Goal: Task Accomplishment & Management: Manage account settings

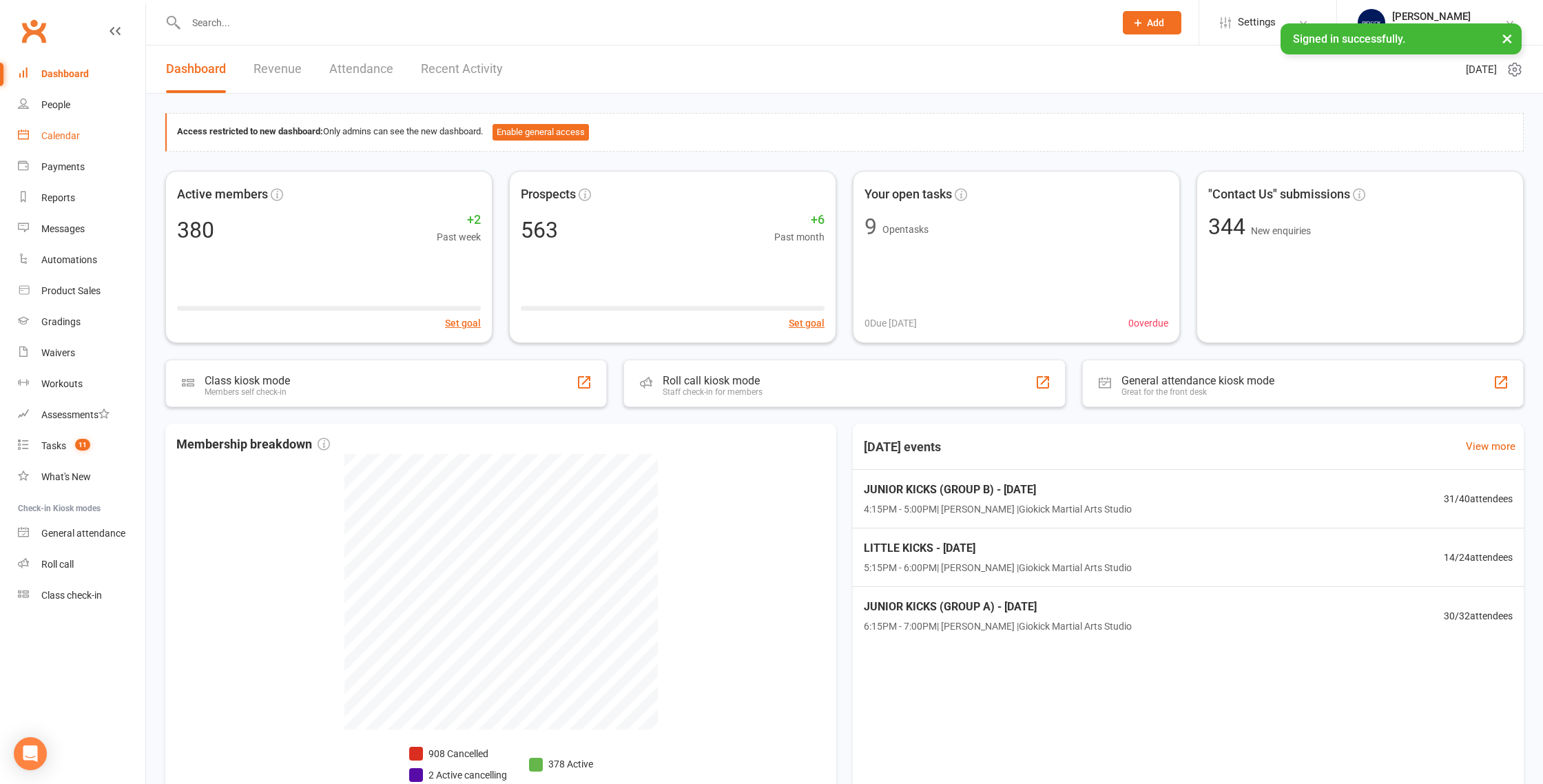
click at [81, 136] on link "Calendar" at bounding box center [82, 135] width 127 height 31
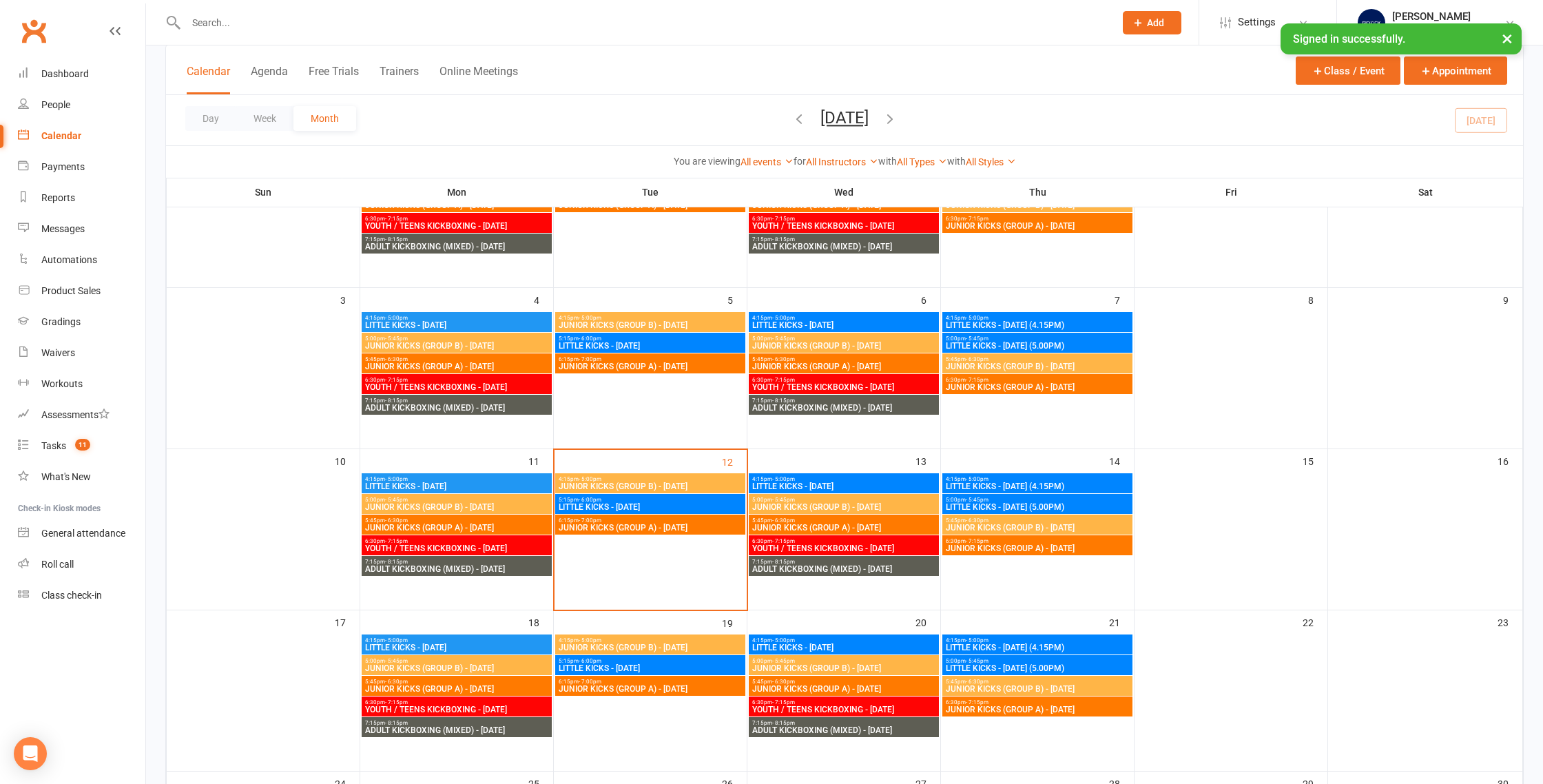
scroll to position [210, 0]
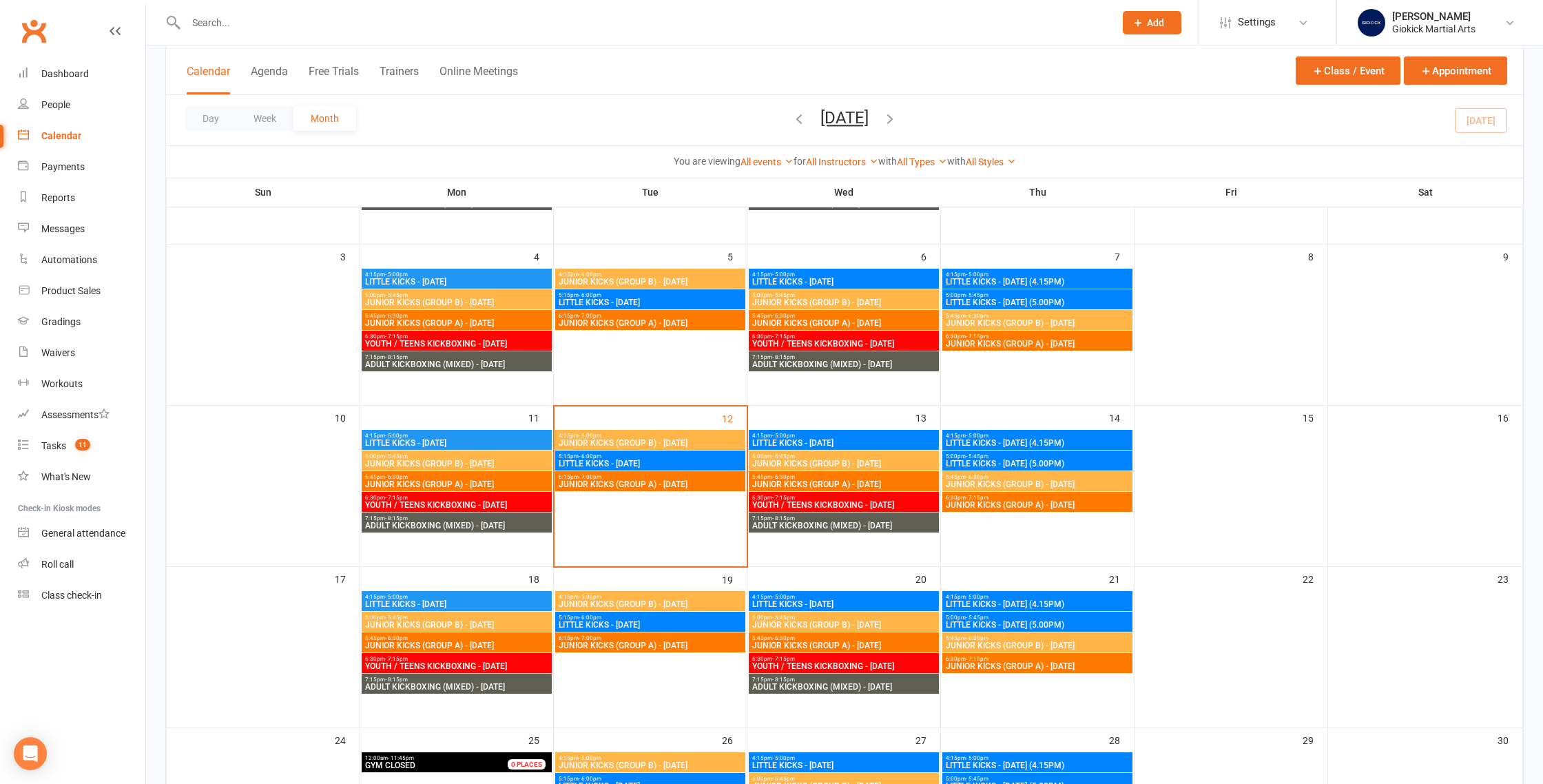
click at [439, 462] on span "JUNIOR KICKS (GROUP B) - [DATE]" at bounding box center [457, 464] width 185 height 9
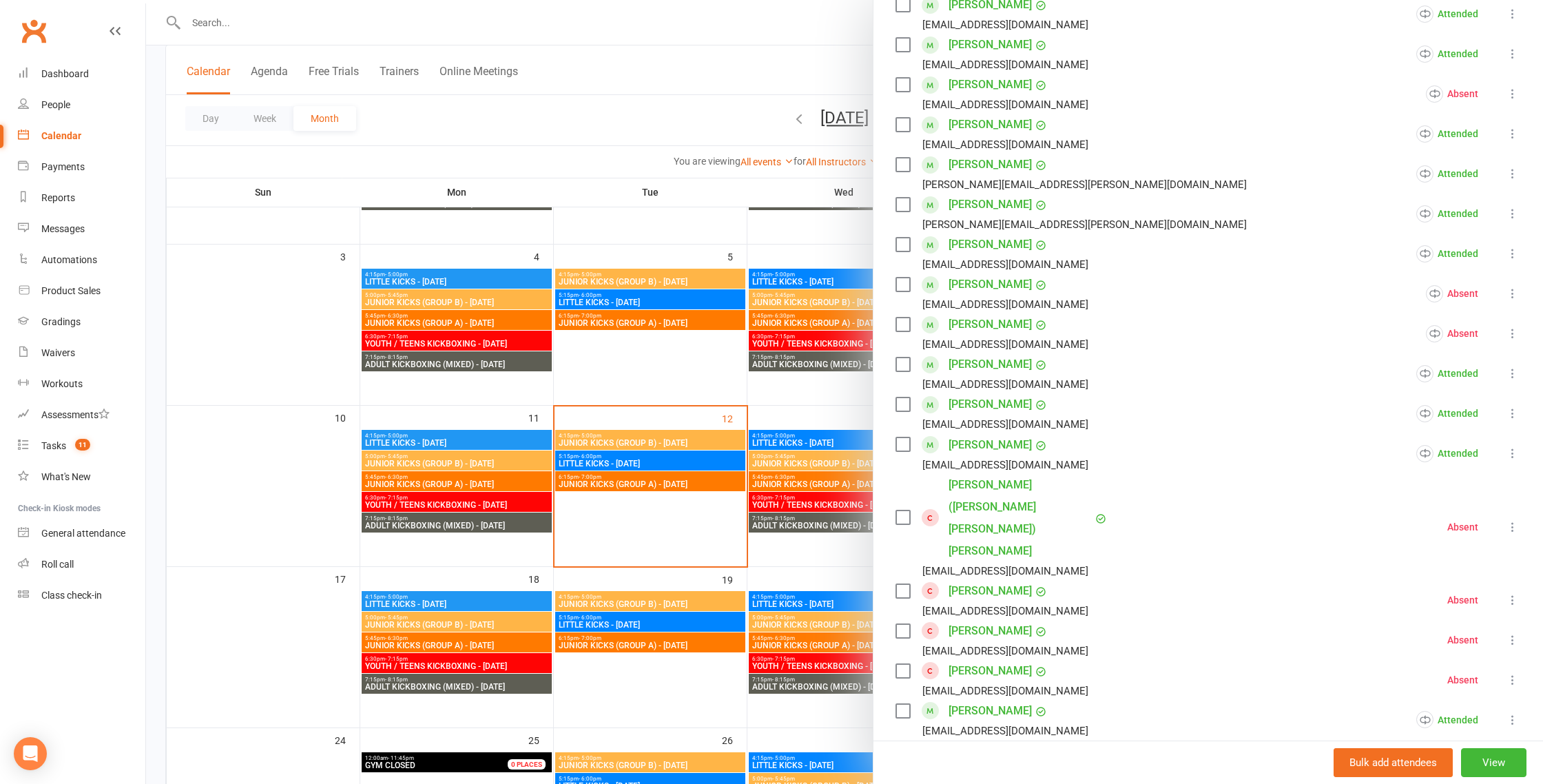
scroll to position [454, 0]
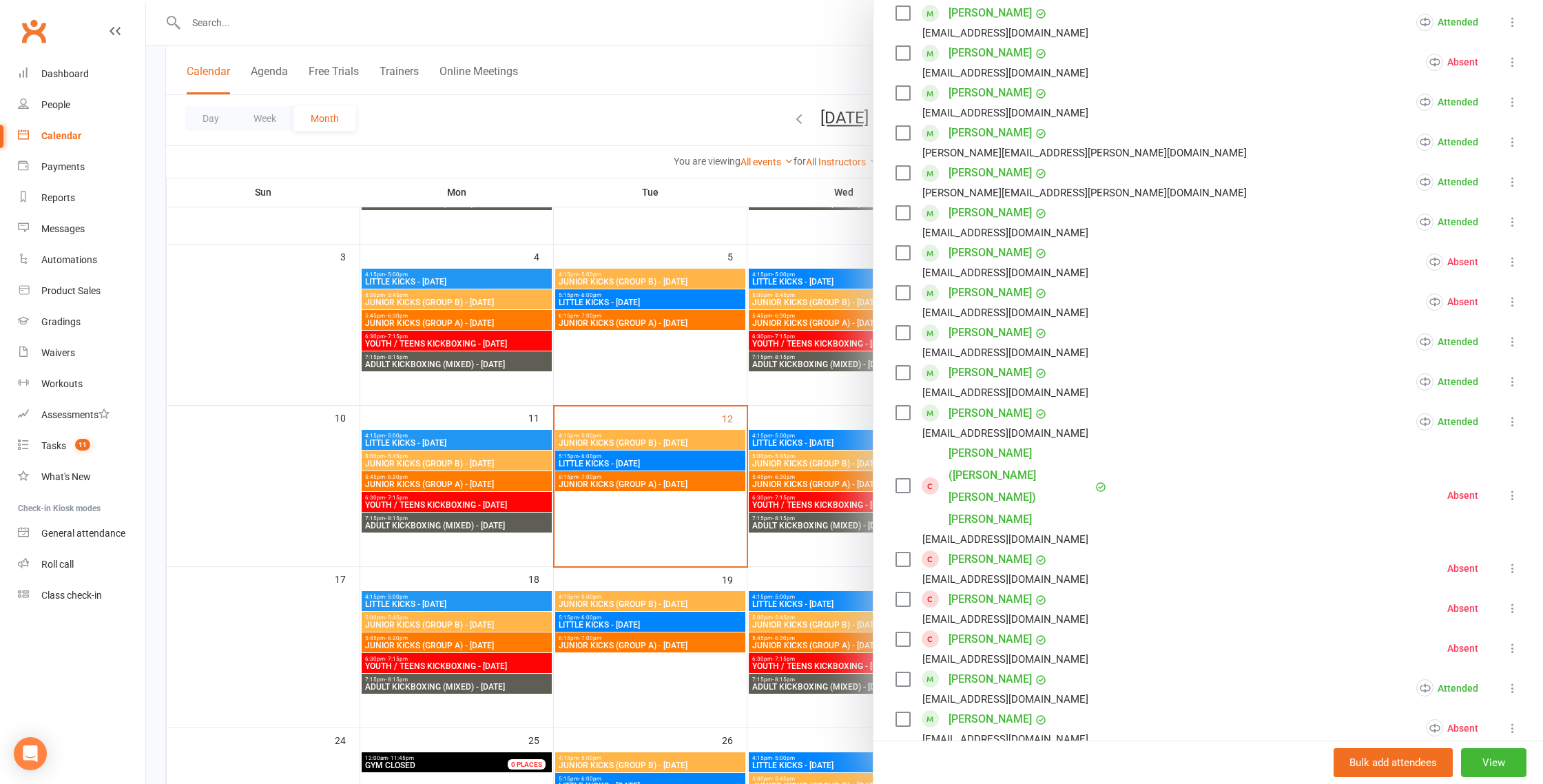
click at [1514, 561] on icon at bounding box center [1512, 568] width 14 height 14
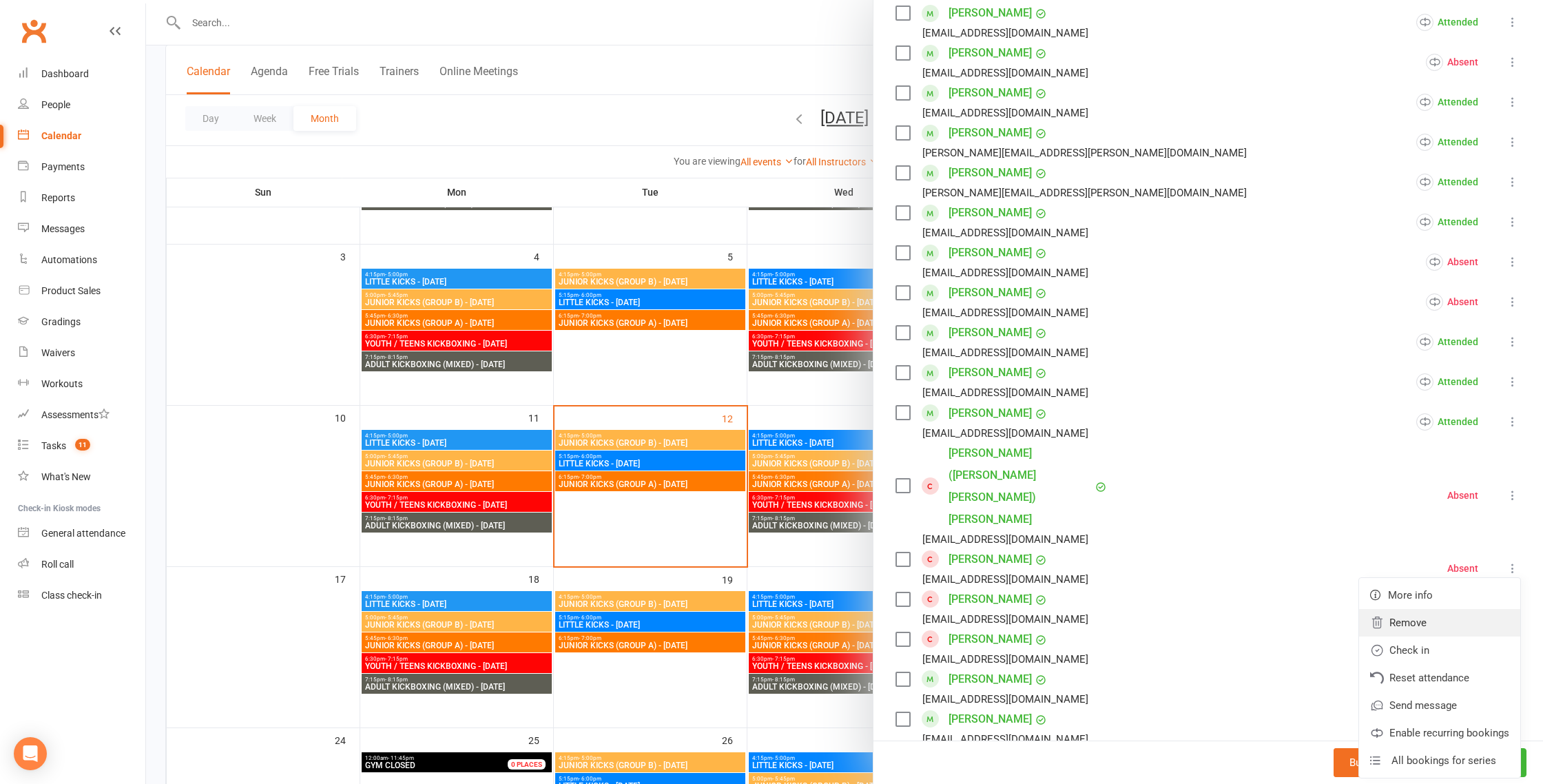
click at [1421, 609] on link "Remove" at bounding box center [1440, 623] width 161 height 27
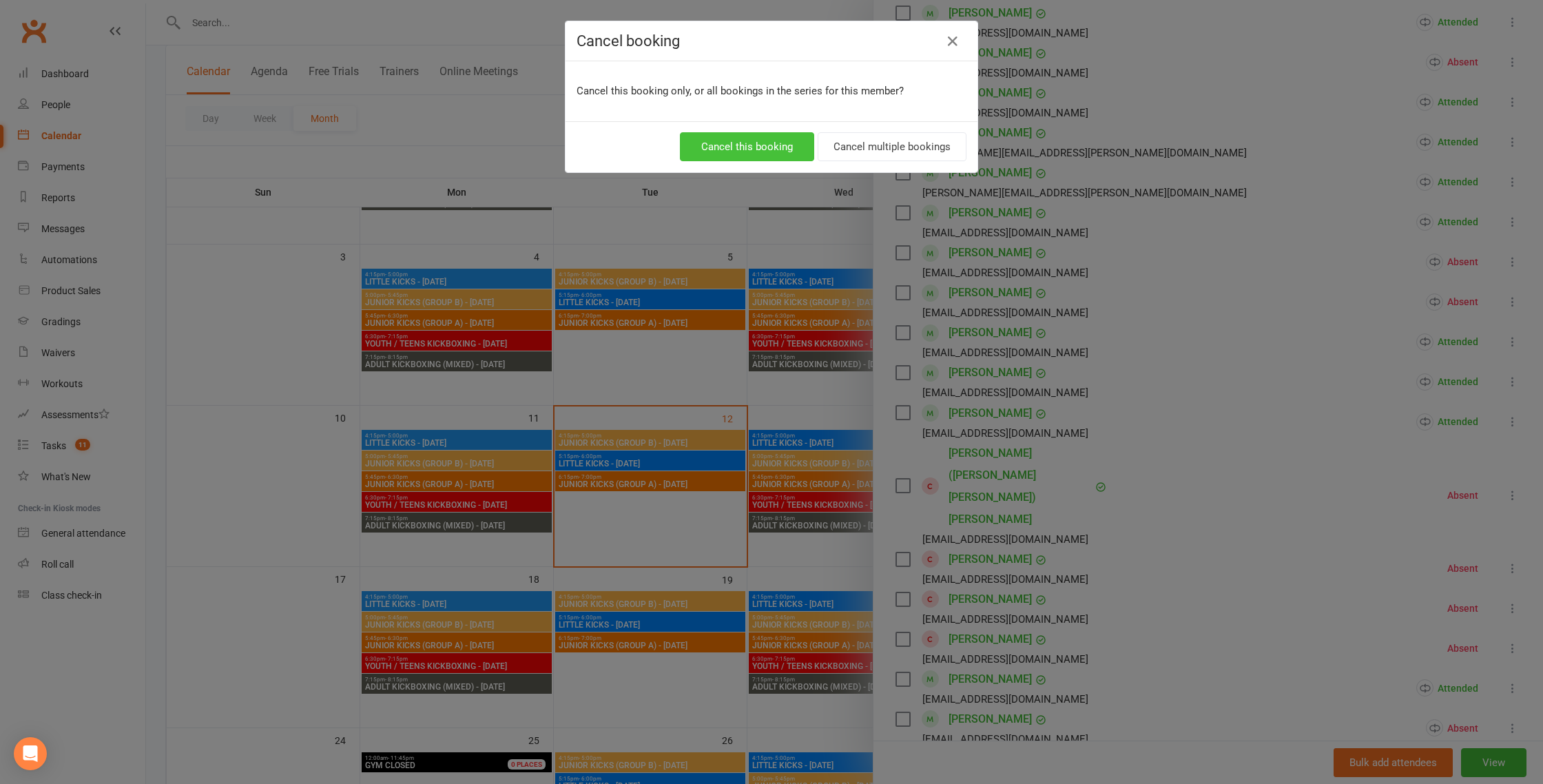
click at [765, 147] on button "Cancel this booking" at bounding box center [748, 147] width 135 height 29
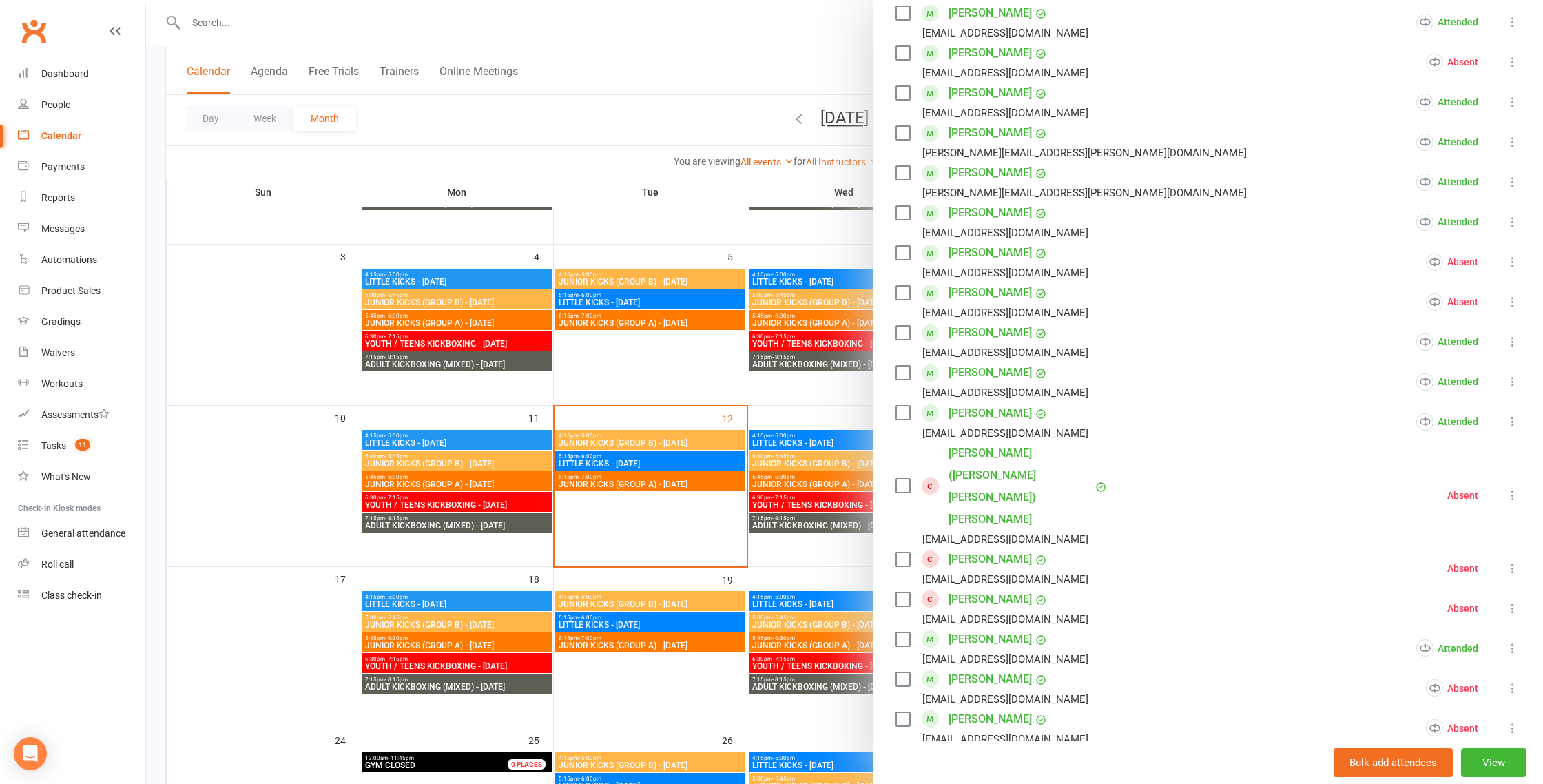
click at [1511, 561] on icon at bounding box center [1512, 568] width 14 height 14
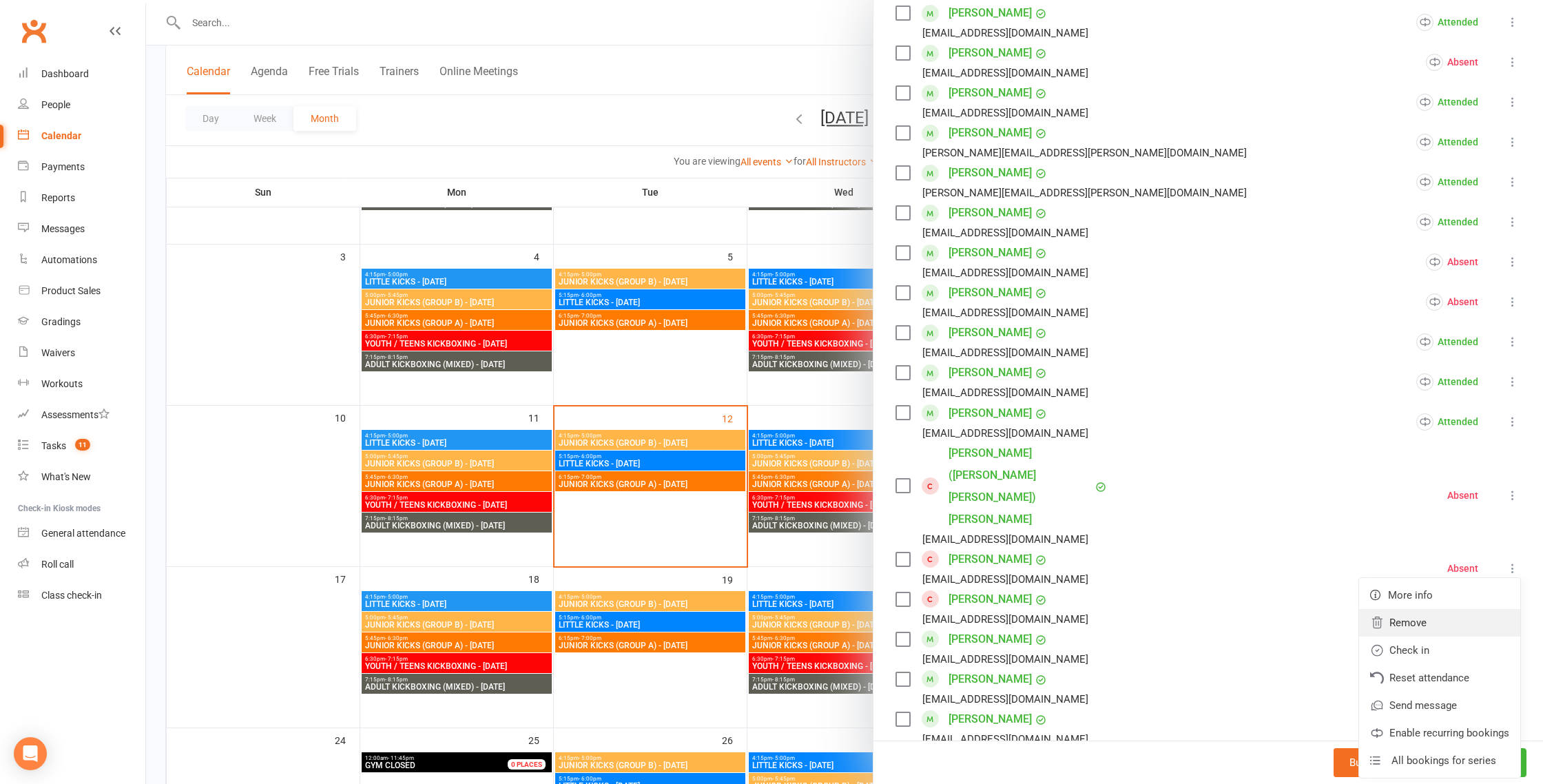
click at [1421, 609] on link "Remove" at bounding box center [1440, 623] width 161 height 27
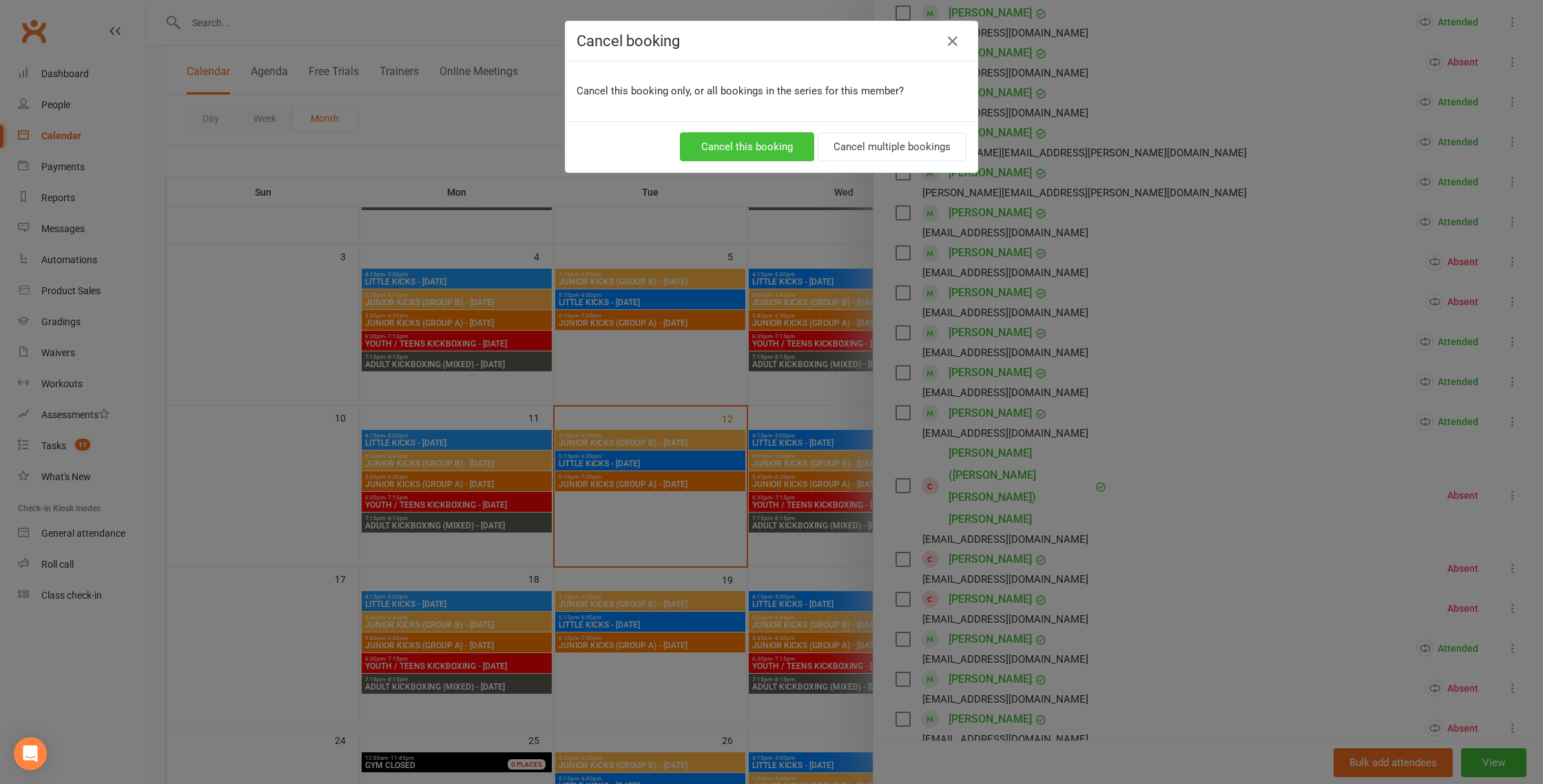
click at [739, 154] on button "Cancel this booking" at bounding box center [748, 147] width 135 height 29
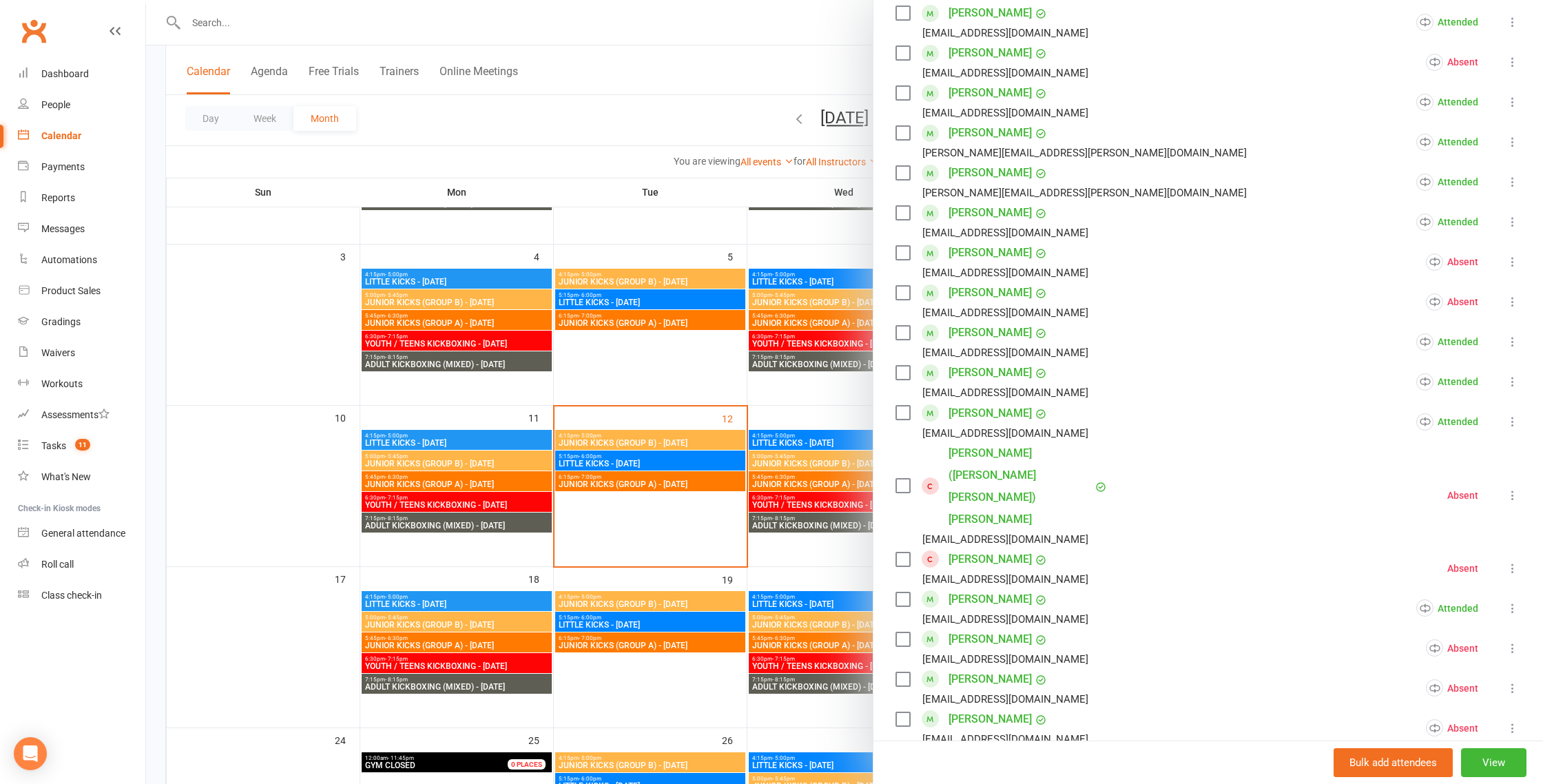
click at [1515, 561] on icon at bounding box center [1512, 568] width 14 height 14
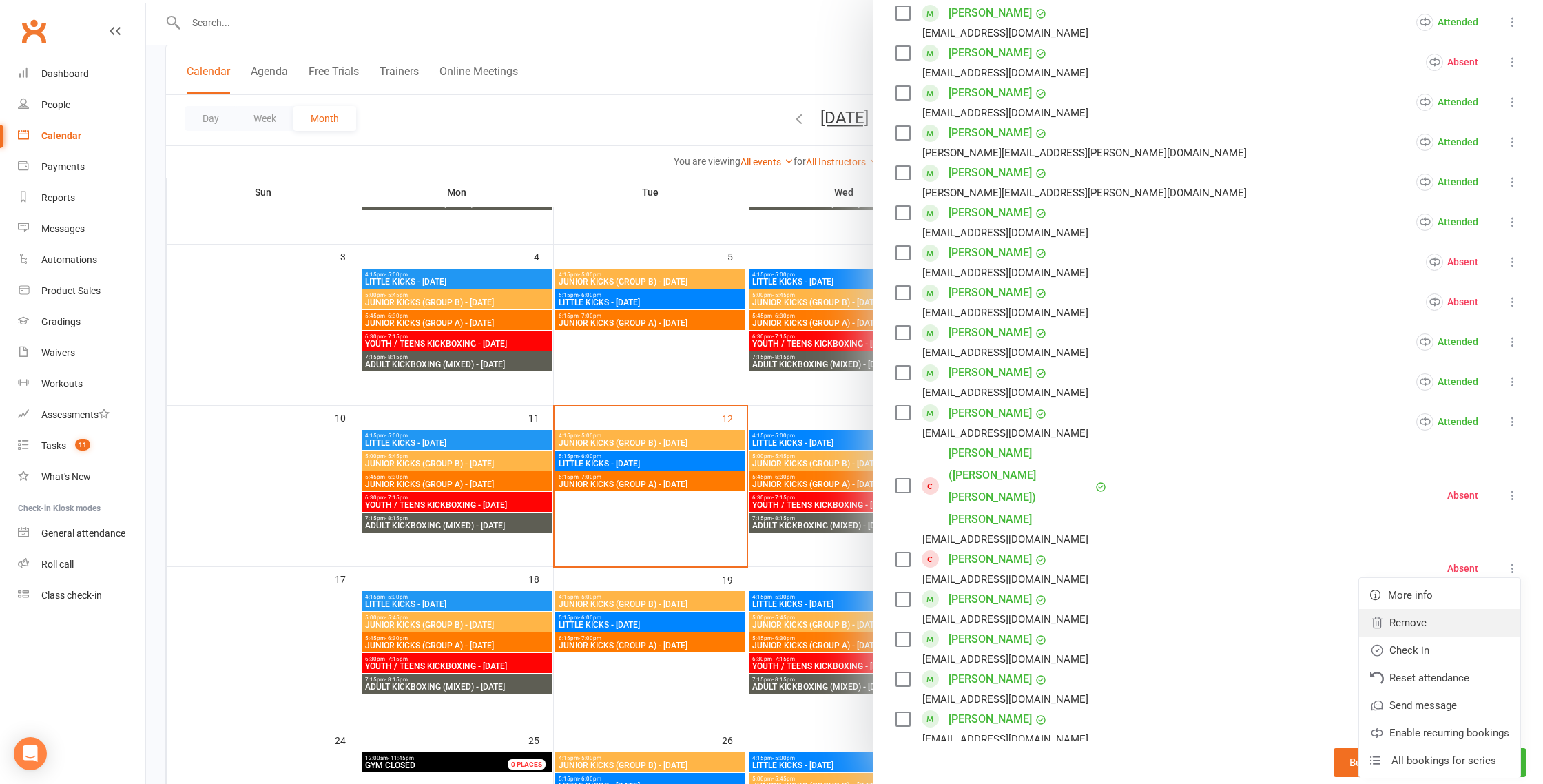
click at [1390, 609] on link "Remove" at bounding box center [1440, 623] width 161 height 27
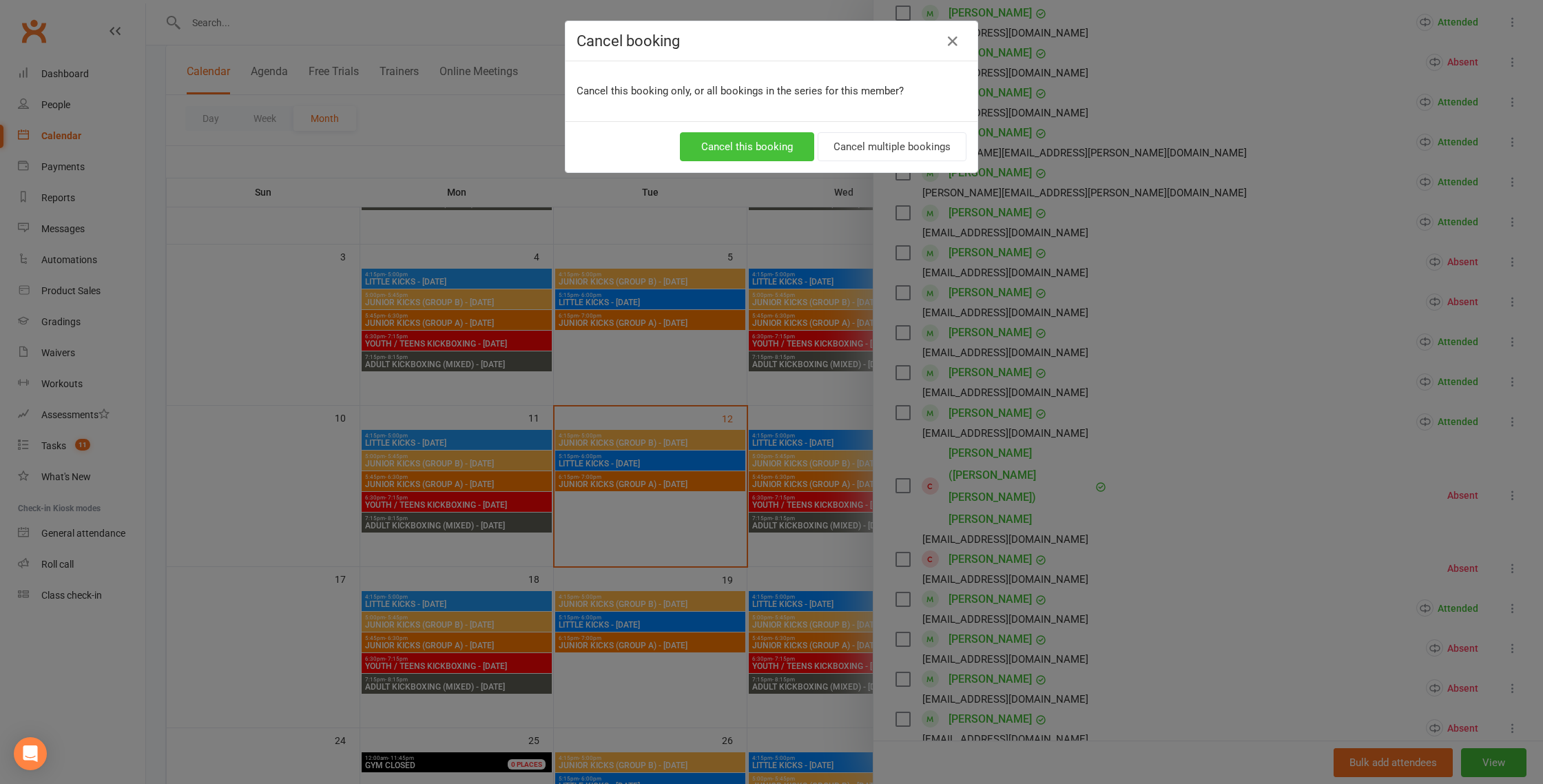
click at [712, 138] on button "Cancel this booking" at bounding box center [748, 147] width 135 height 29
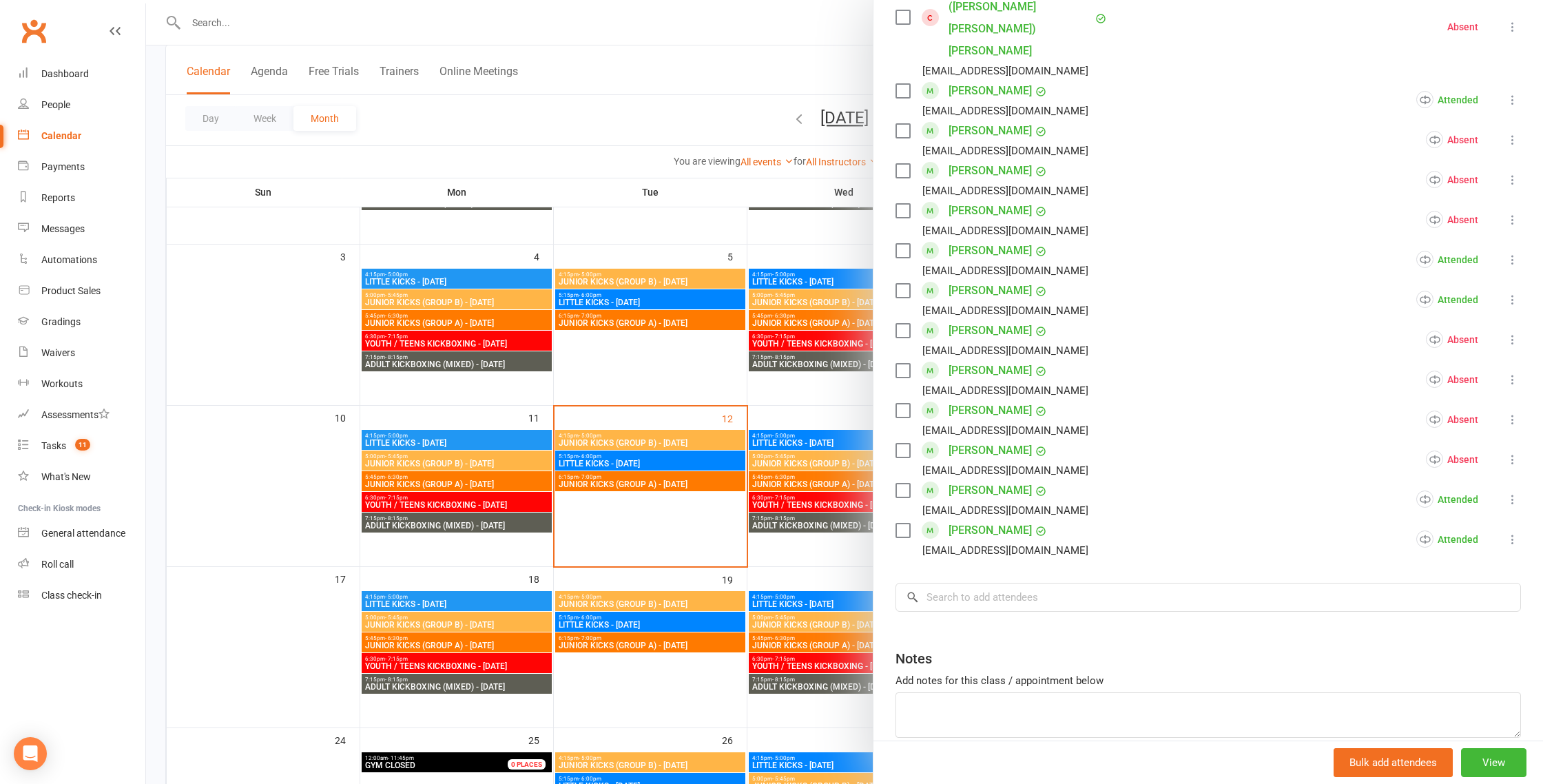
scroll to position [0, 0]
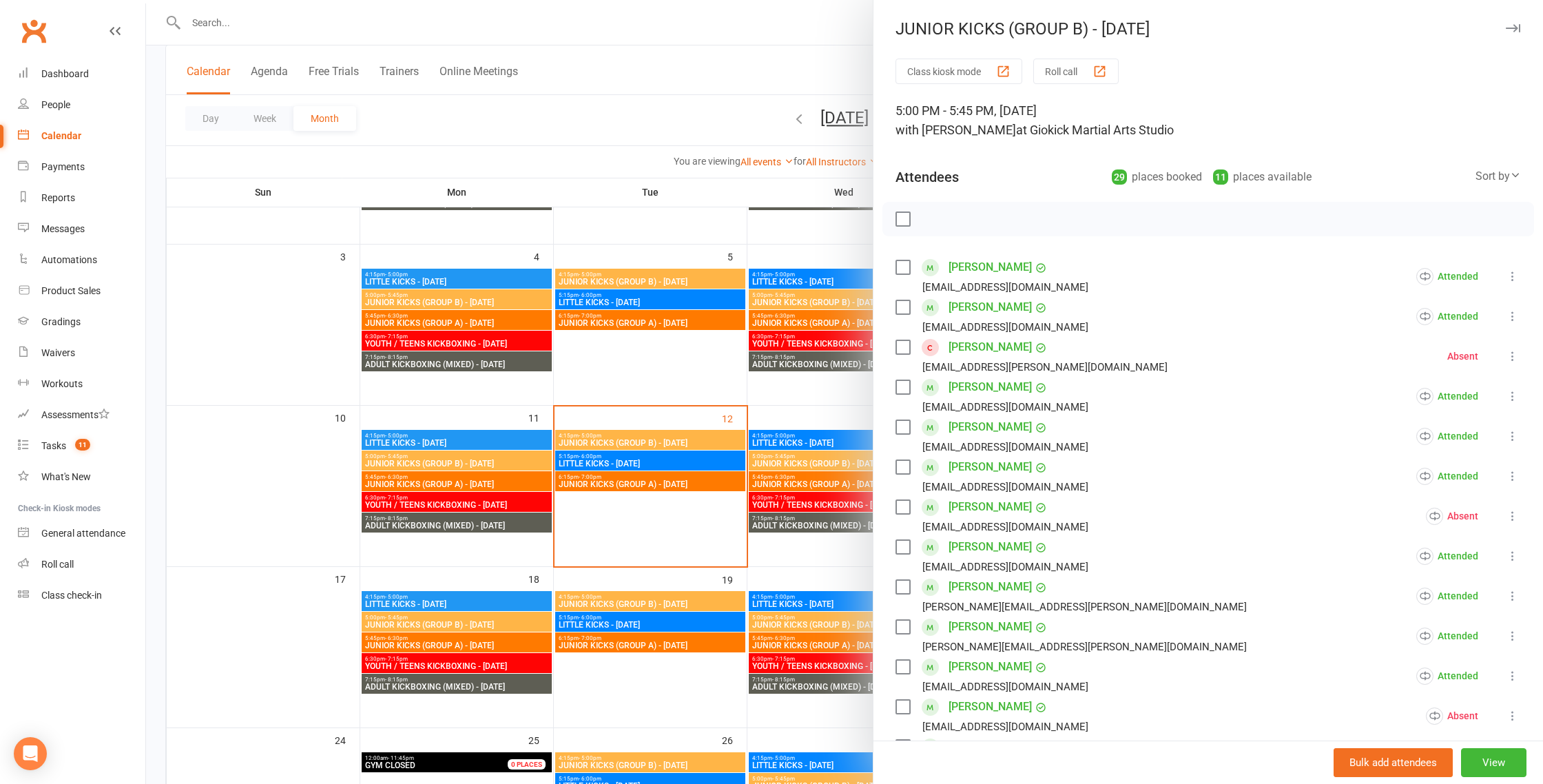
click at [313, 443] on div at bounding box center [844, 392] width 1397 height 784
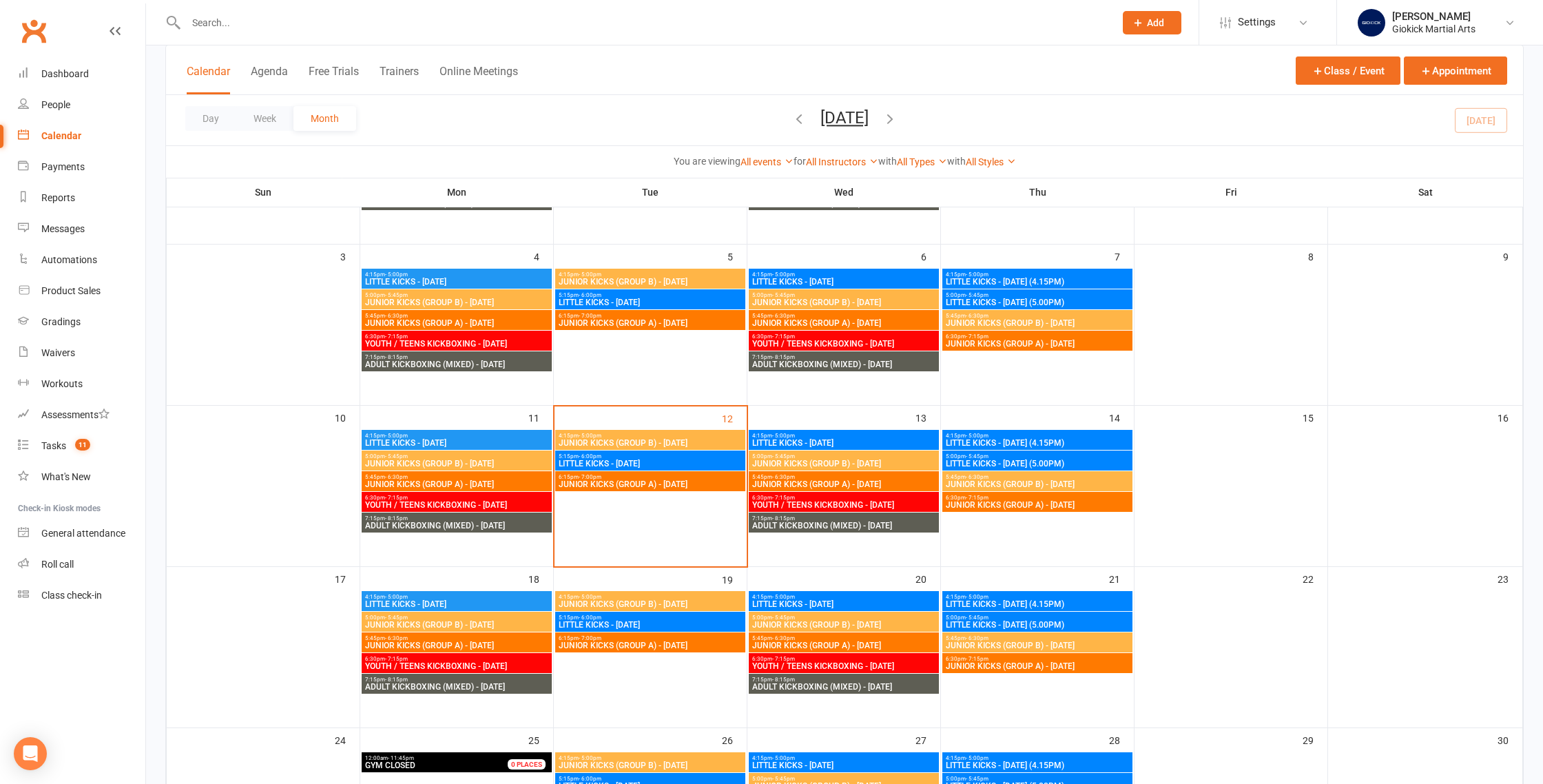
click at [59, 131] on div "Calendar" at bounding box center [62, 135] width 40 height 11
click at [450, 623] on span "JUNIOR KICKS (GROUP B) - [DATE]" at bounding box center [457, 625] width 185 height 9
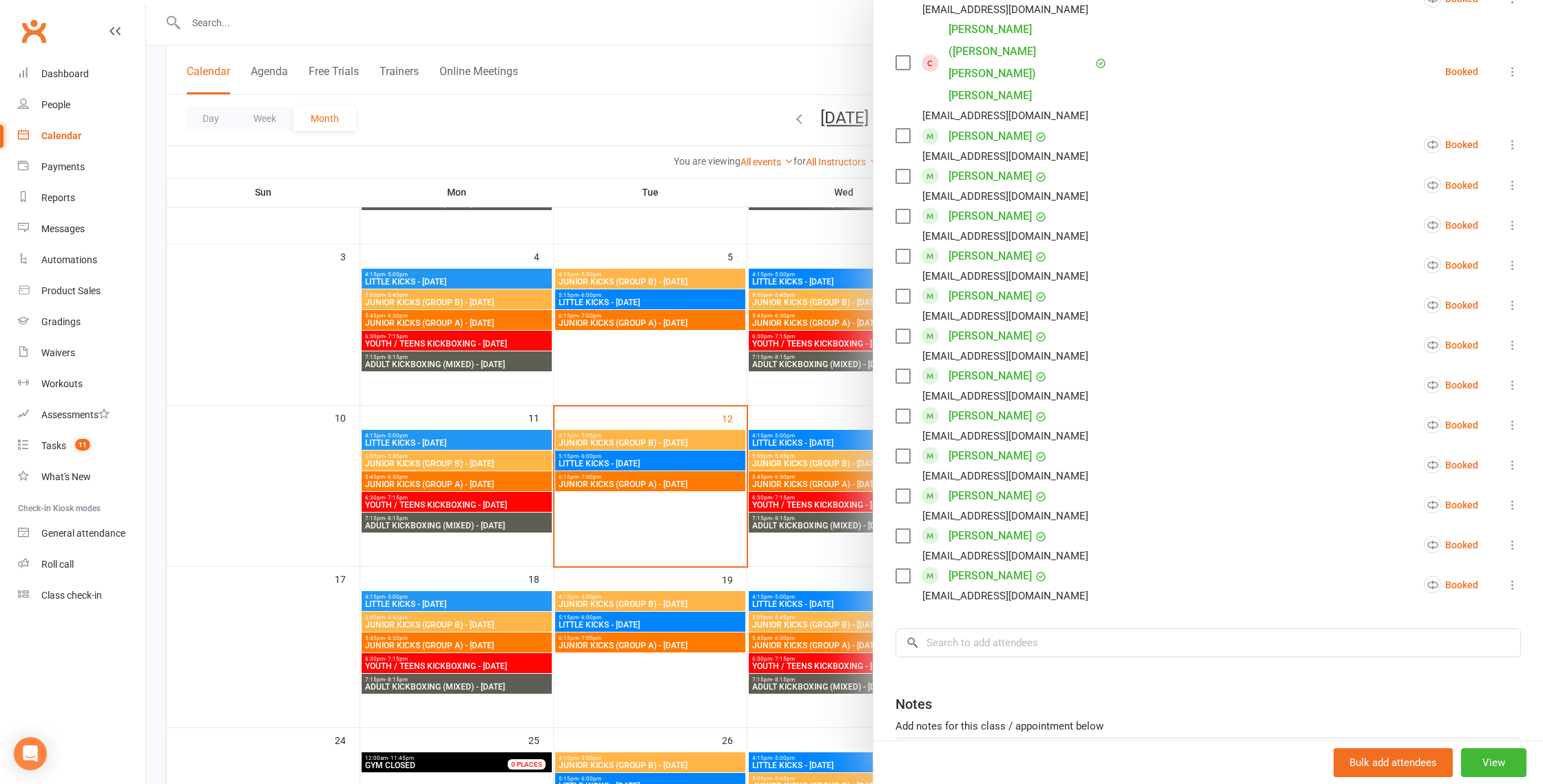
scroll to position [848, 0]
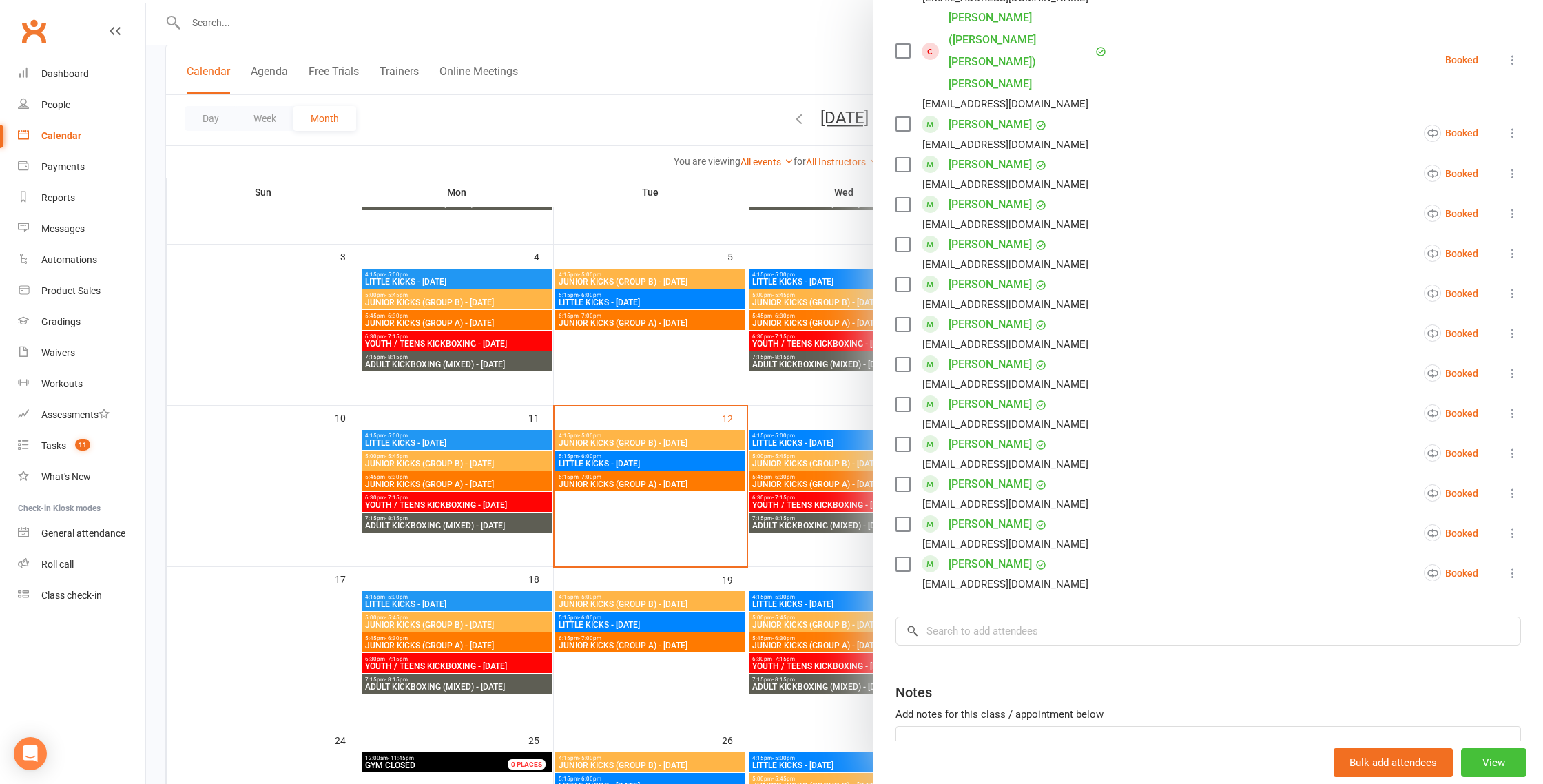
click at [1474, 769] on button "View" at bounding box center [1494, 763] width 65 height 29
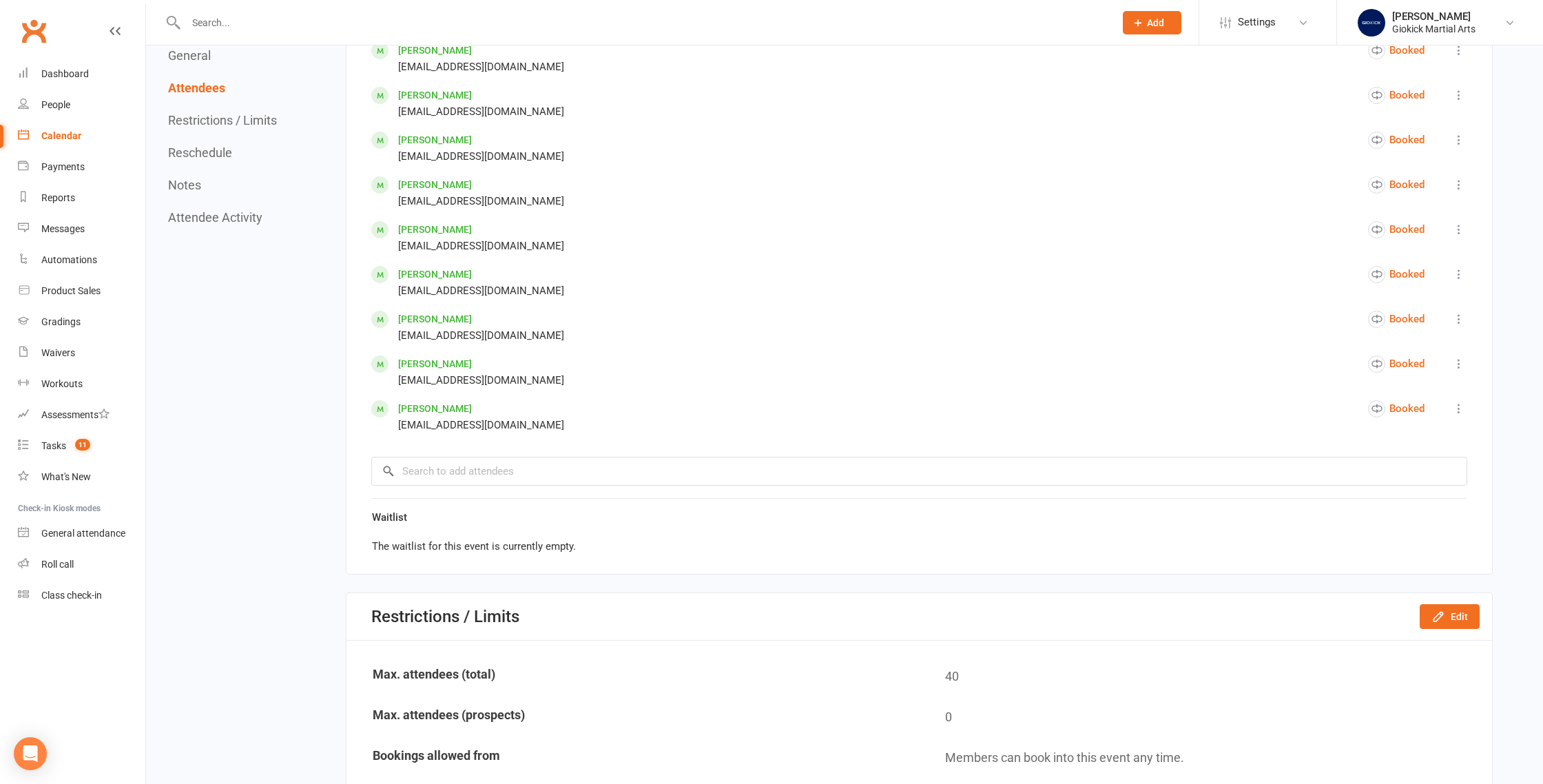
scroll to position [1636, 0]
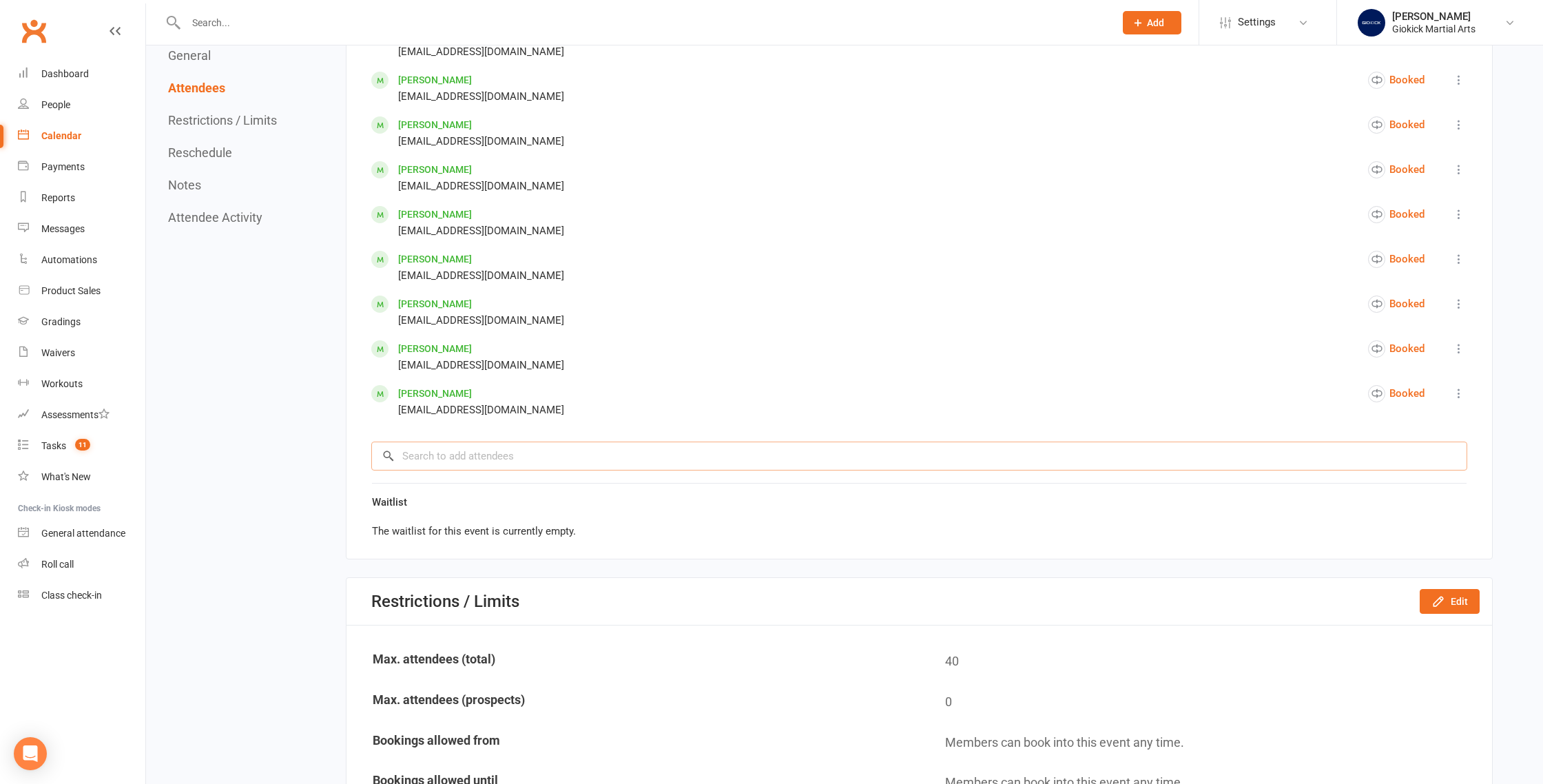
click at [410, 453] on input "search" at bounding box center [919, 456] width 1096 height 29
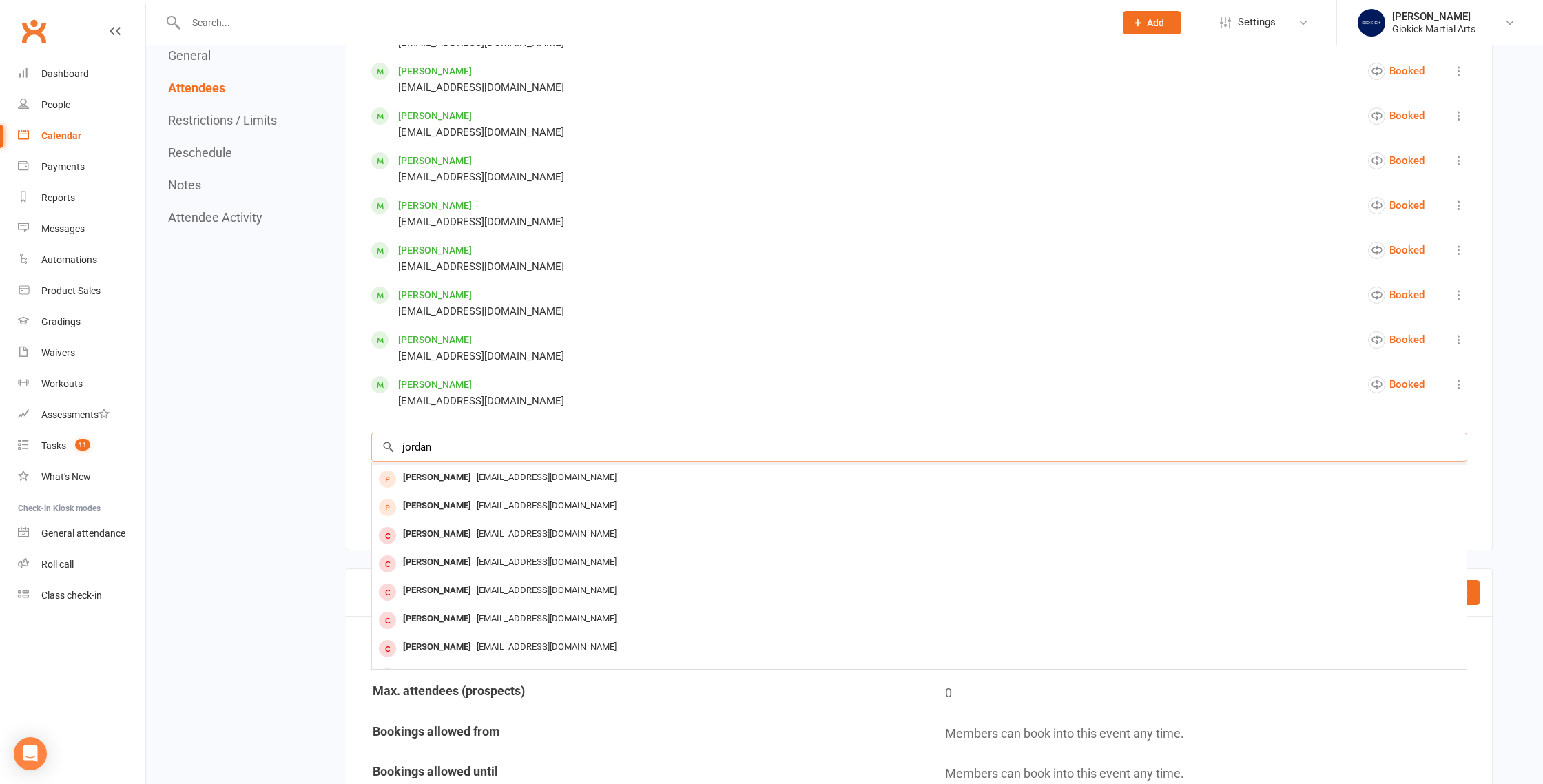
scroll to position [76, 0]
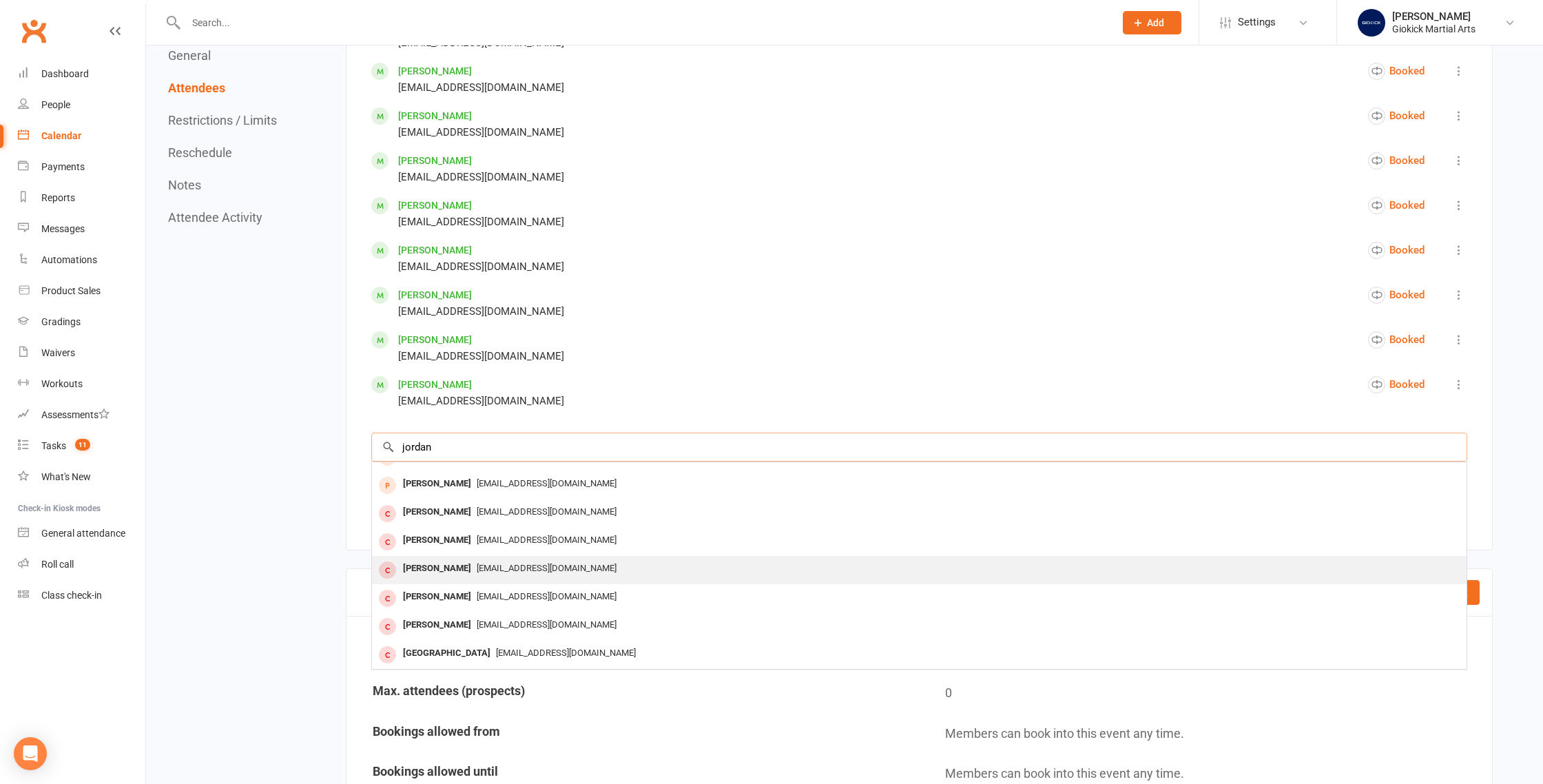
type input "jordan"
click at [417, 574] on div "[PERSON_NAME]" at bounding box center [437, 568] width 79 height 20
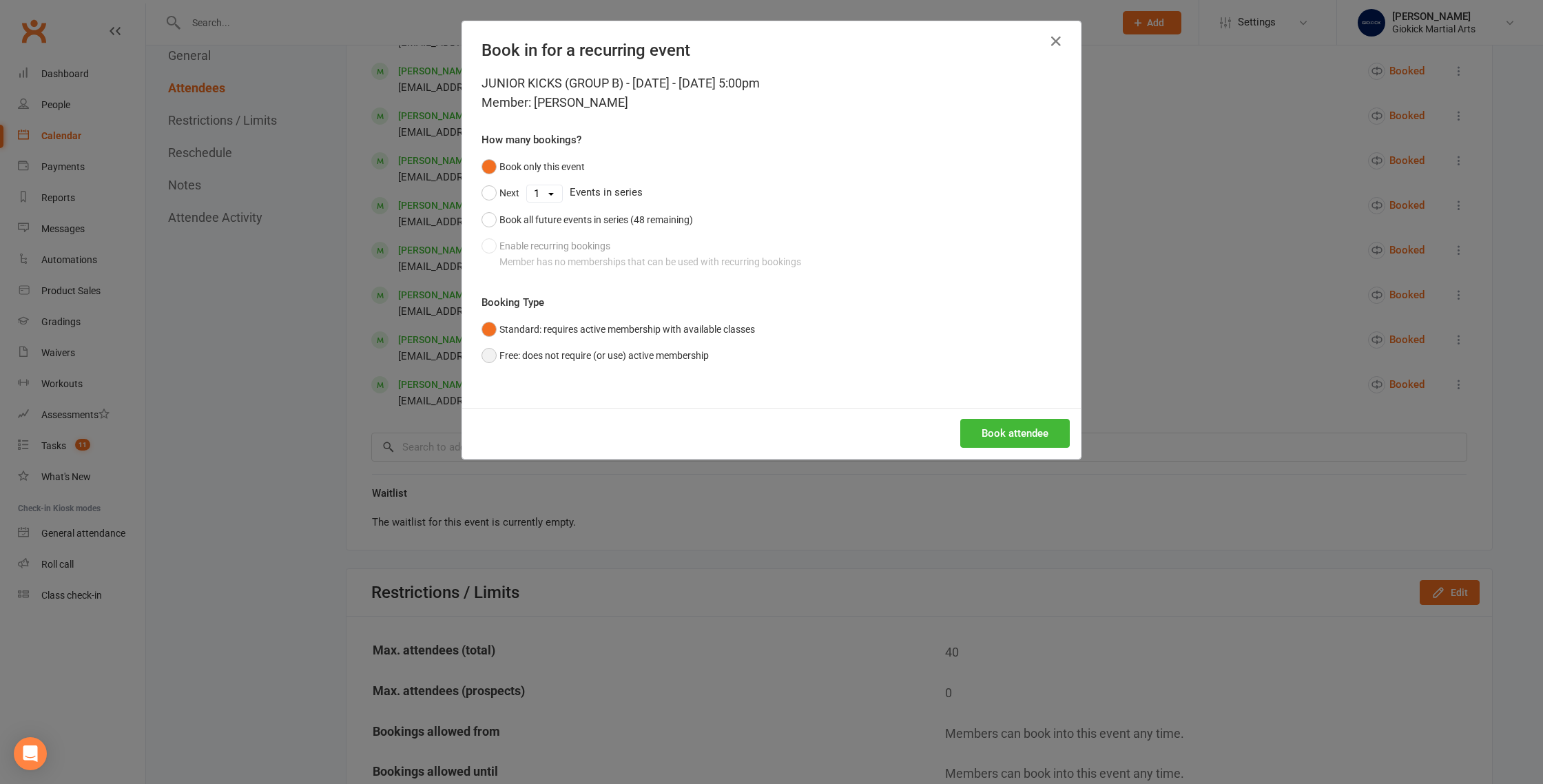
click at [511, 351] on button "Free: does not require (or use) active membership" at bounding box center [596, 355] width 228 height 26
click at [1016, 437] on button "Book attendee" at bounding box center [1015, 433] width 110 height 29
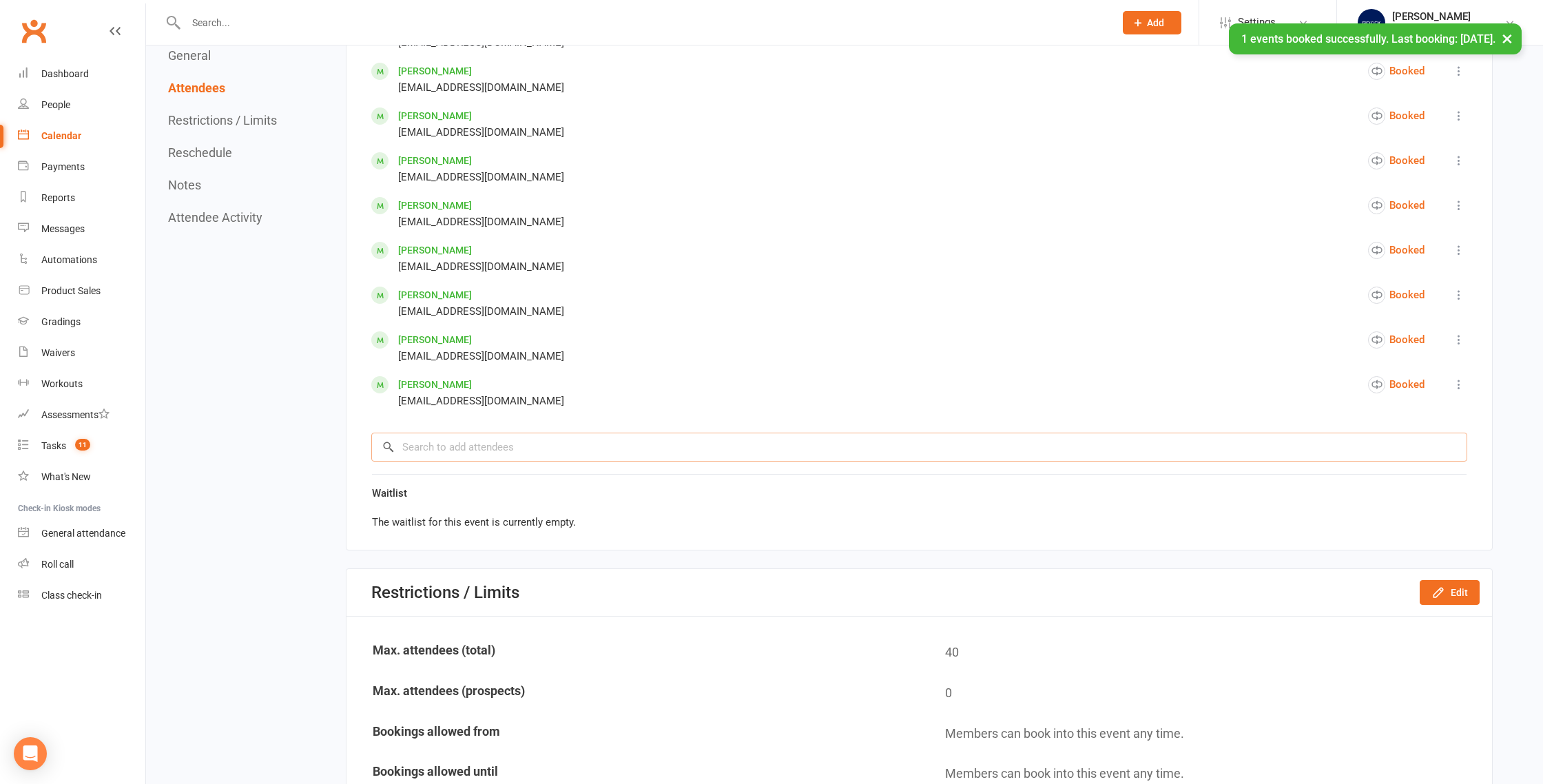
click at [411, 449] on input "search" at bounding box center [919, 447] width 1096 height 29
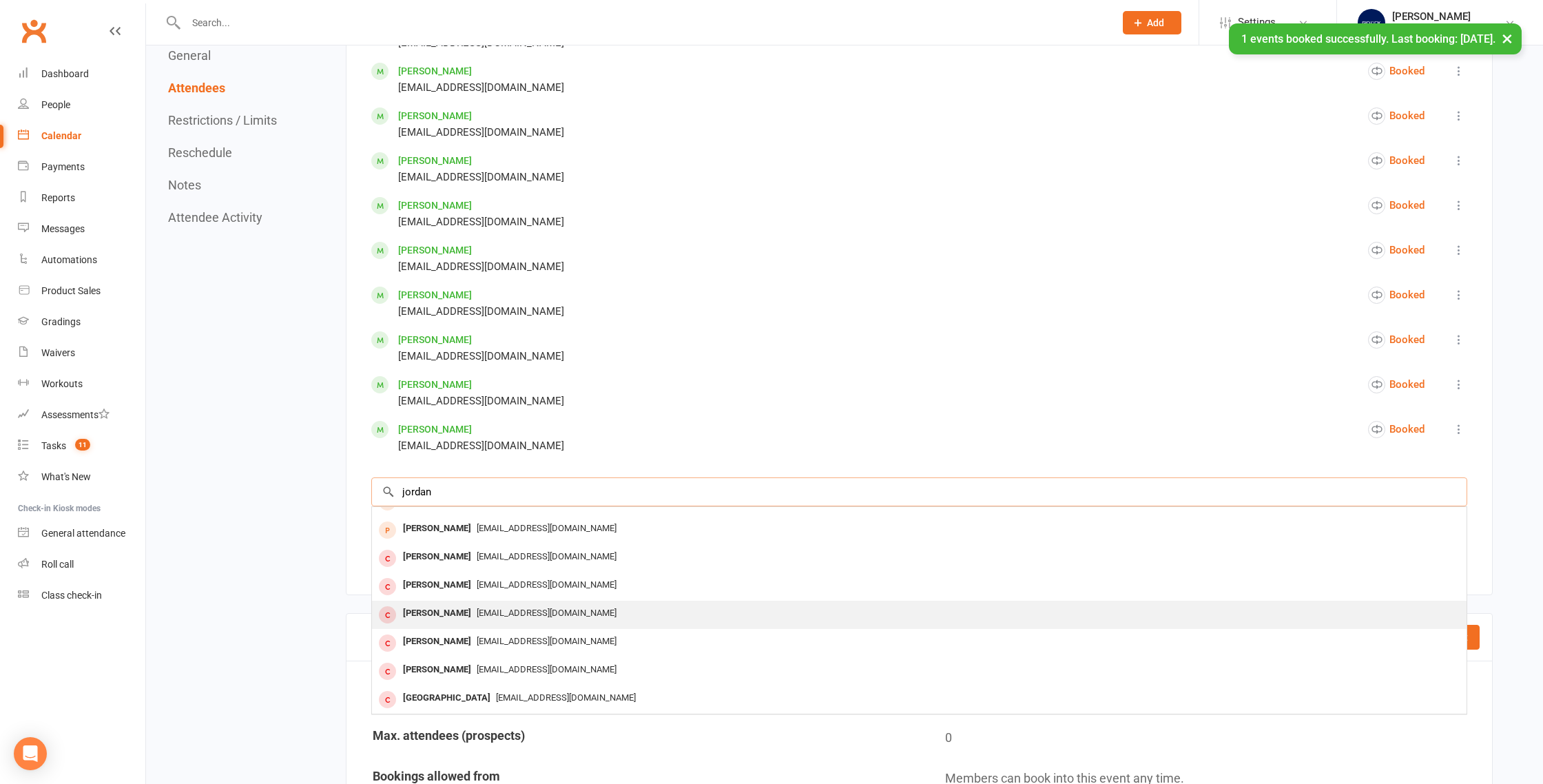
type input "jordan"
click at [425, 609] on div "[PERSON_NAME]" at bounding box center [437, 614] width 79 height 20
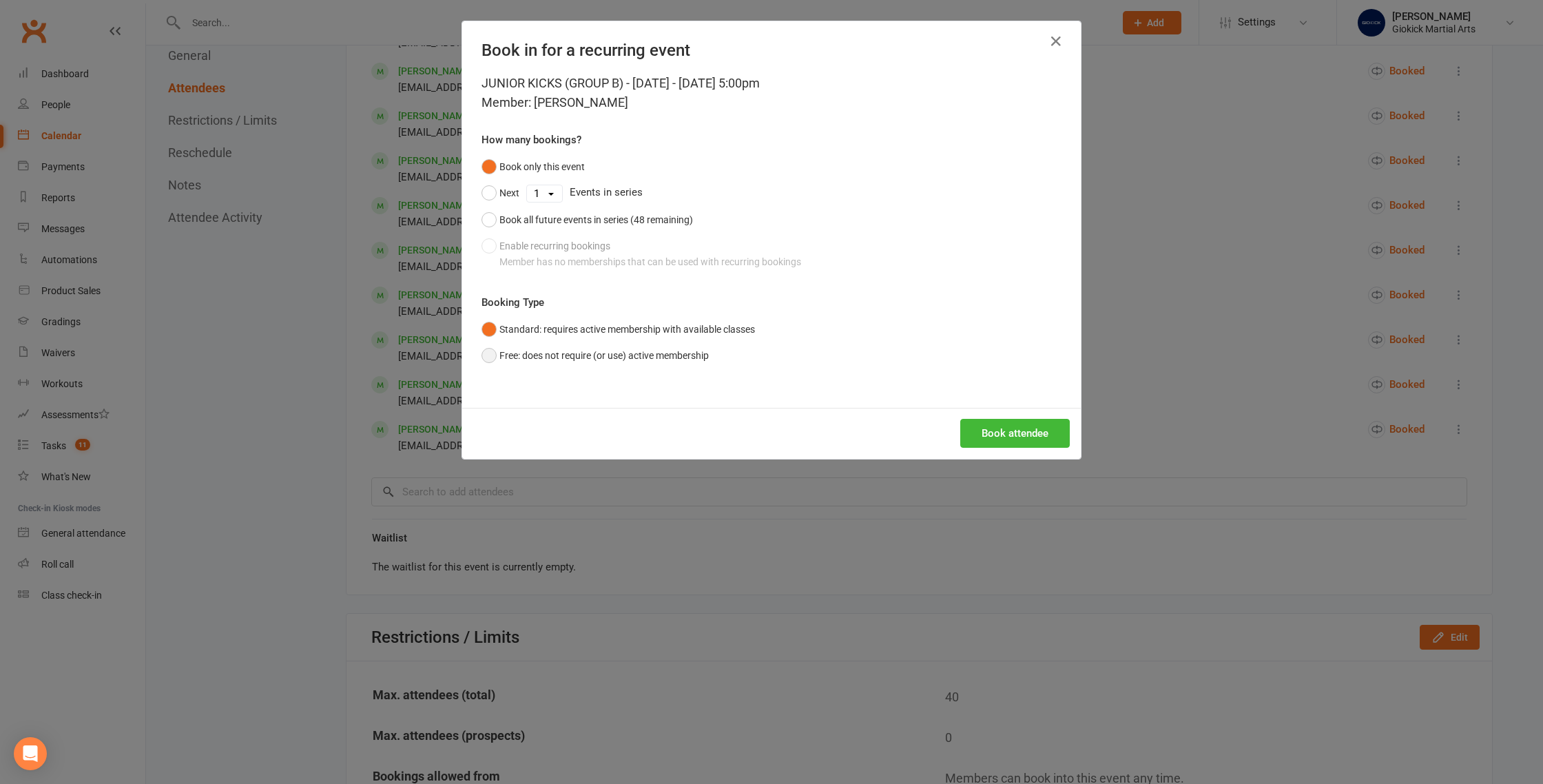
click at [512, 364] on button "Free: does not require (or use) active membership" at bounding box center [596, 355] width 228 height 26
click at [1009, 435] on button "Book attendee" at bounding box center [1015, 433] width 110 height 29
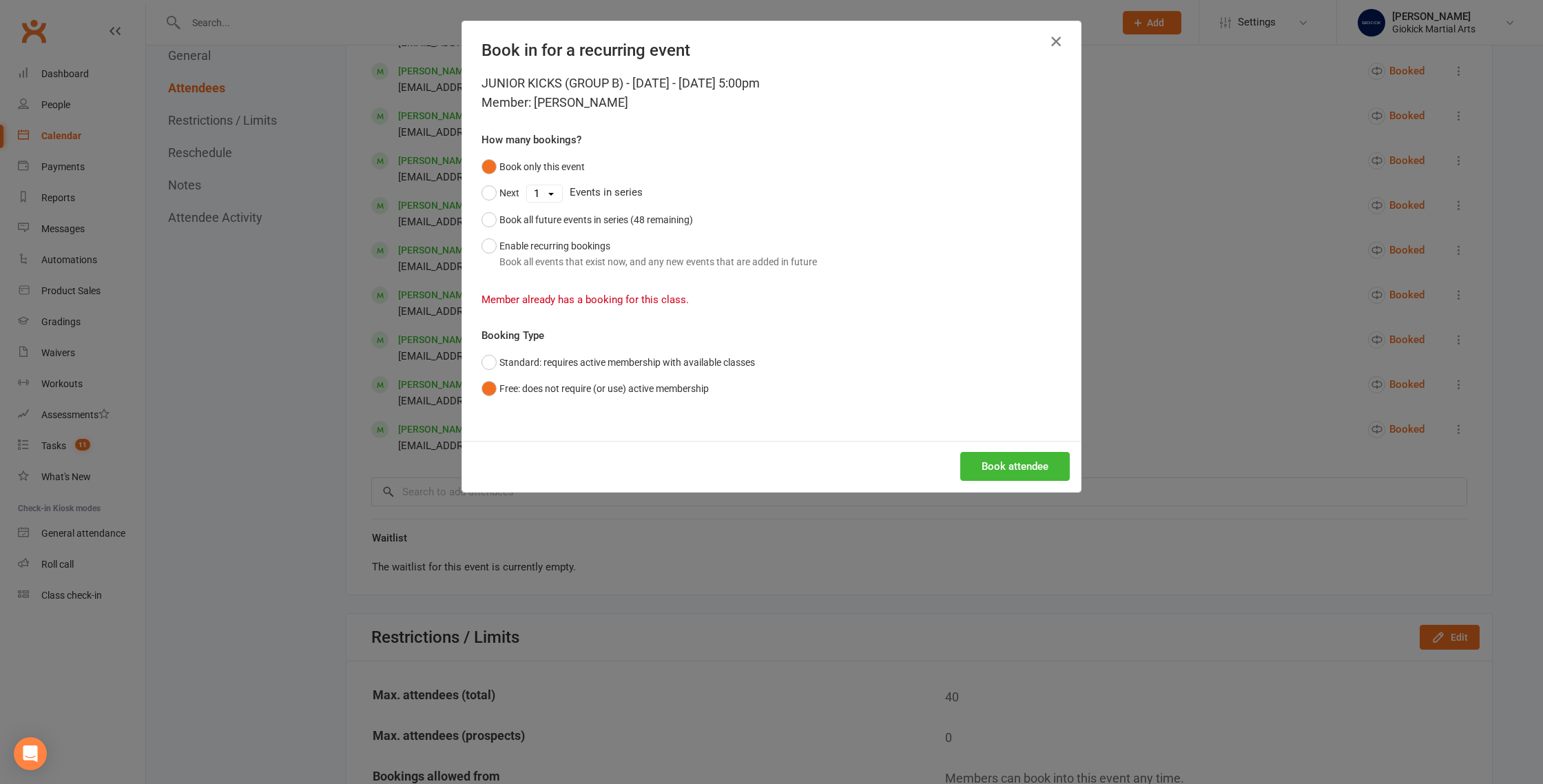
click at [1050, 44] on icon "button" at bounding box center [1056, 41] width 16 height 16
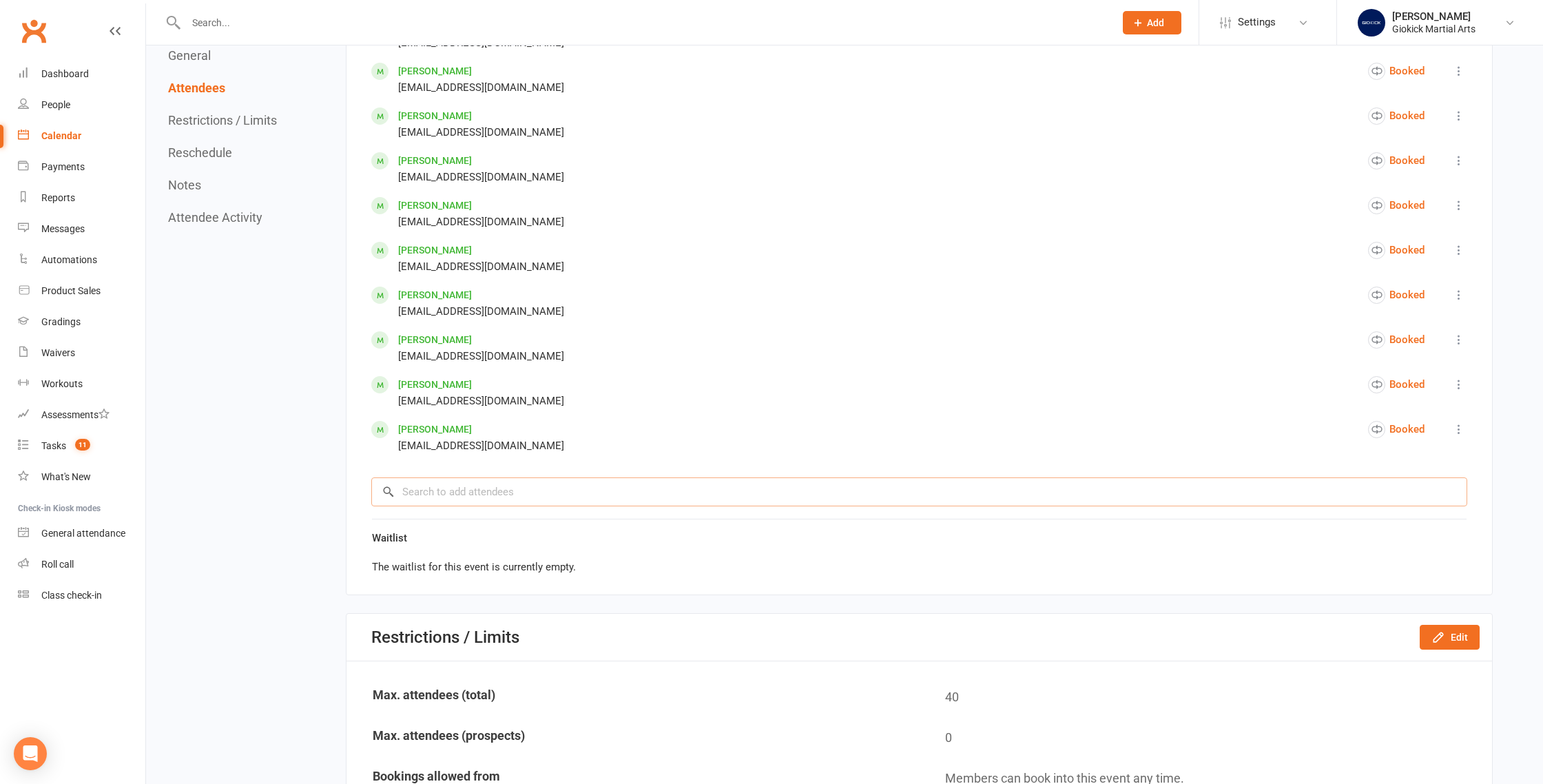
click at [407, 485] on input "search" at bounding box center [919, 492] width 1096 height 29
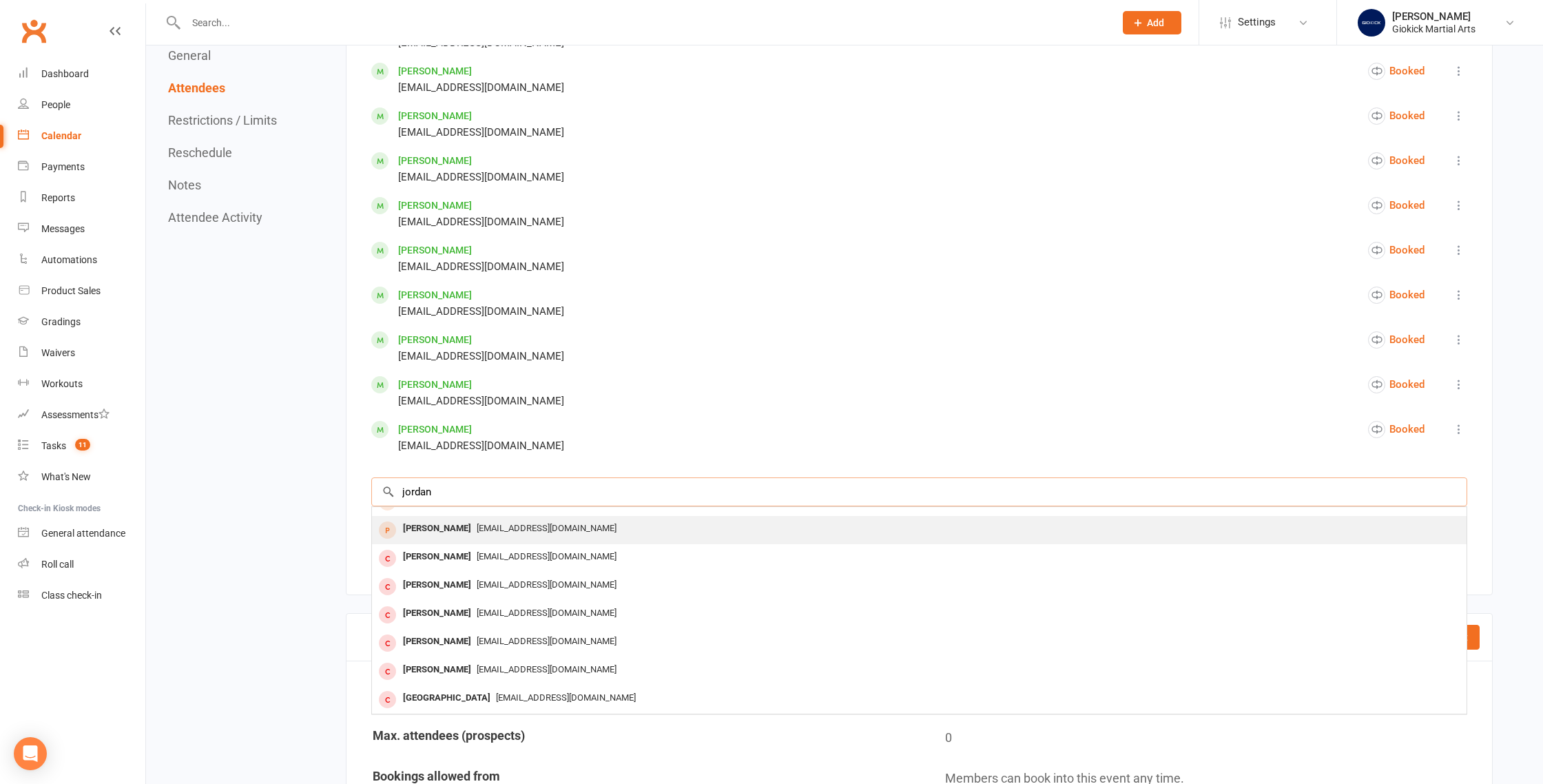
scroll to position [1656, 0]
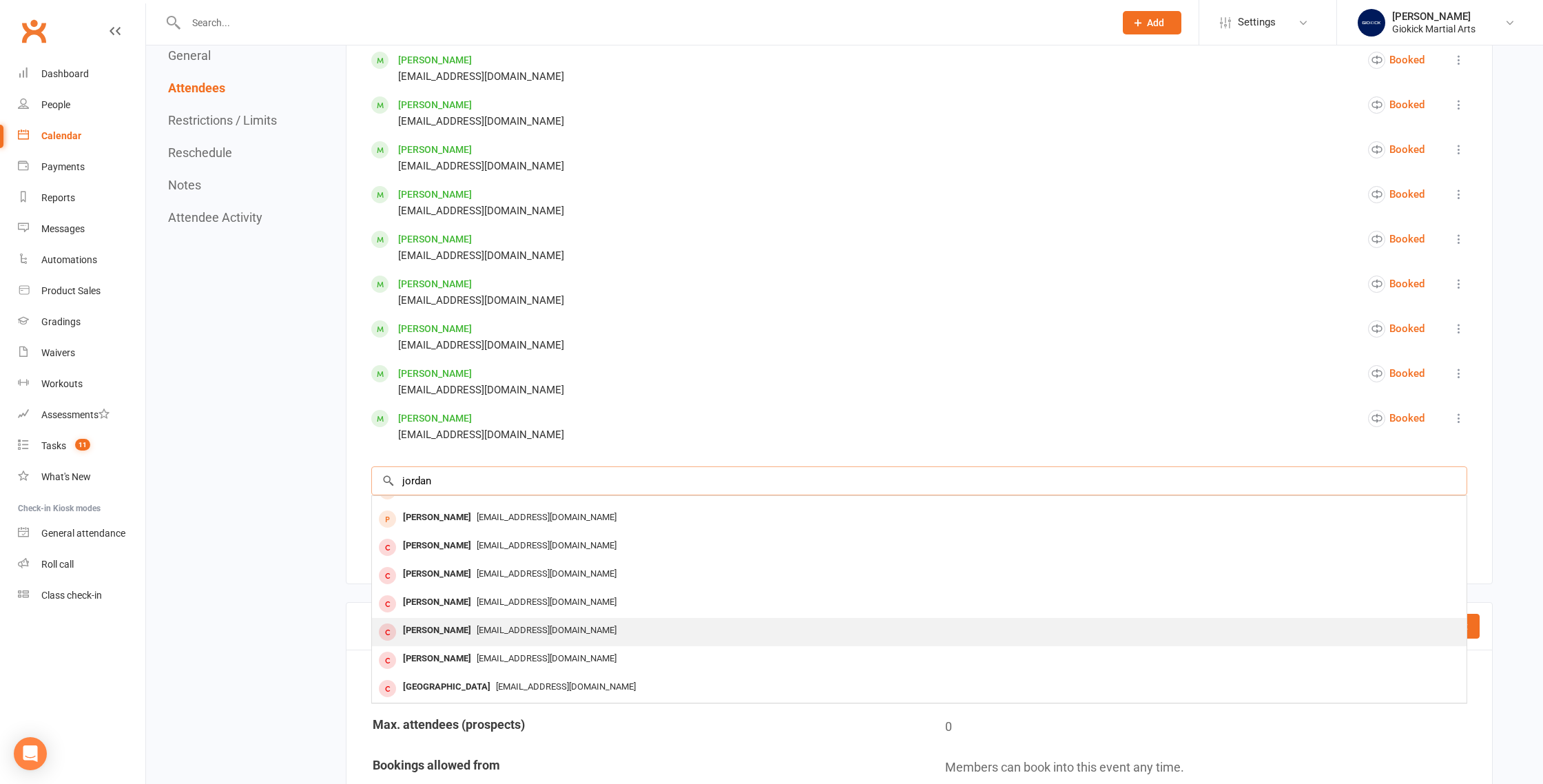
type input "jordan"
click at [425, 625] on div "[PERSON_NAME]" at bounding box center [437, 631] width 79 height 20
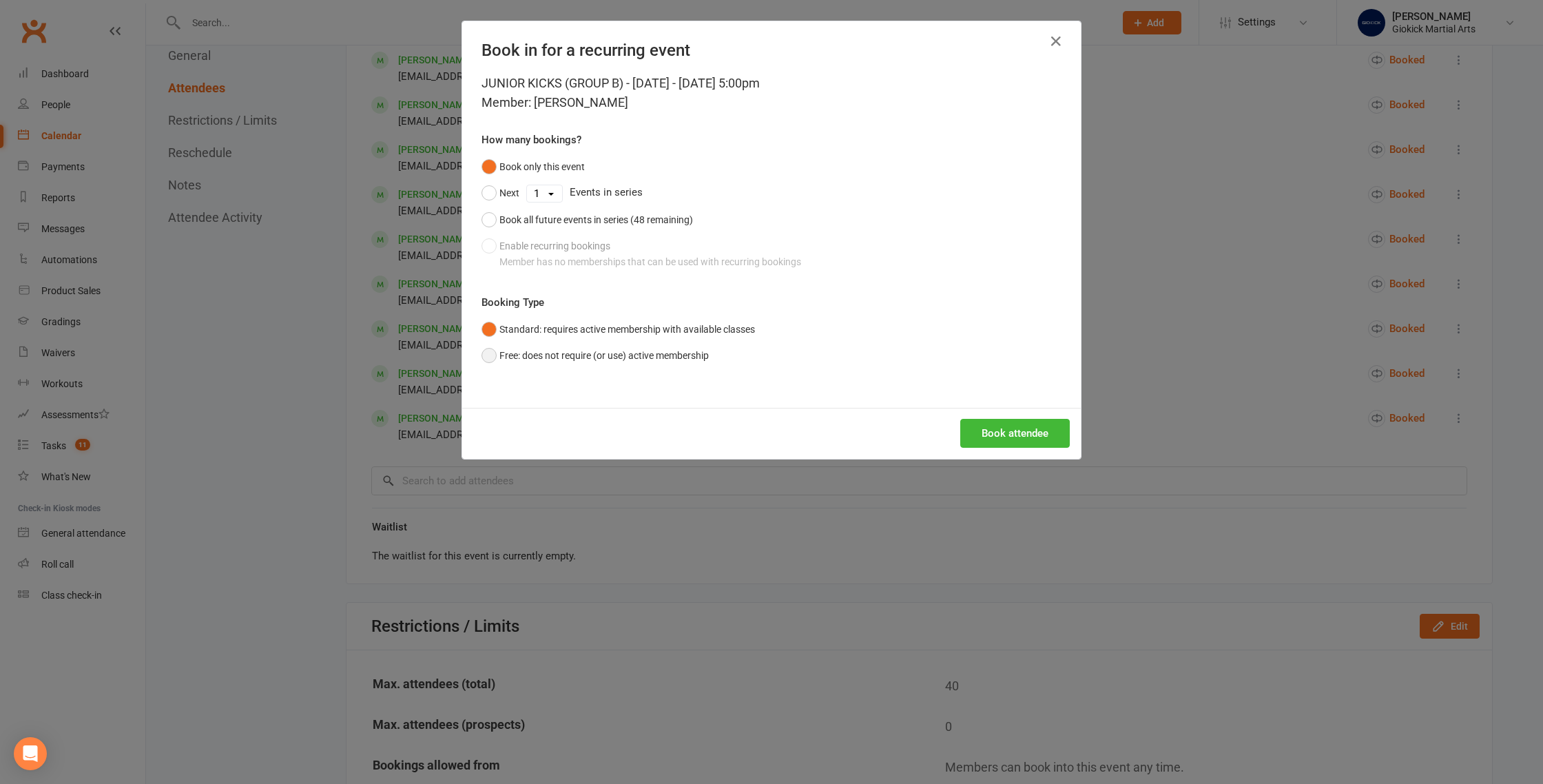
click at [506, 358] on button "Free: does not require (or use) active membership" at bounding box center [596, 355] width 228 height 26
click at [1015, 439] on button "Book attendee" at bounding box center [1015, 433] width 110 height 29
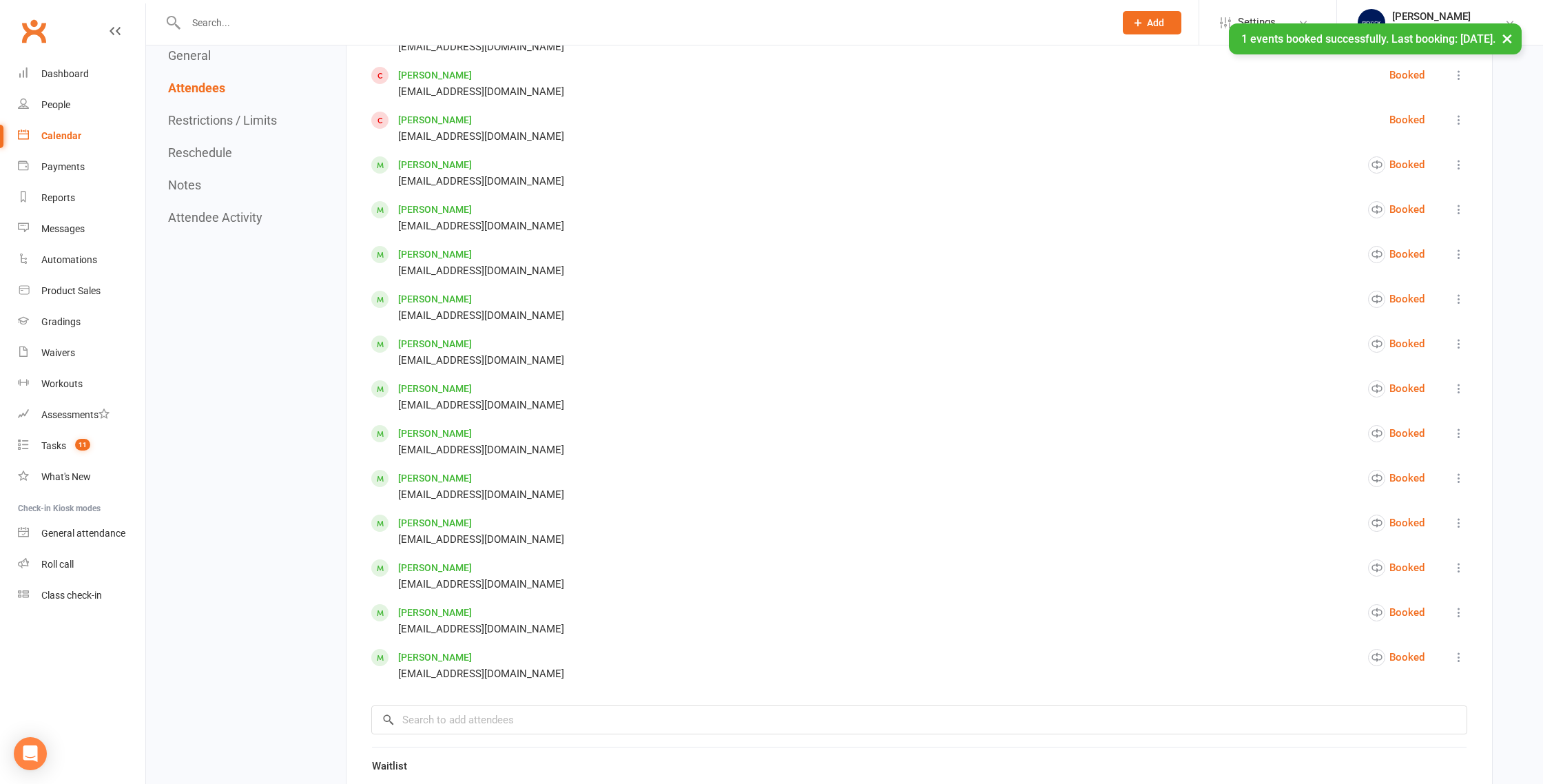
scroll to position [1473, 0]
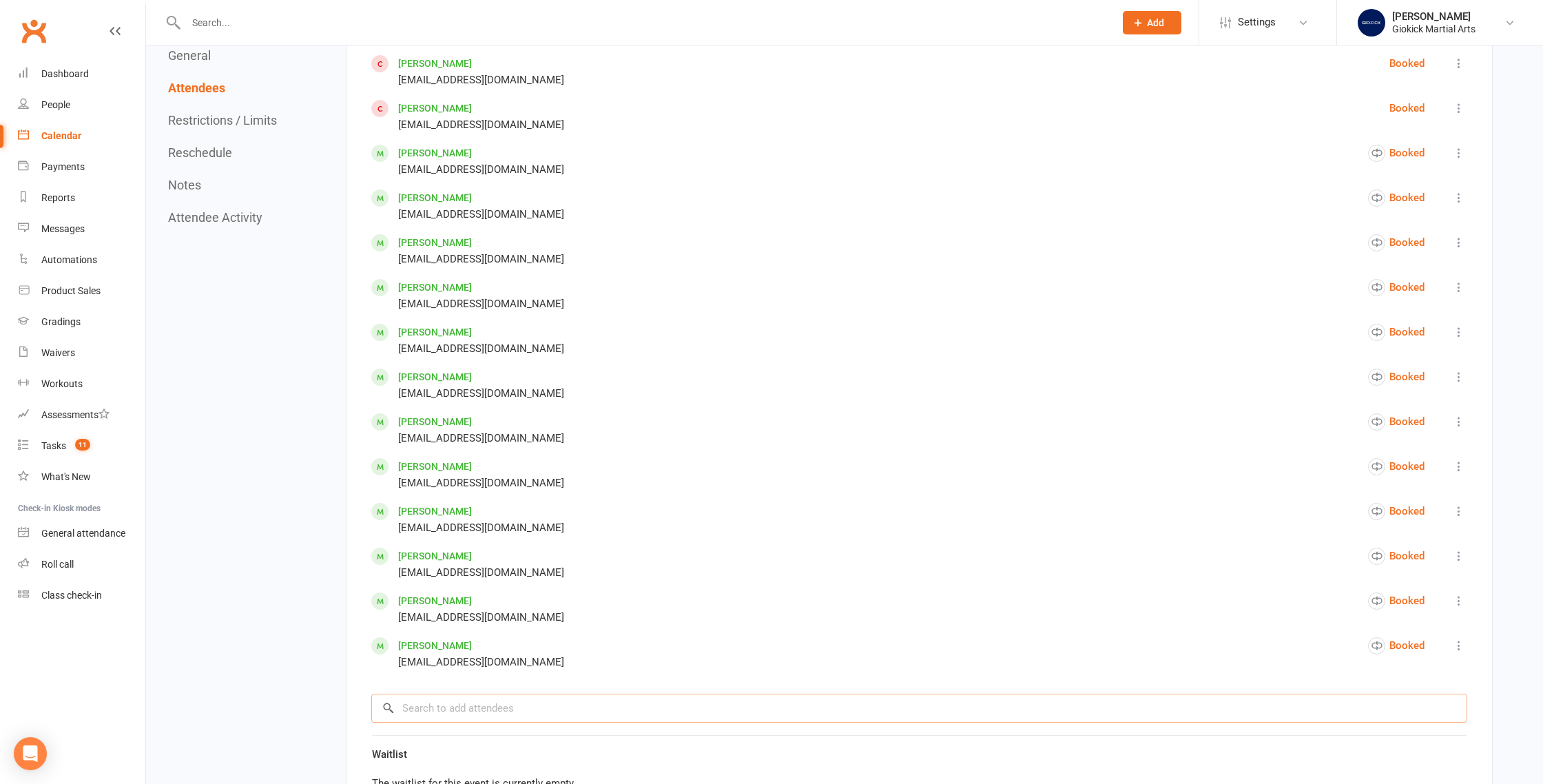
click at [417, 706] on input "search" at bounding box center [919, 708] width 1096 height 29
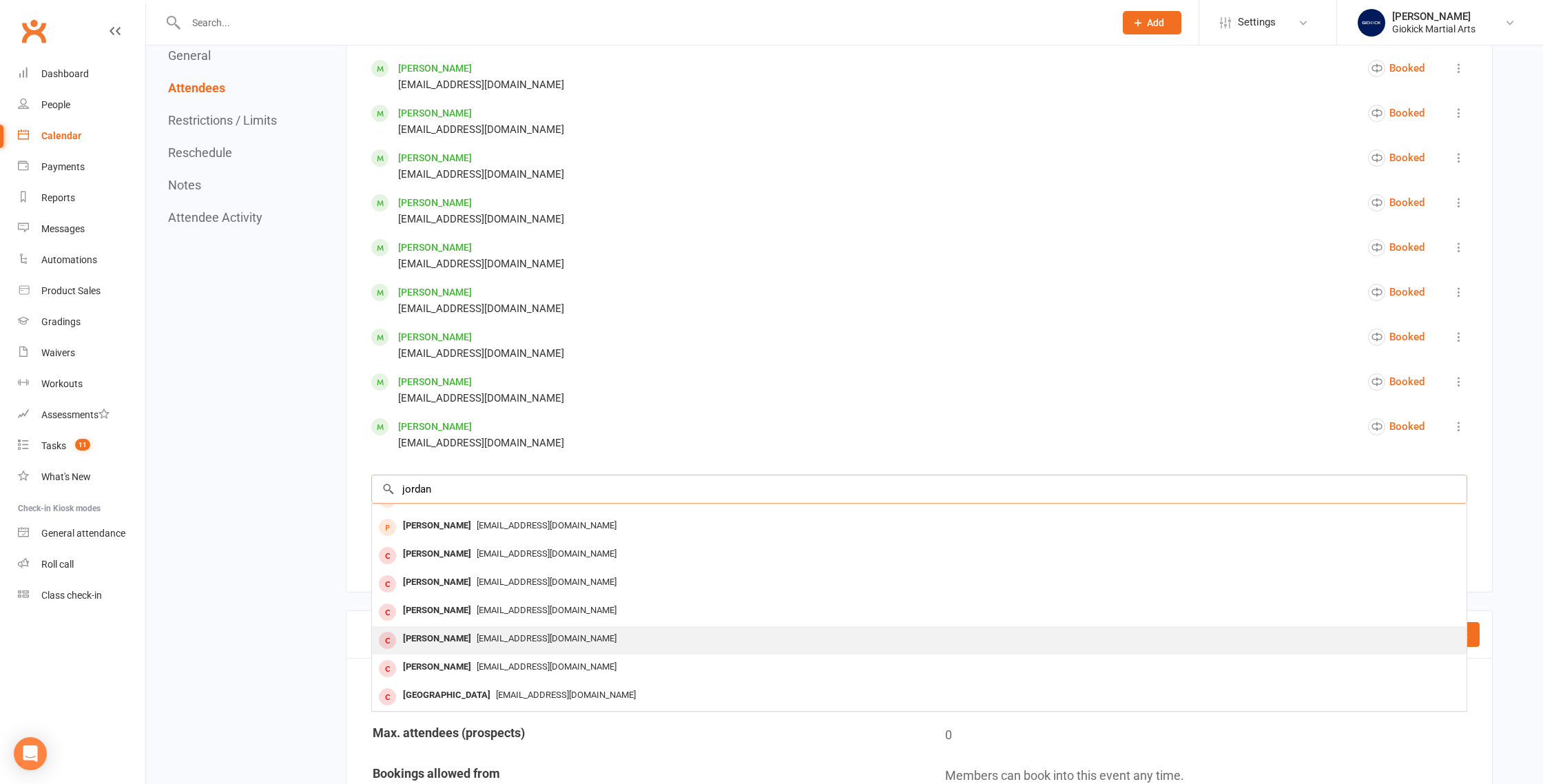
scroll to position [1714, 0]
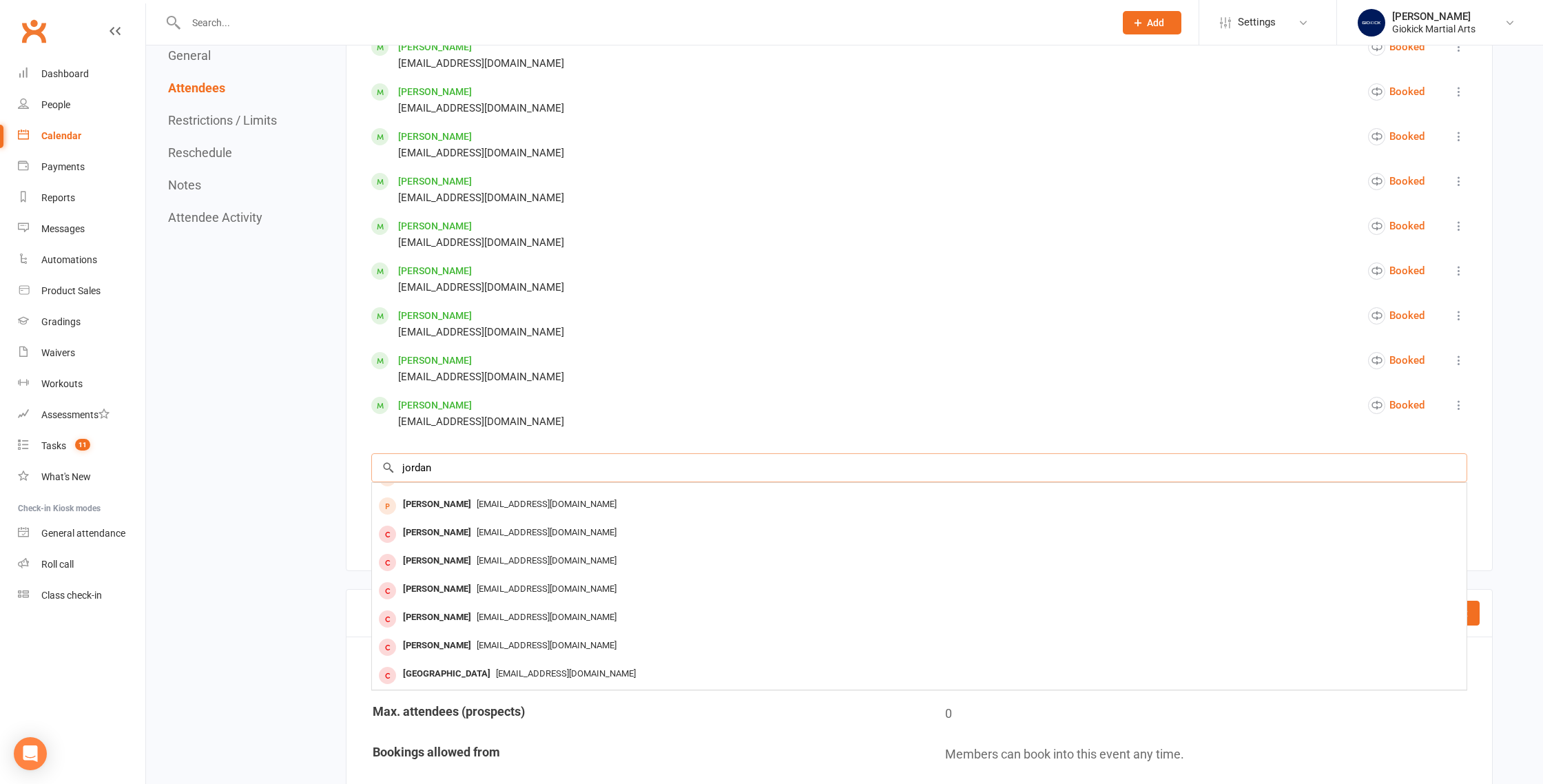
click at [402, 465] on input "jordan" at bounding box center [919, 468] width 1096 height 29
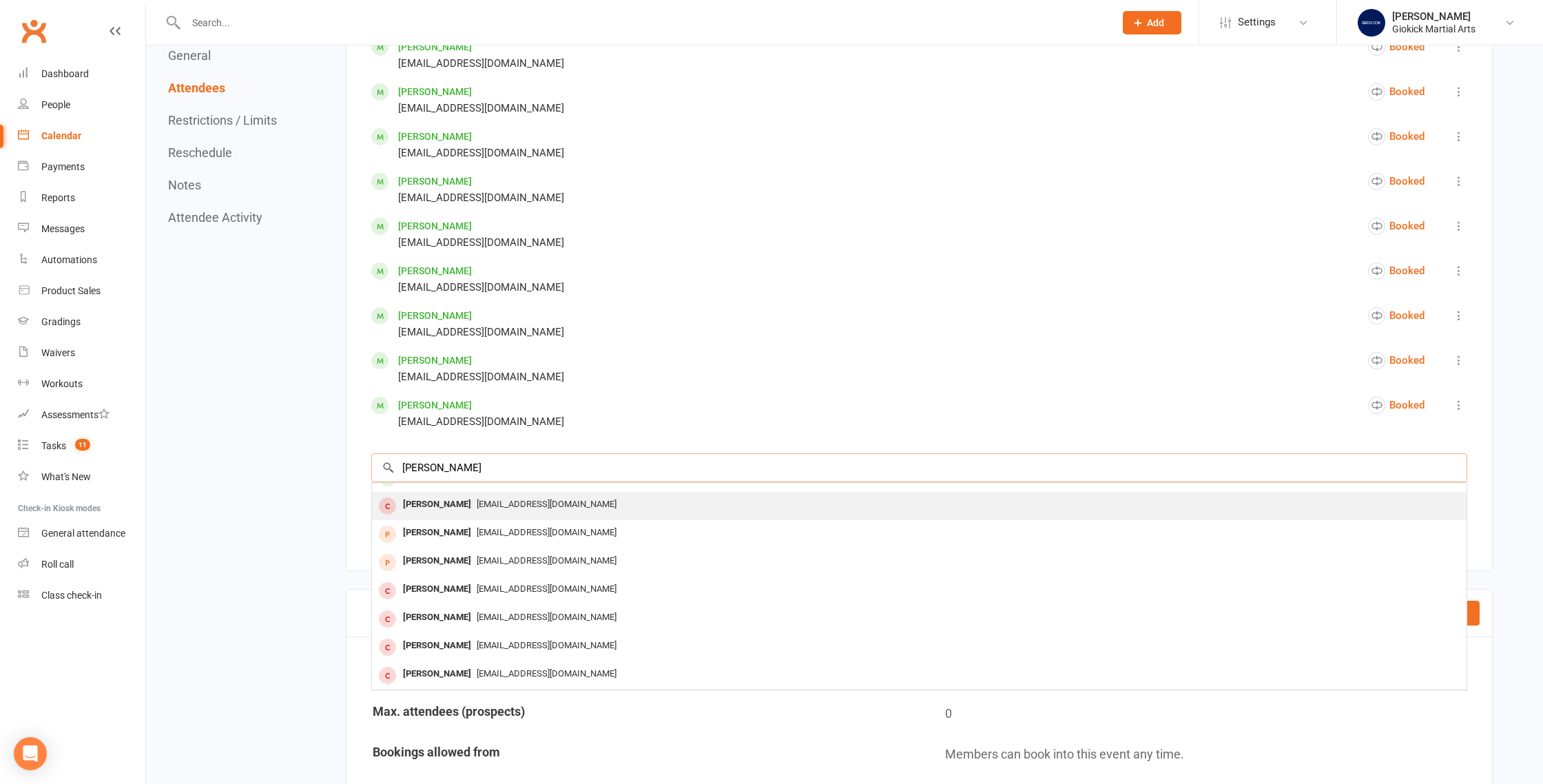
scroll to position [0, 0]
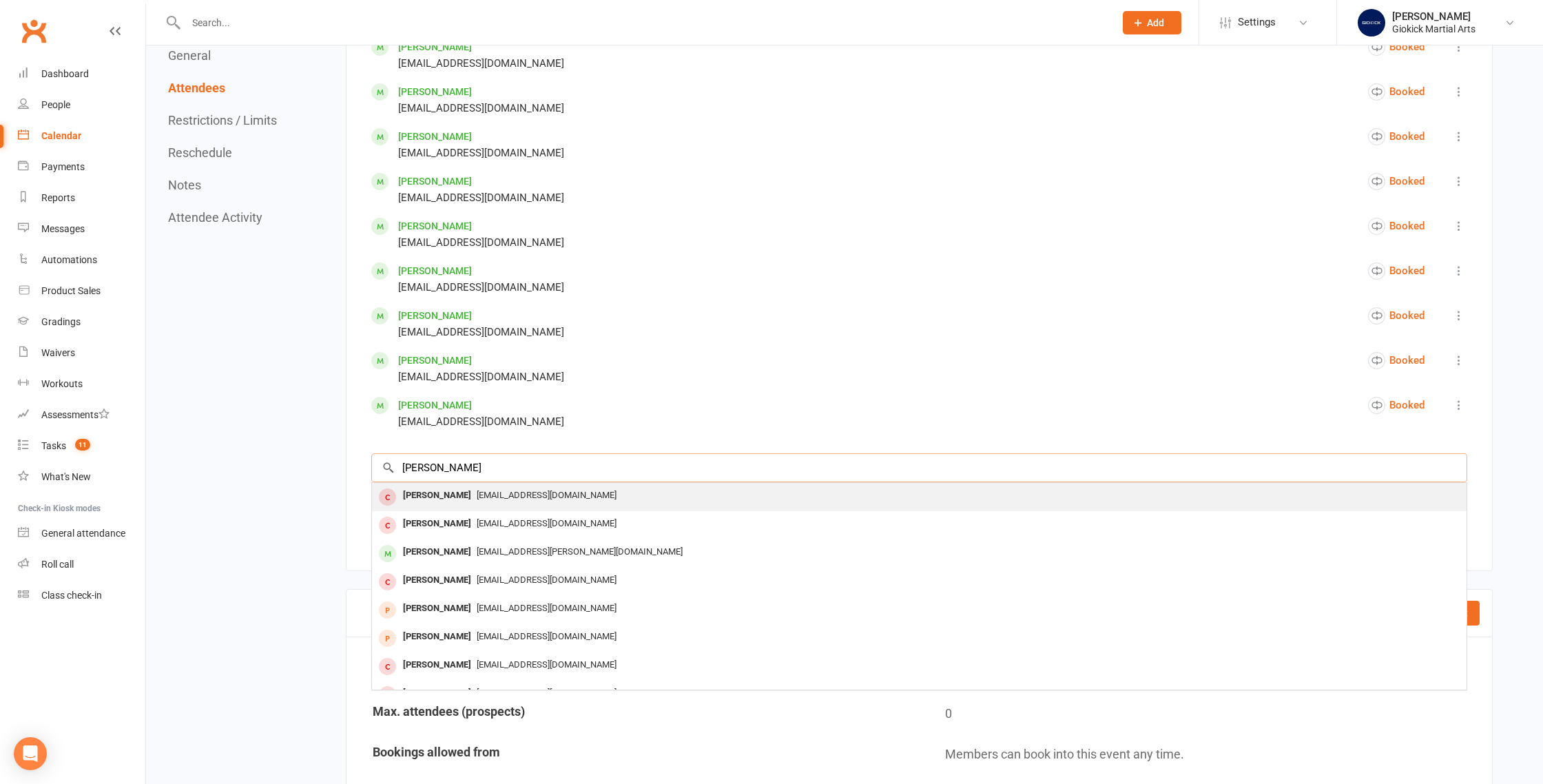
type input "[PERSON_NAME]"
click at [433, 502] on div "[PERSON_NAME]" at bounding box center [437, 495] width 79 height 20
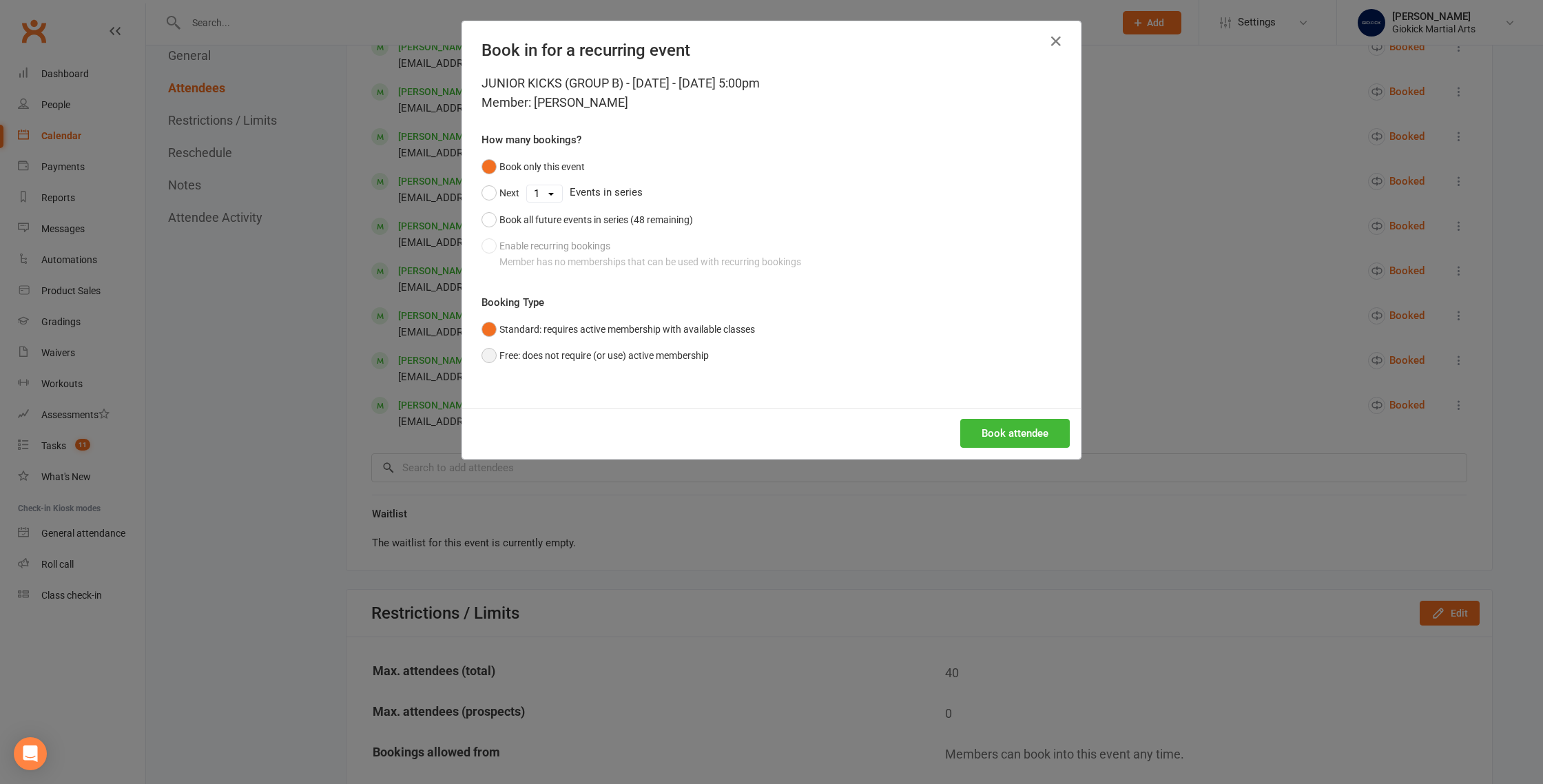
click at [503, 355] on button "Free: does not require (or use) active membership" at bounding box center [596, 355] width 228 height 26
click at [989, 432] on button "Book attendee" at bounding box center [1015, 433] width 110 height 29
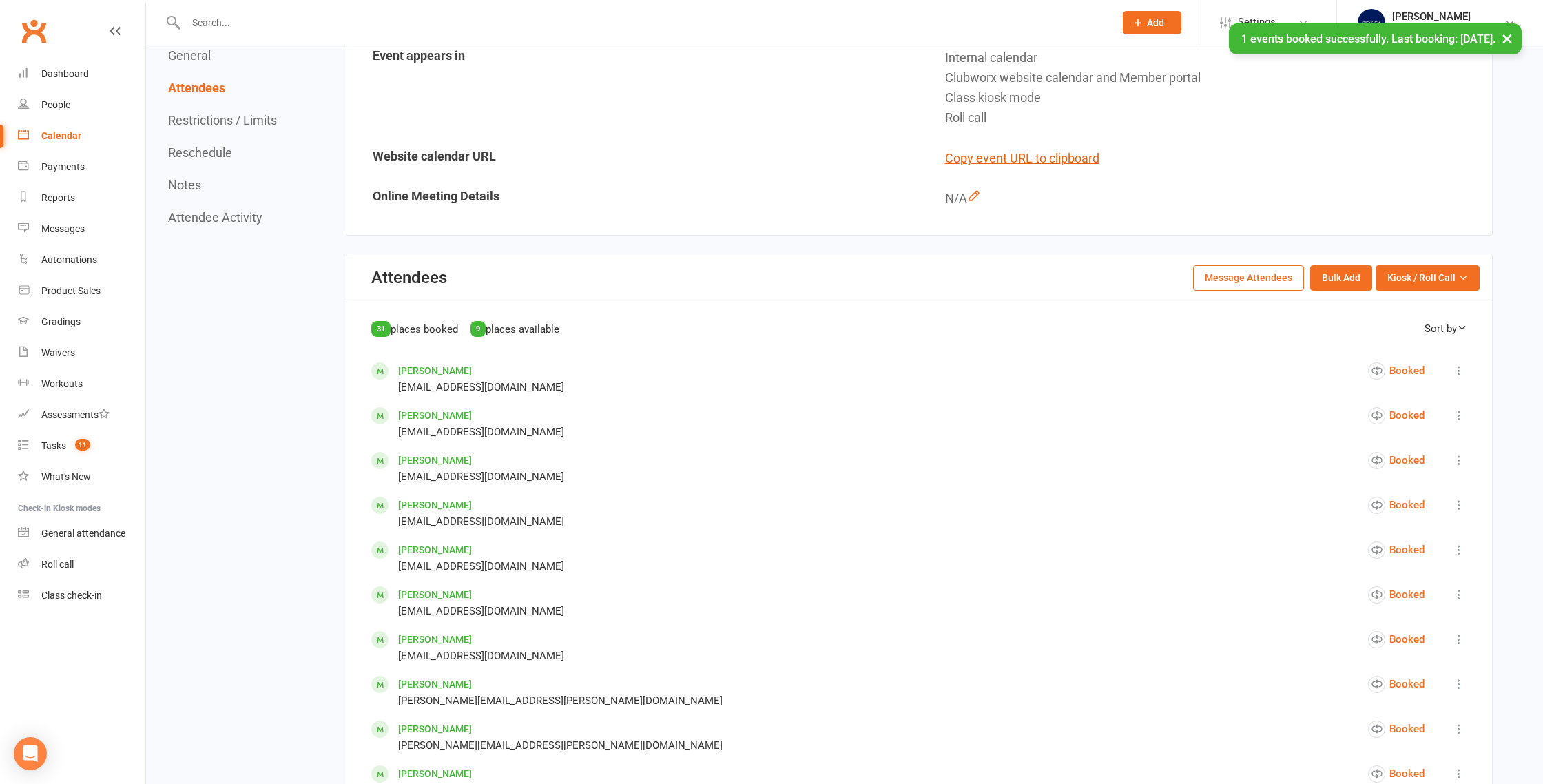
scroll to position [382, 0]
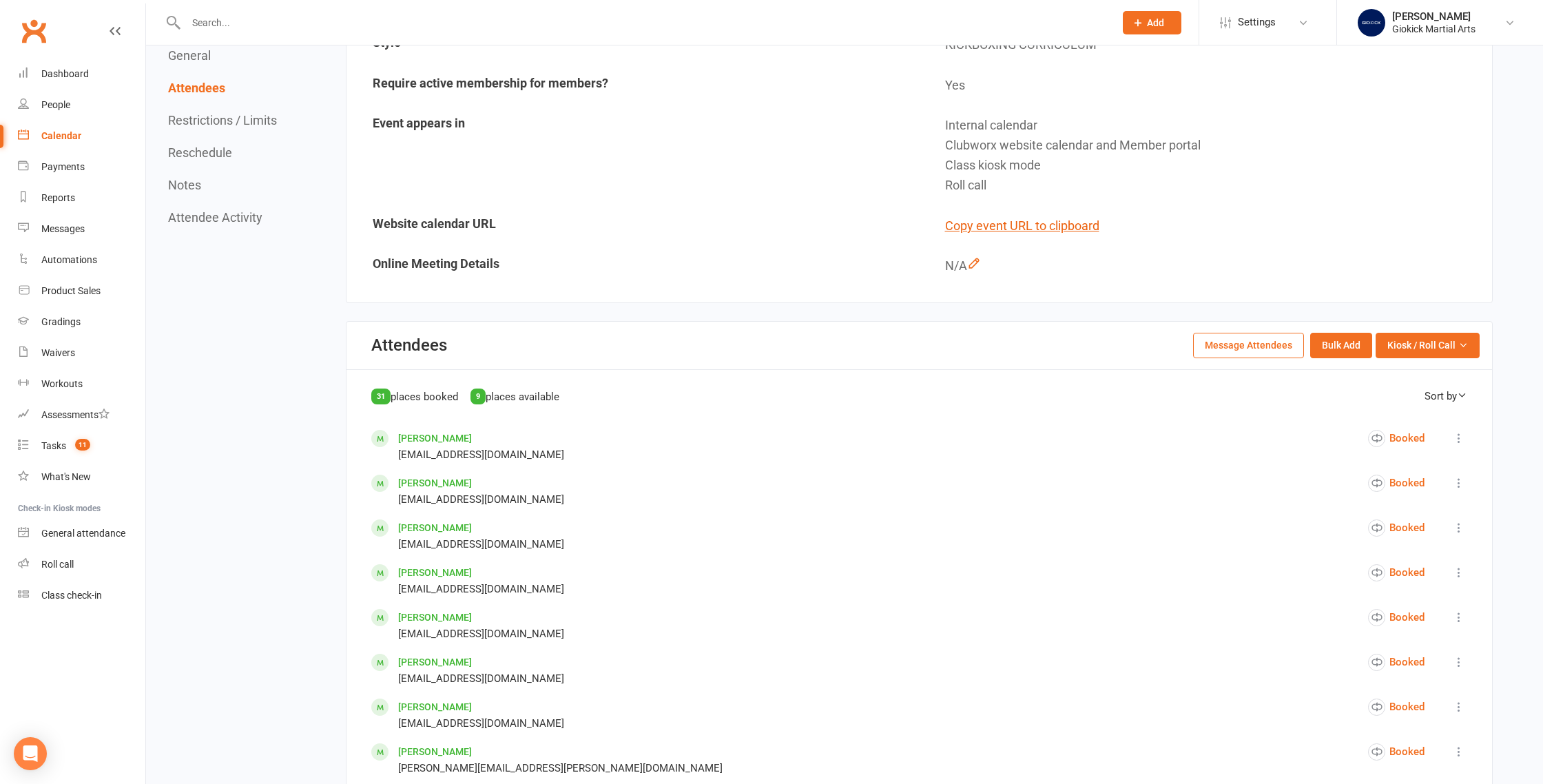
click at [60, 135] on div "Calendar" at bounding box center [62, 135] width 40 height 11
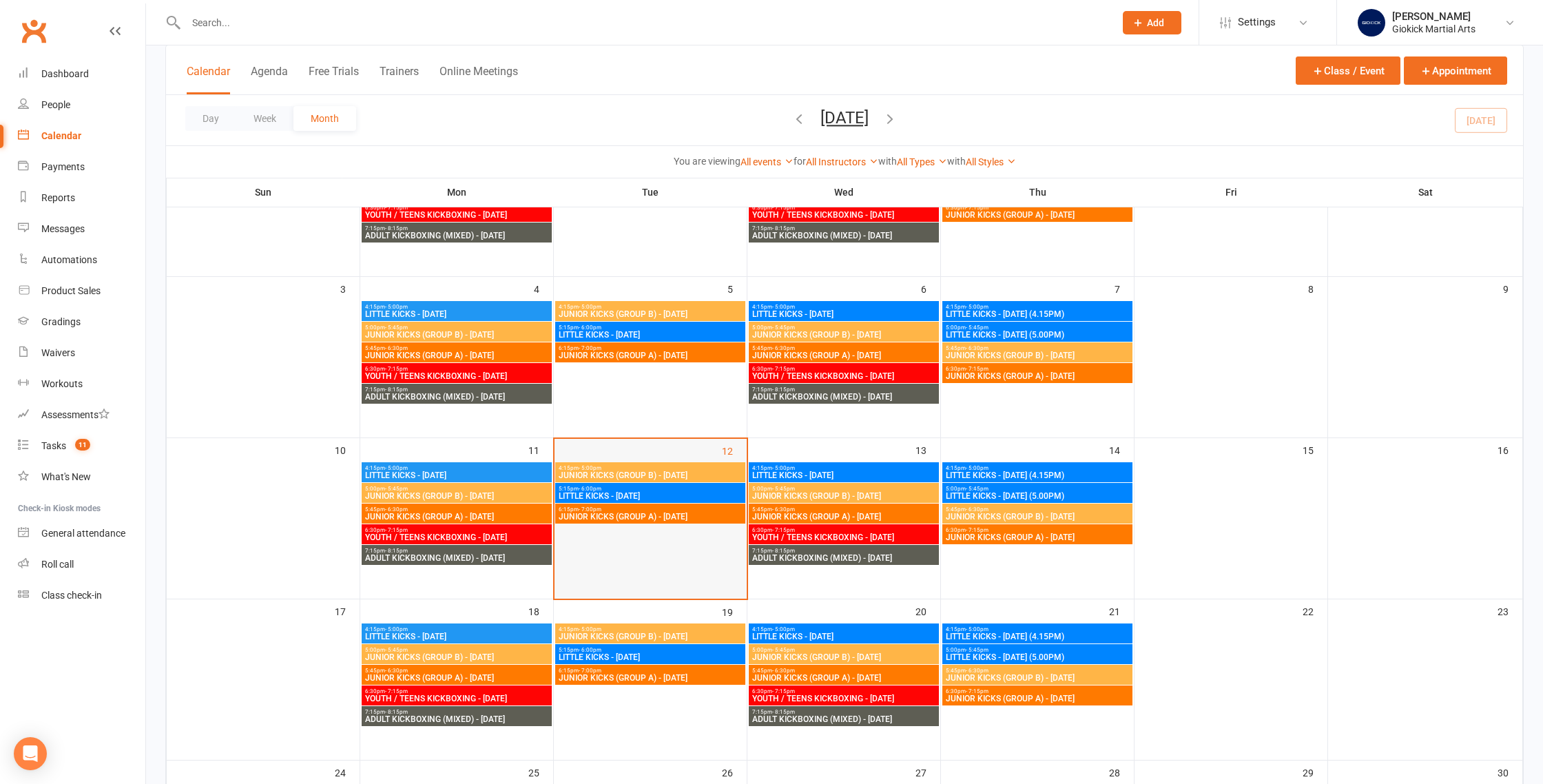
scroll to position [218, 0]
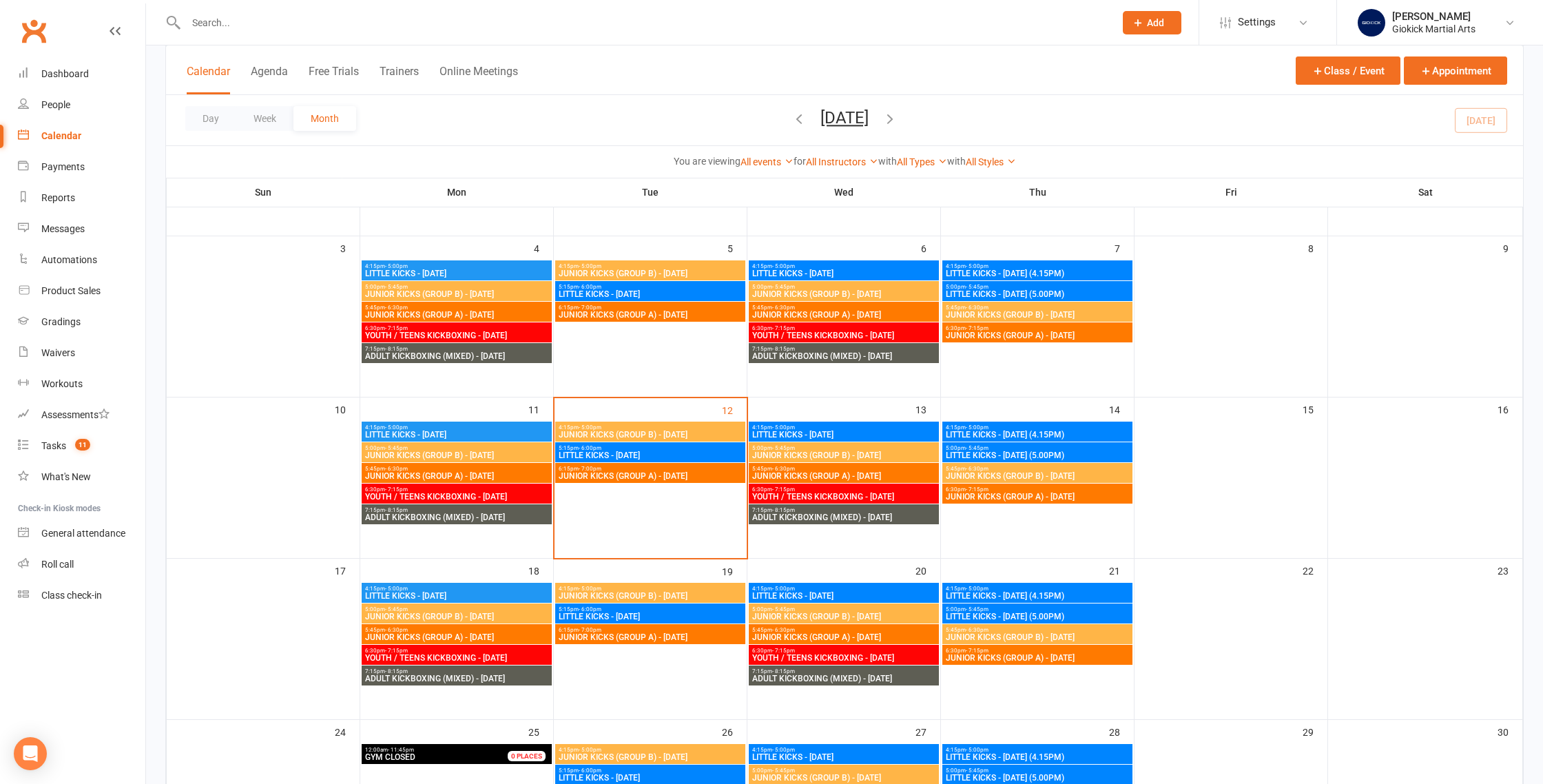
click at [630, 456] on span "LITTLE KICKS - [DATE]" at bounding box center [650, 455] width 185 height 9
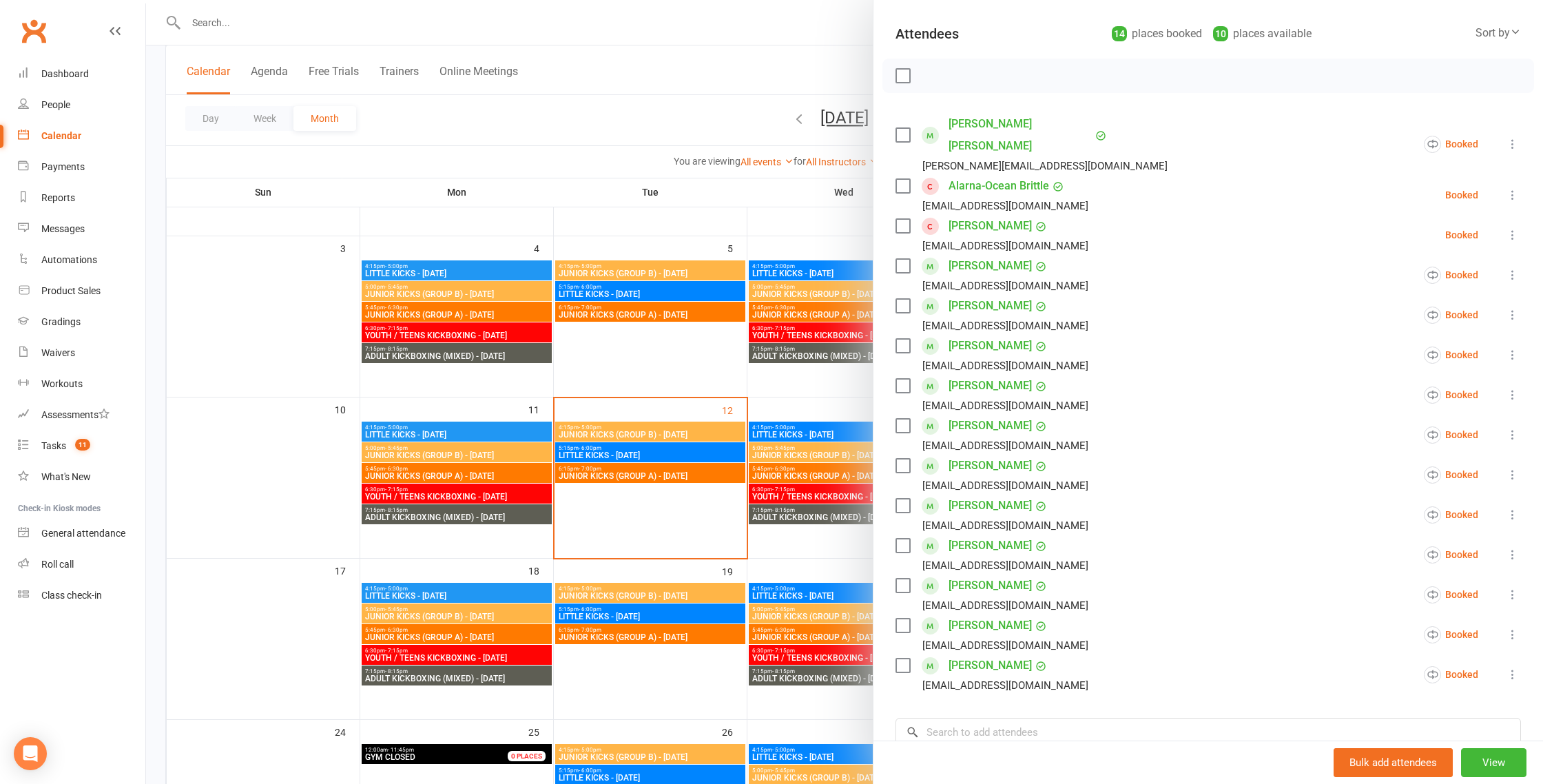
scroll to position [142, 0]
click at [662, 387] on div at bounding box center [844, 392] width 1397 height 784
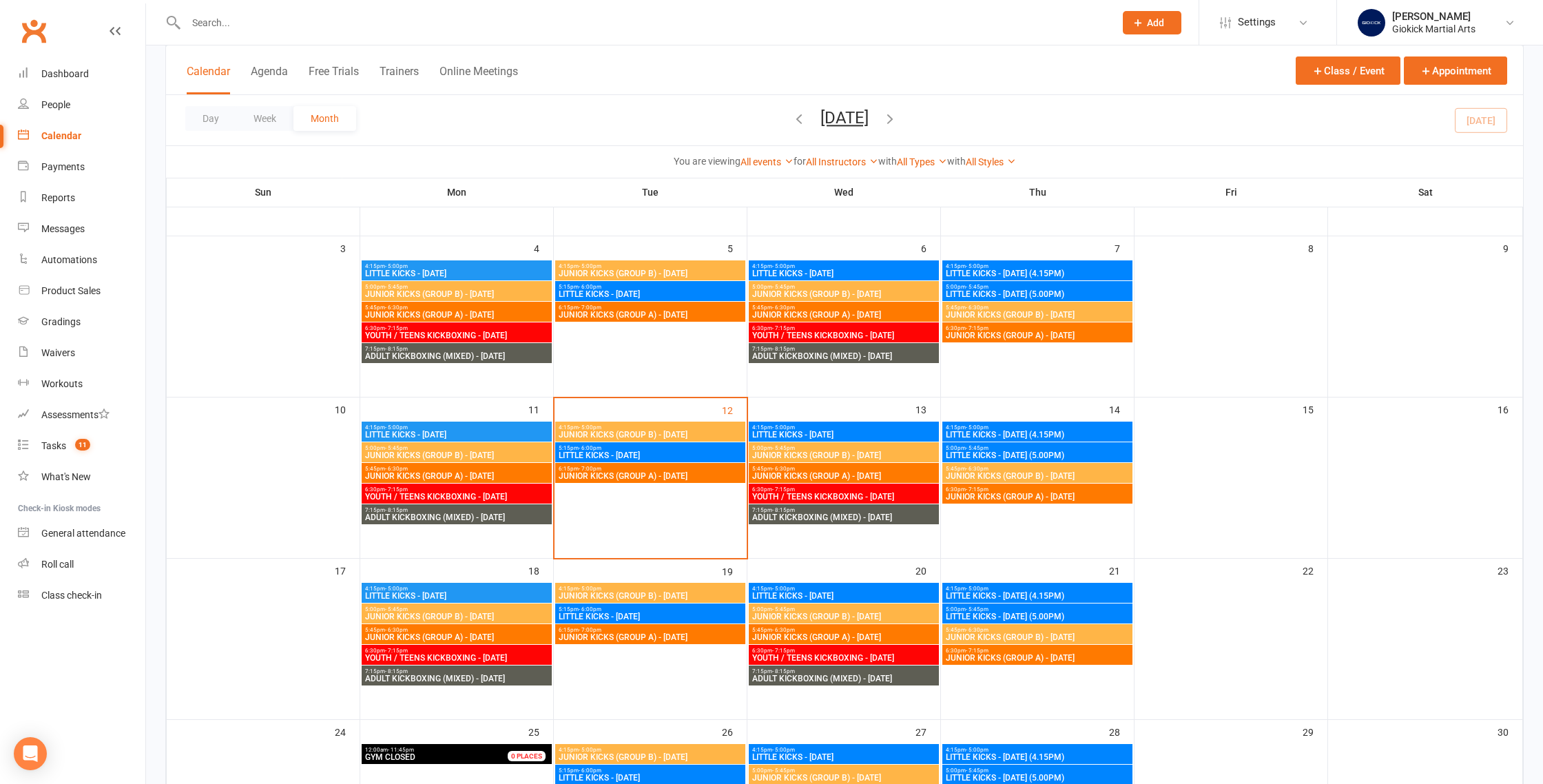
click at [652, 435] on span "JUNIOR KICKS (GROUP B) - [DATE]" at bounding box center [650, 435] width 185 height 9
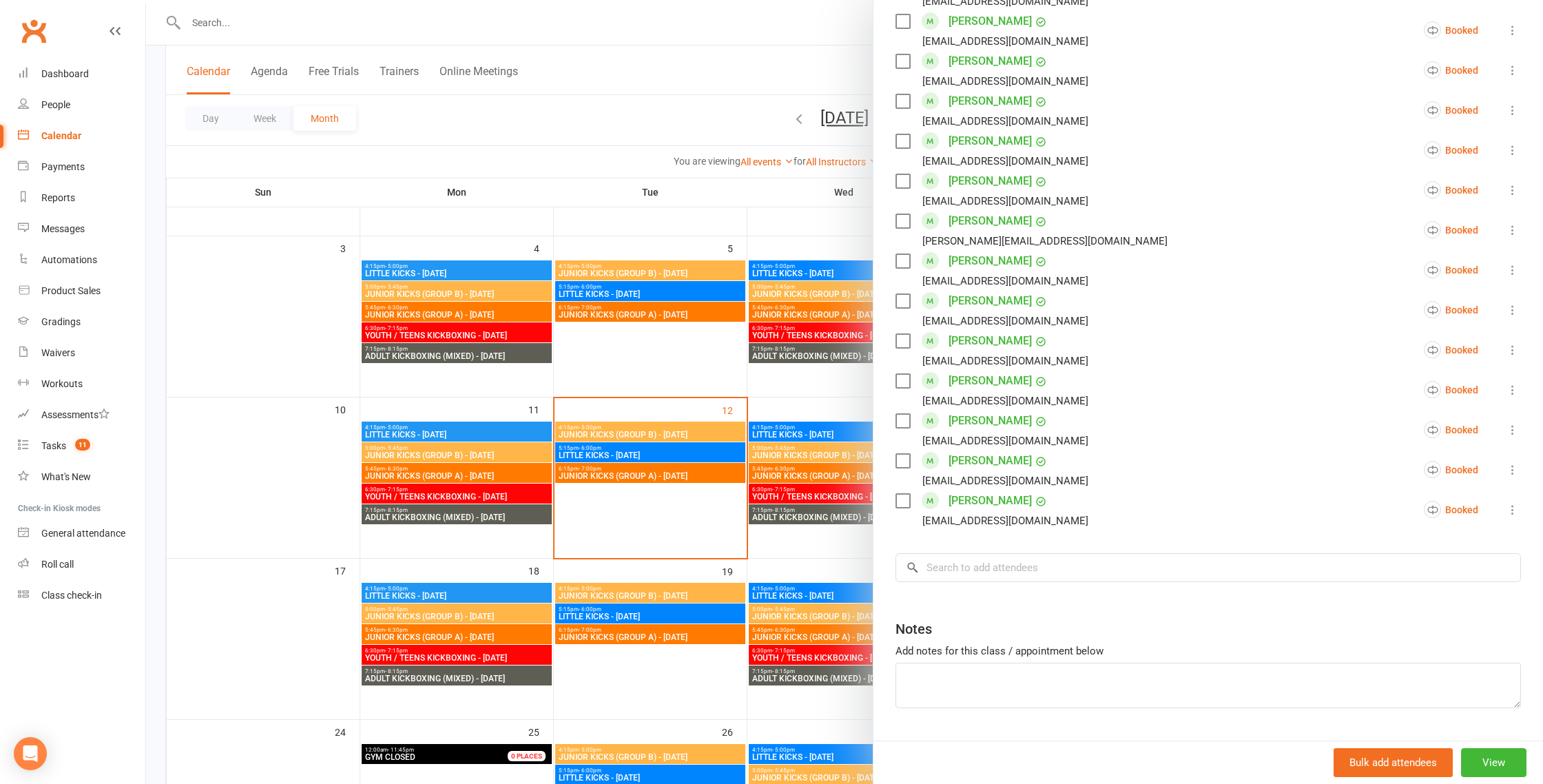
scroll to position [998, 0]
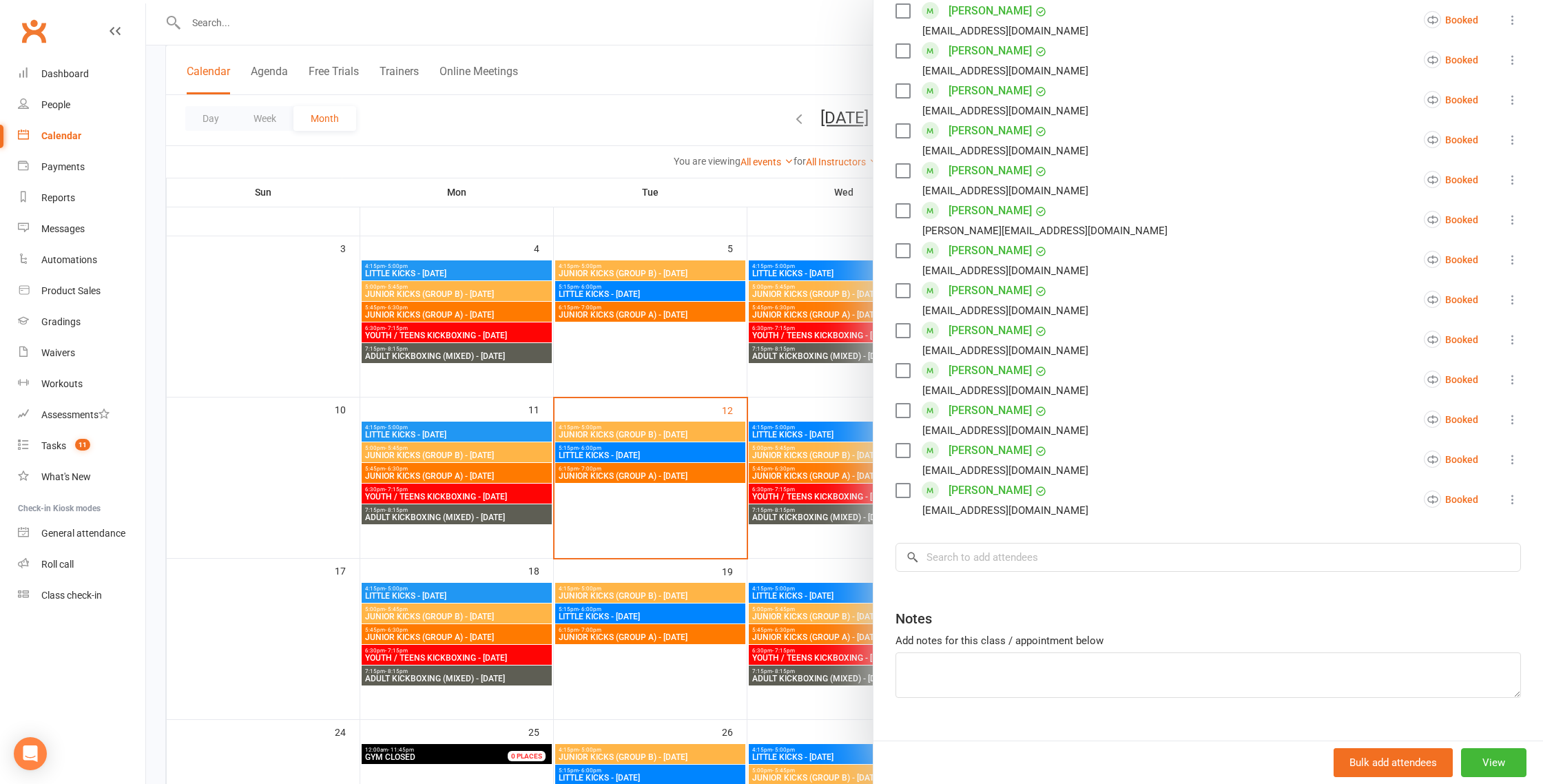
click at [635, 386] on div at bounding box center [844, 392] width 1397 height 784
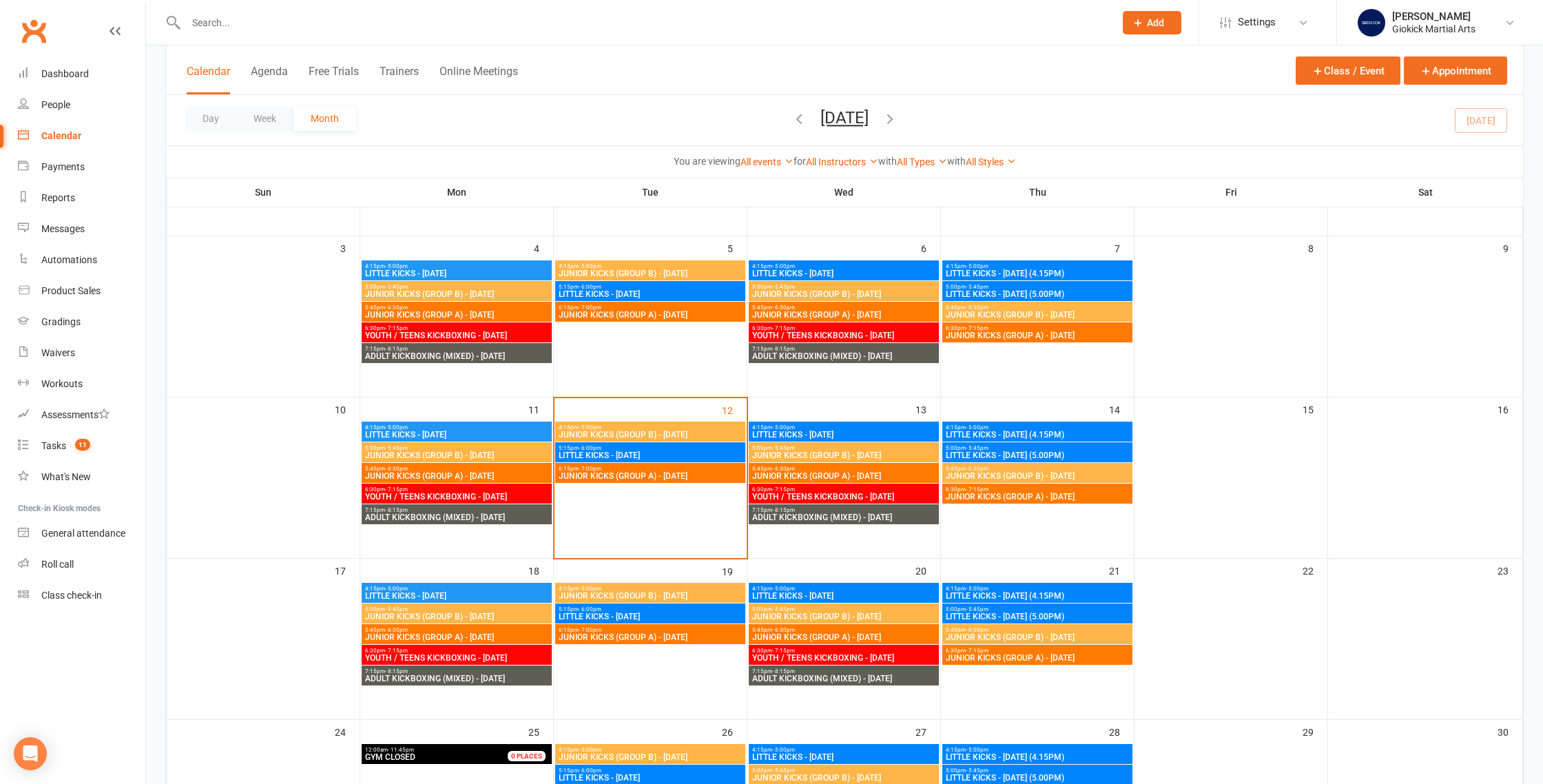
click at [650, 480] on span "JUNIOR KICKS (GROUP A) - [DATE]" at bounding box center [650, 476] width 185 height 9
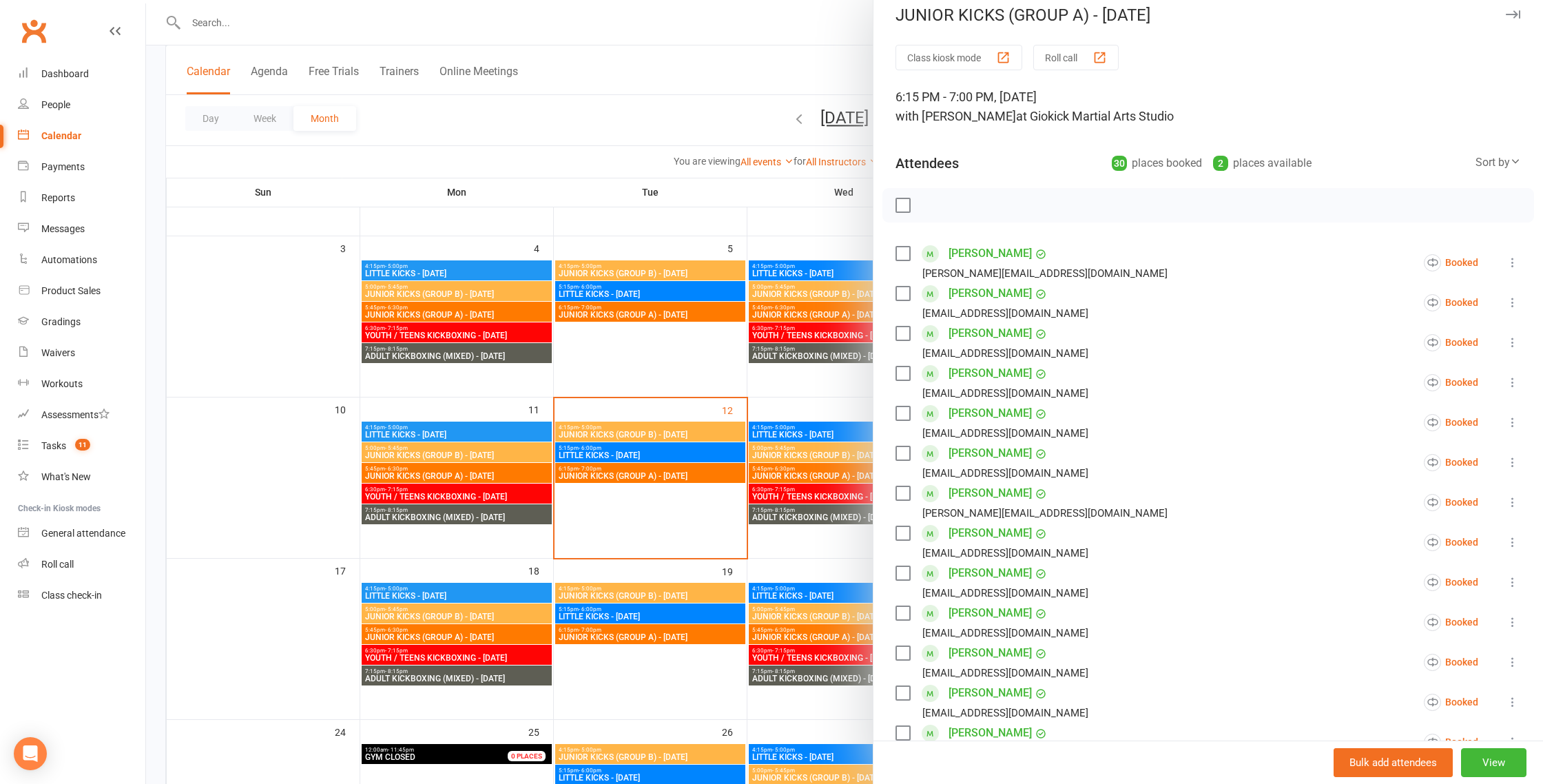
scroll to position [0, 0]
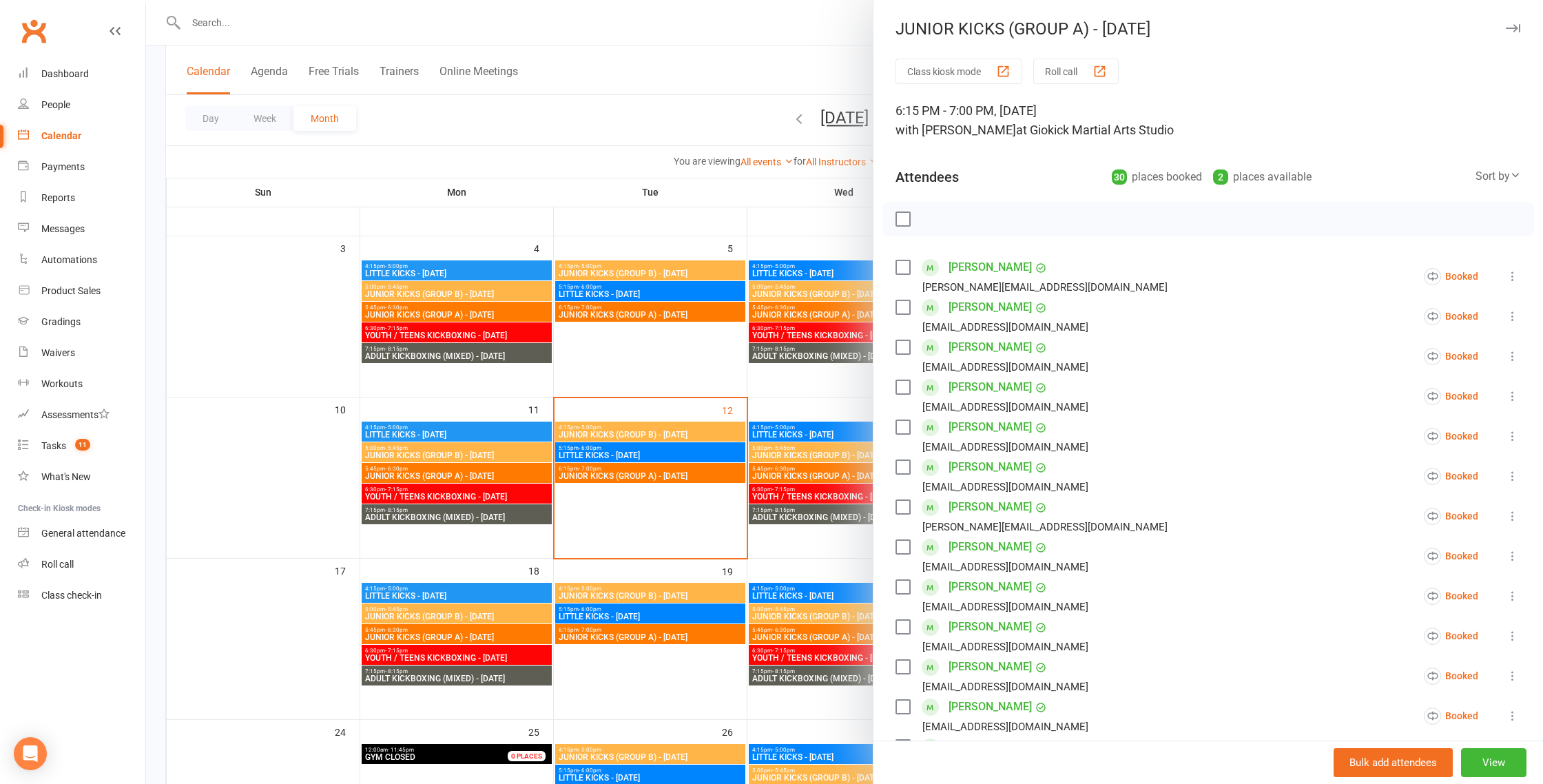
click at [672, 365] on div at bounding box center [844, 392] width 1397 height 784
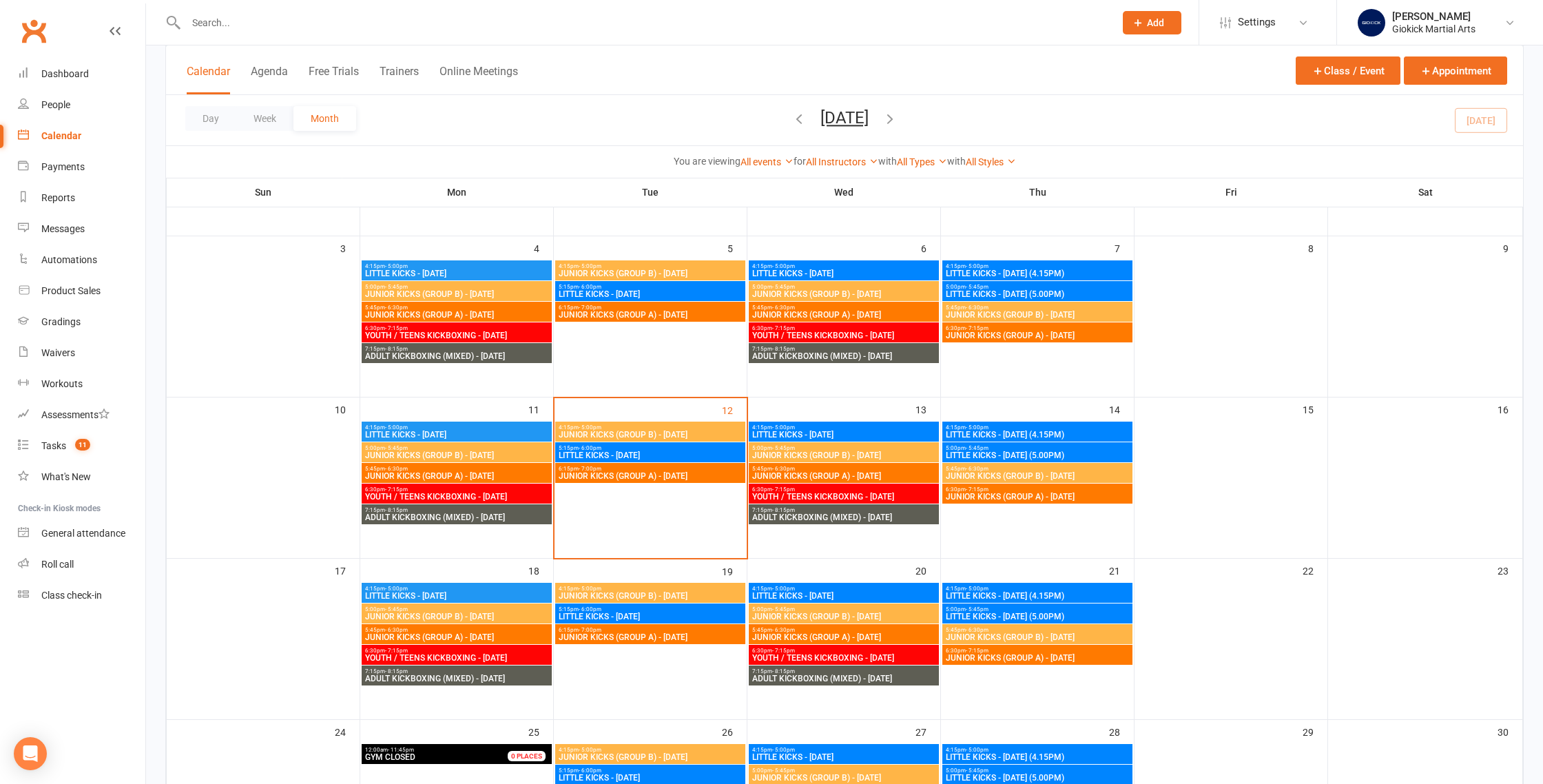
click at [669, 472] on span "JUNIOR KICKS (GROUP A) - [DATE]" at bounding box center [650, 476] width 185 height 9
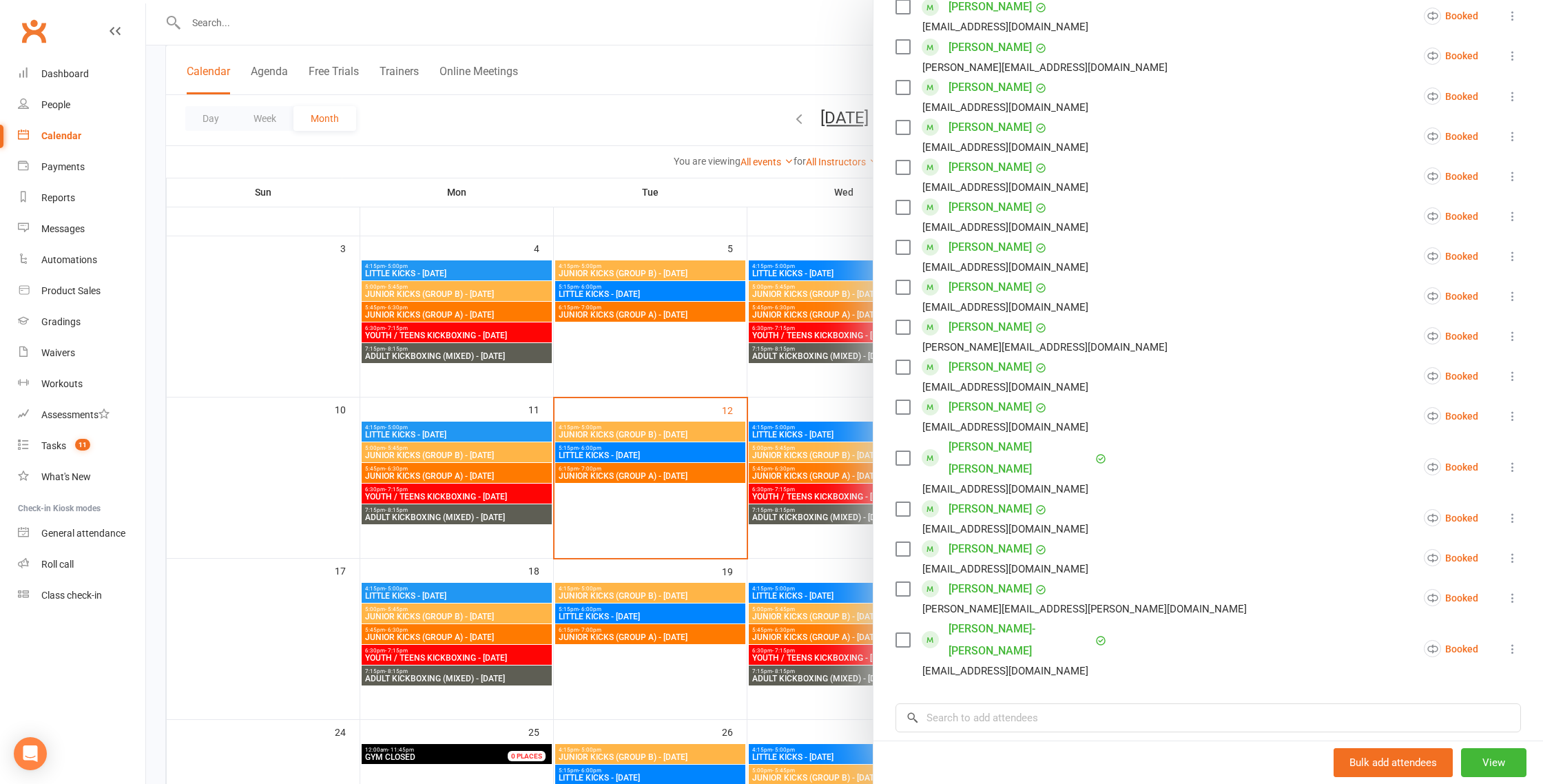
scroll to position [822, 0]
click at [724, 371] on div at bounding box center [844, 392] width 1397 height 784
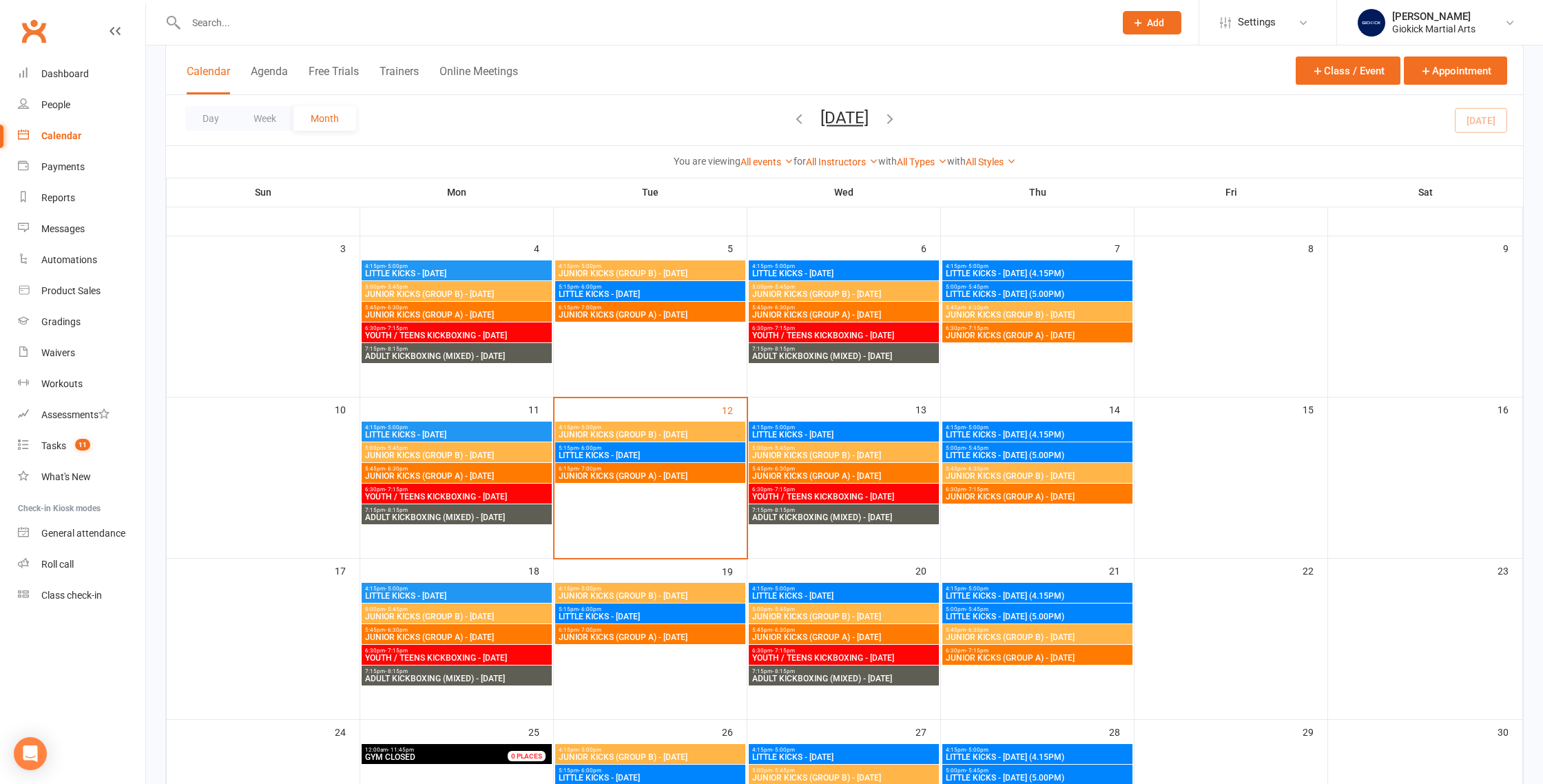
click at [659, 434] on span "JUNIOR KICKS (GROUP B) - [DATE]" at bounding box center [650, 435] width 185 height 9
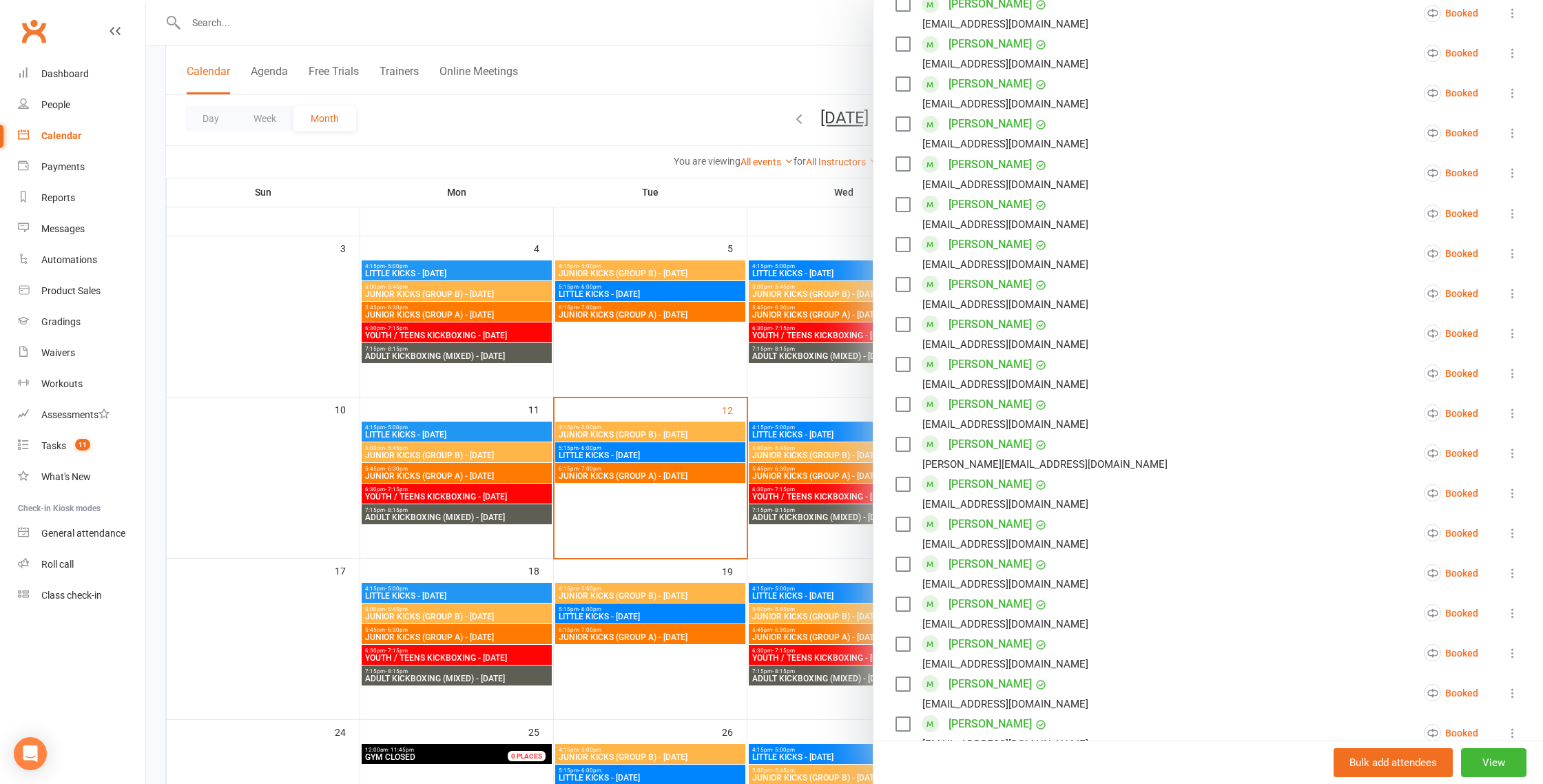
scroll to position [793, 0]
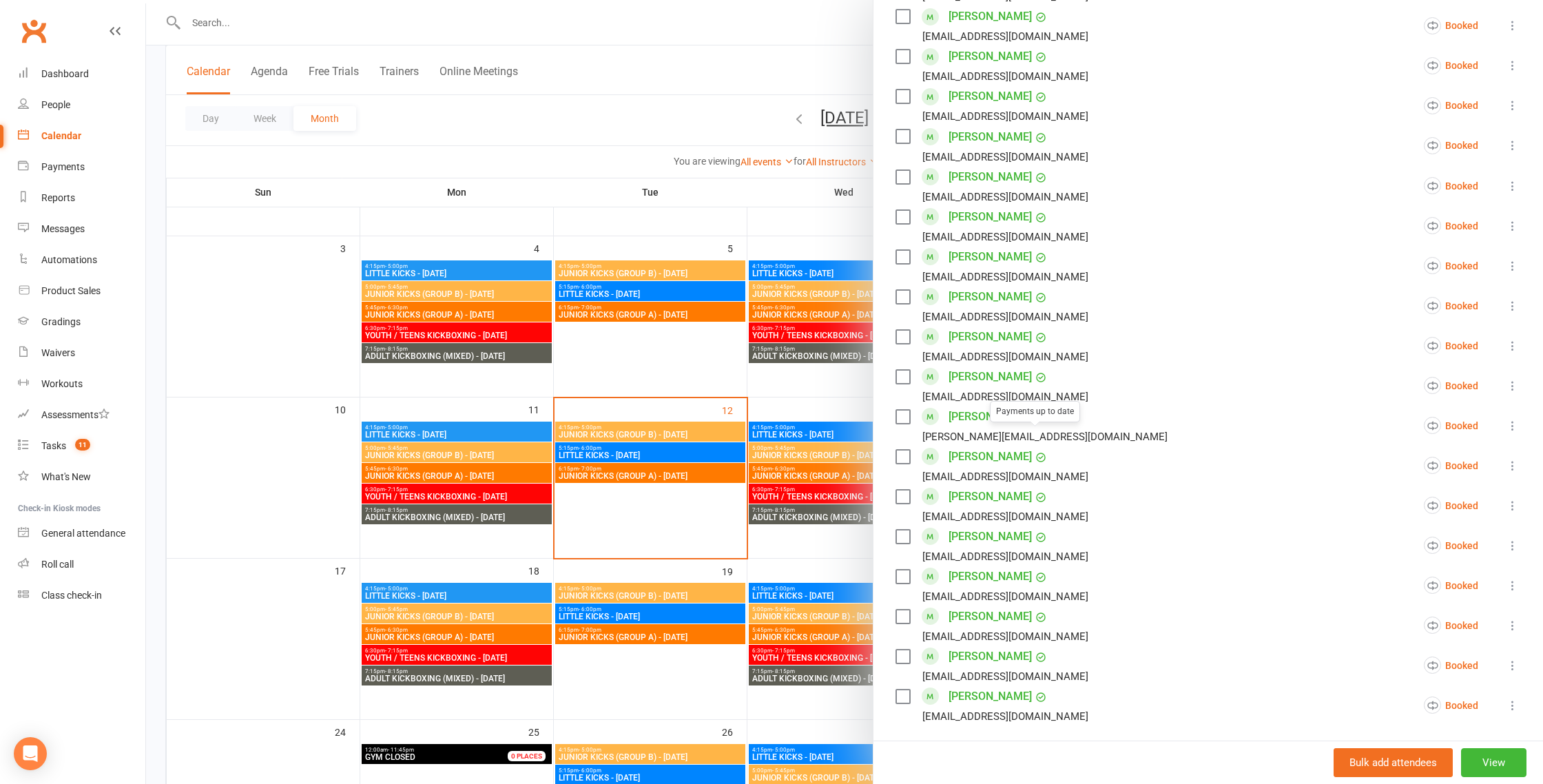
click at [603, 458] on div at bounding box center [844, 392] width 1397 height 784
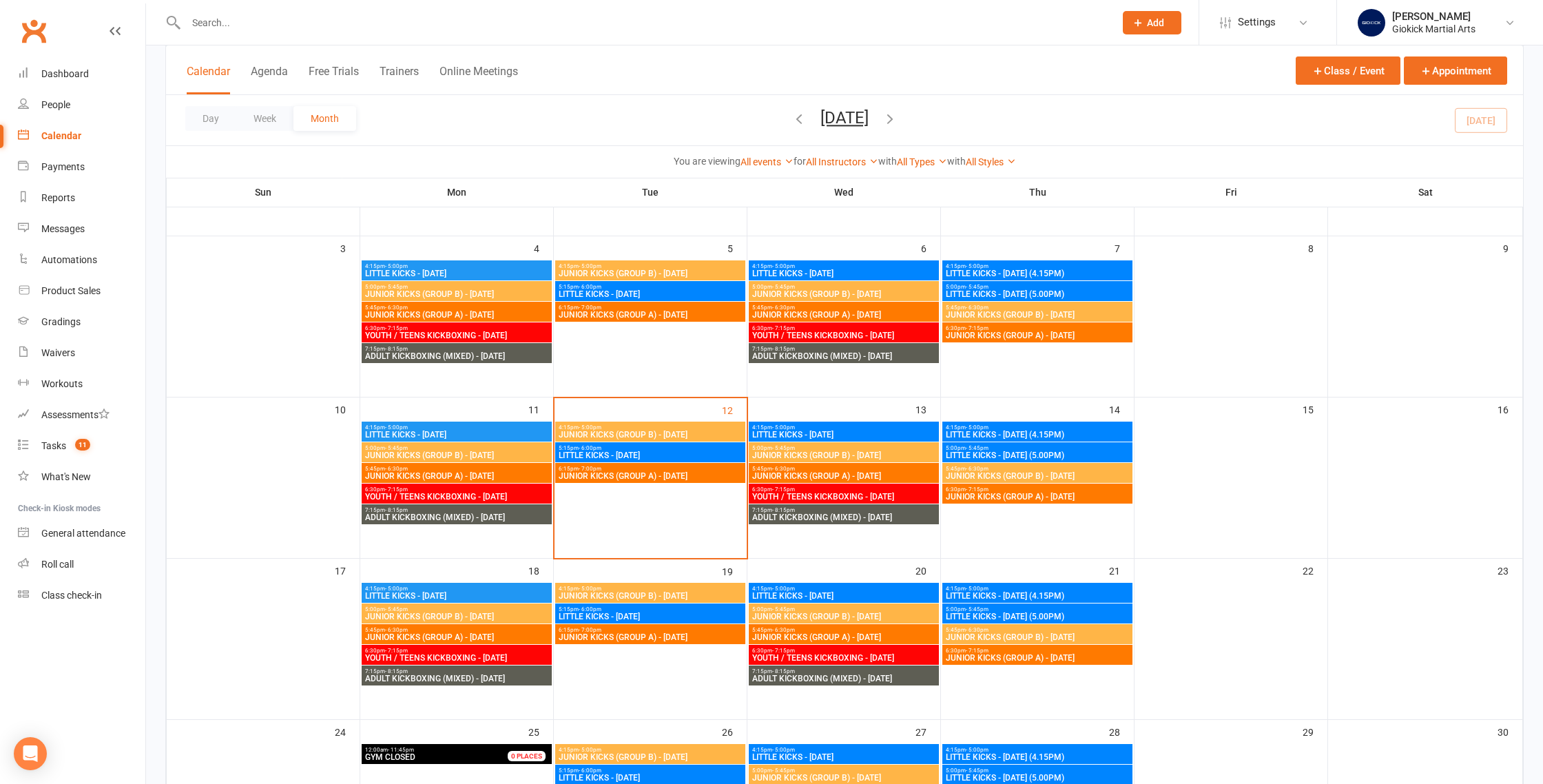
click at [627, 461] on div "5:15pm - 6:00pm LITTLE KICKS - [DATE]" at bounding box center [651, 453] width 190 height 20
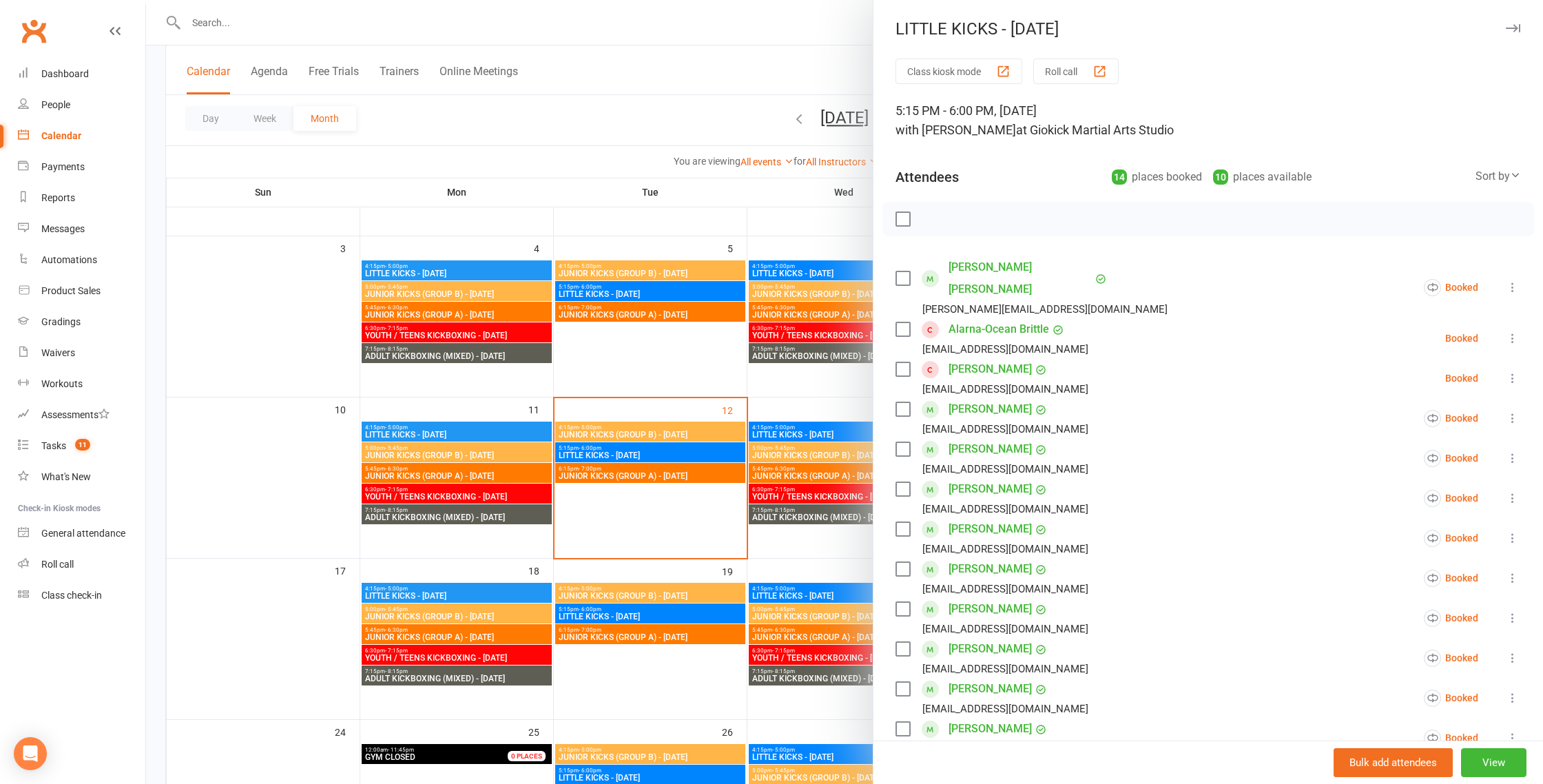
click at [982, 319] on link "Alarna-Ocean Brittle" at bounding box center [999, 329] width 100 height 22
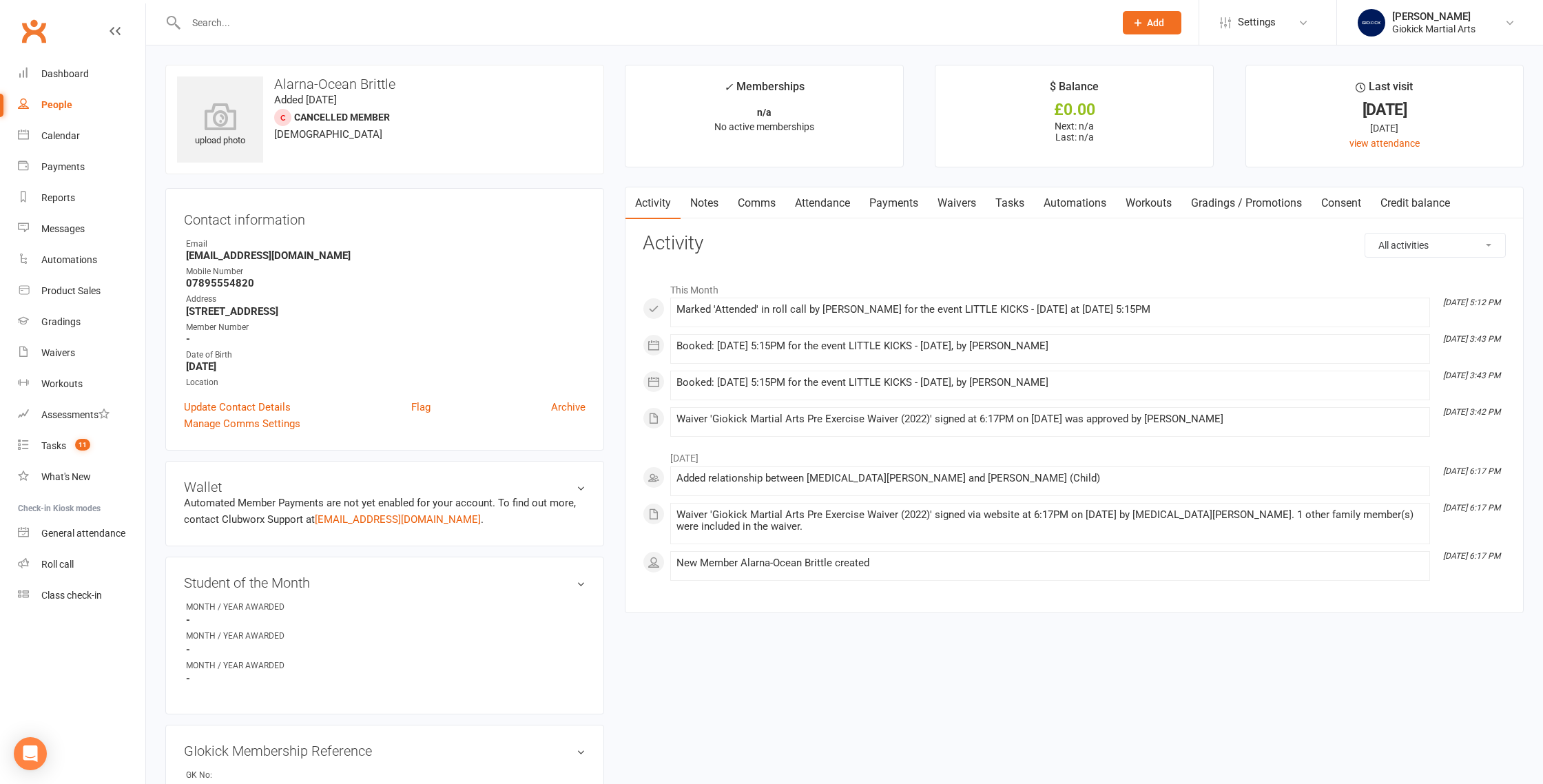
click at [806, 210] on link "Attendance" at bounding box center [823, 203] width 74 height 32
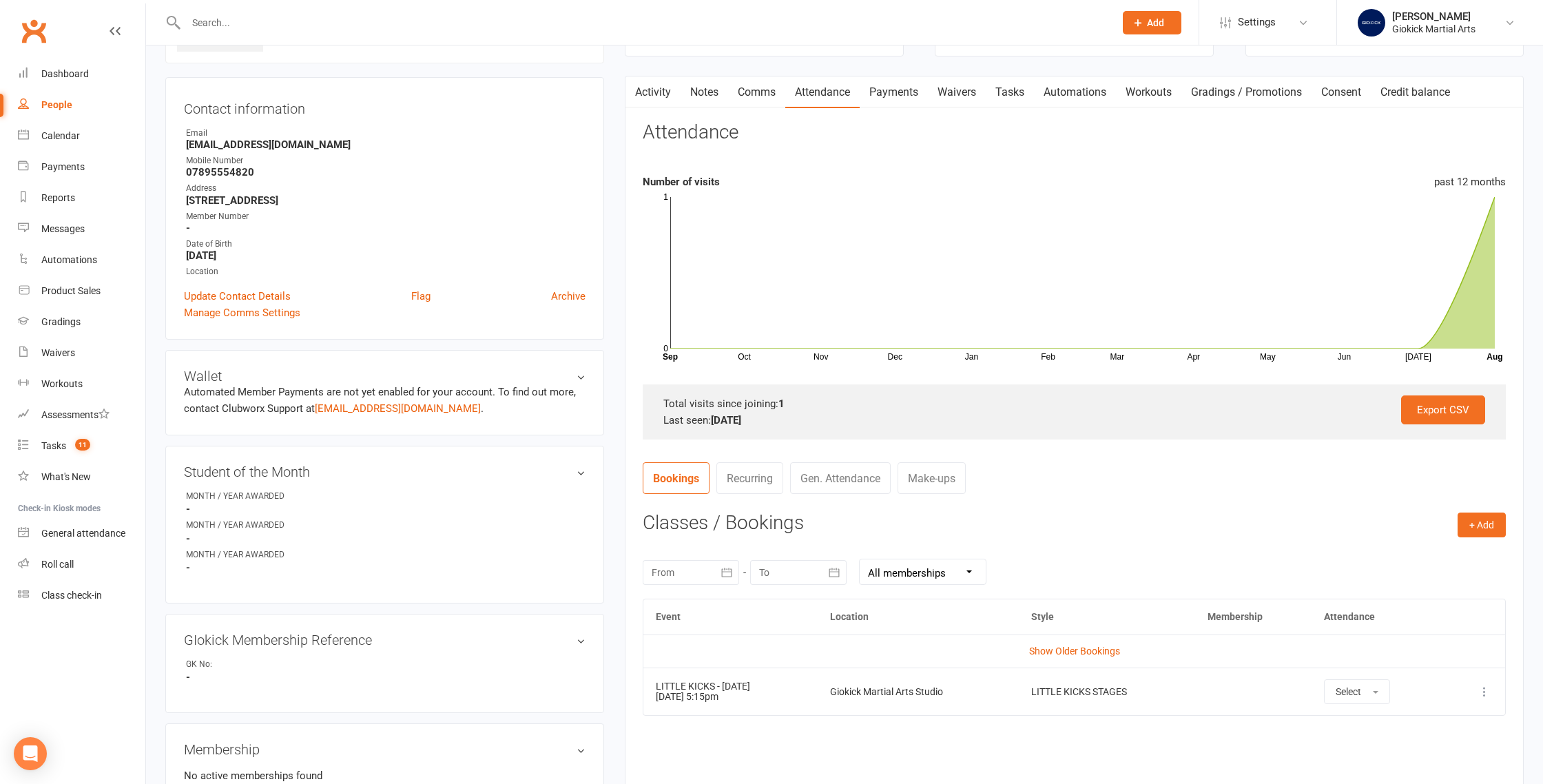
scroll to position [268, 0]
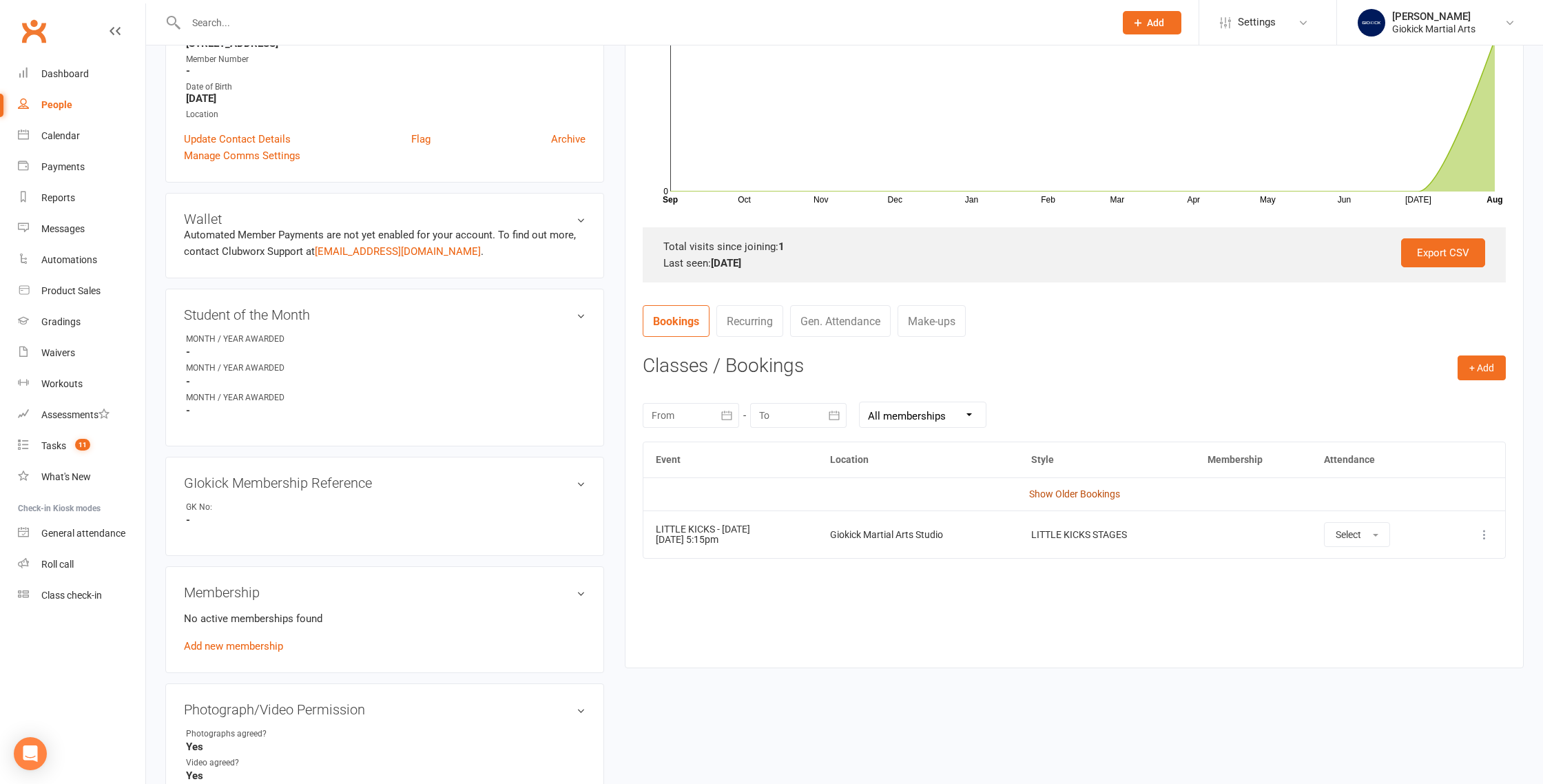
click at [1058, 495] on link "Show Older Bookings" at bounding box center [1075, 493] width 91 height 11
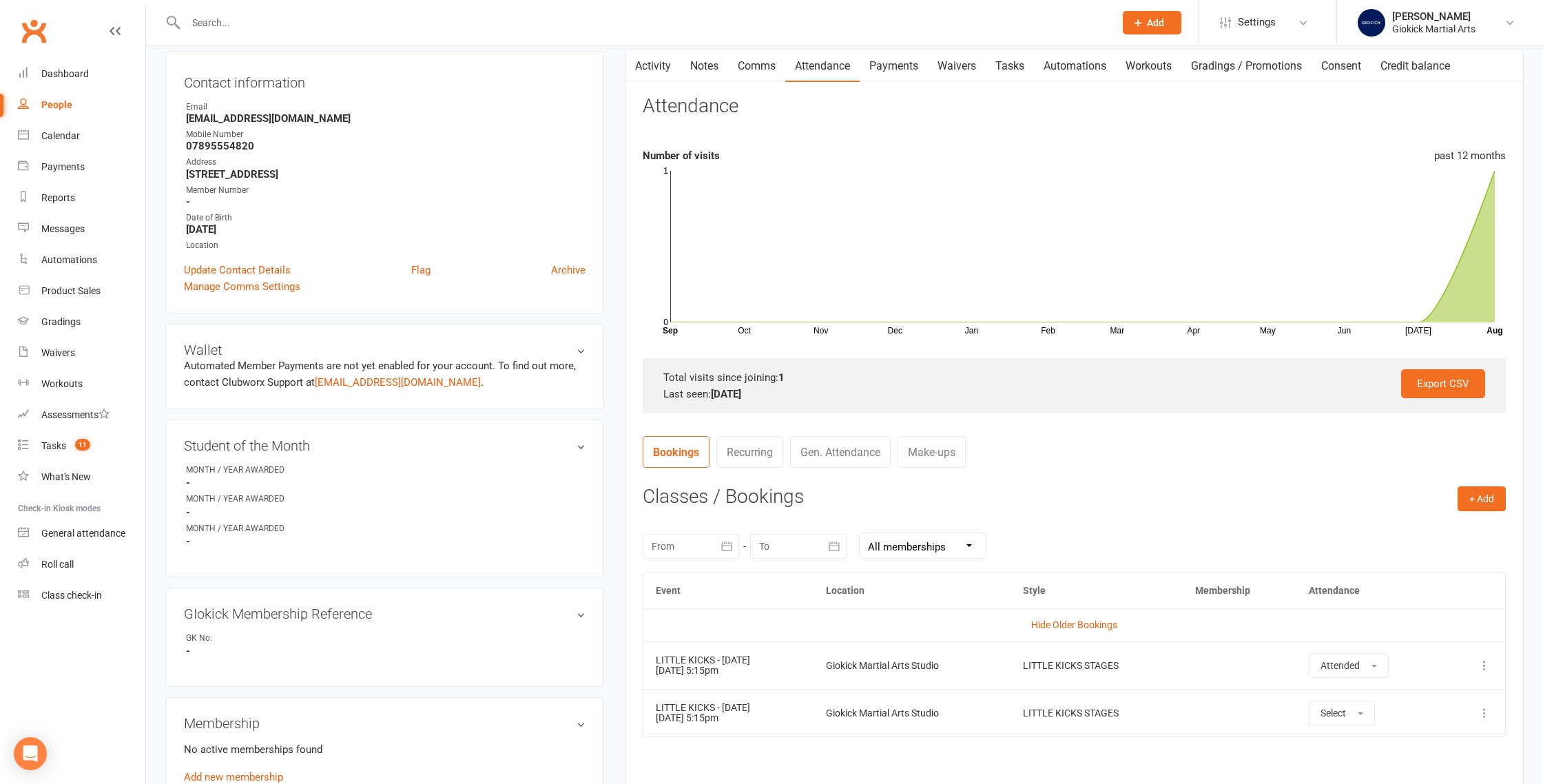
scroll to position [0, 0]
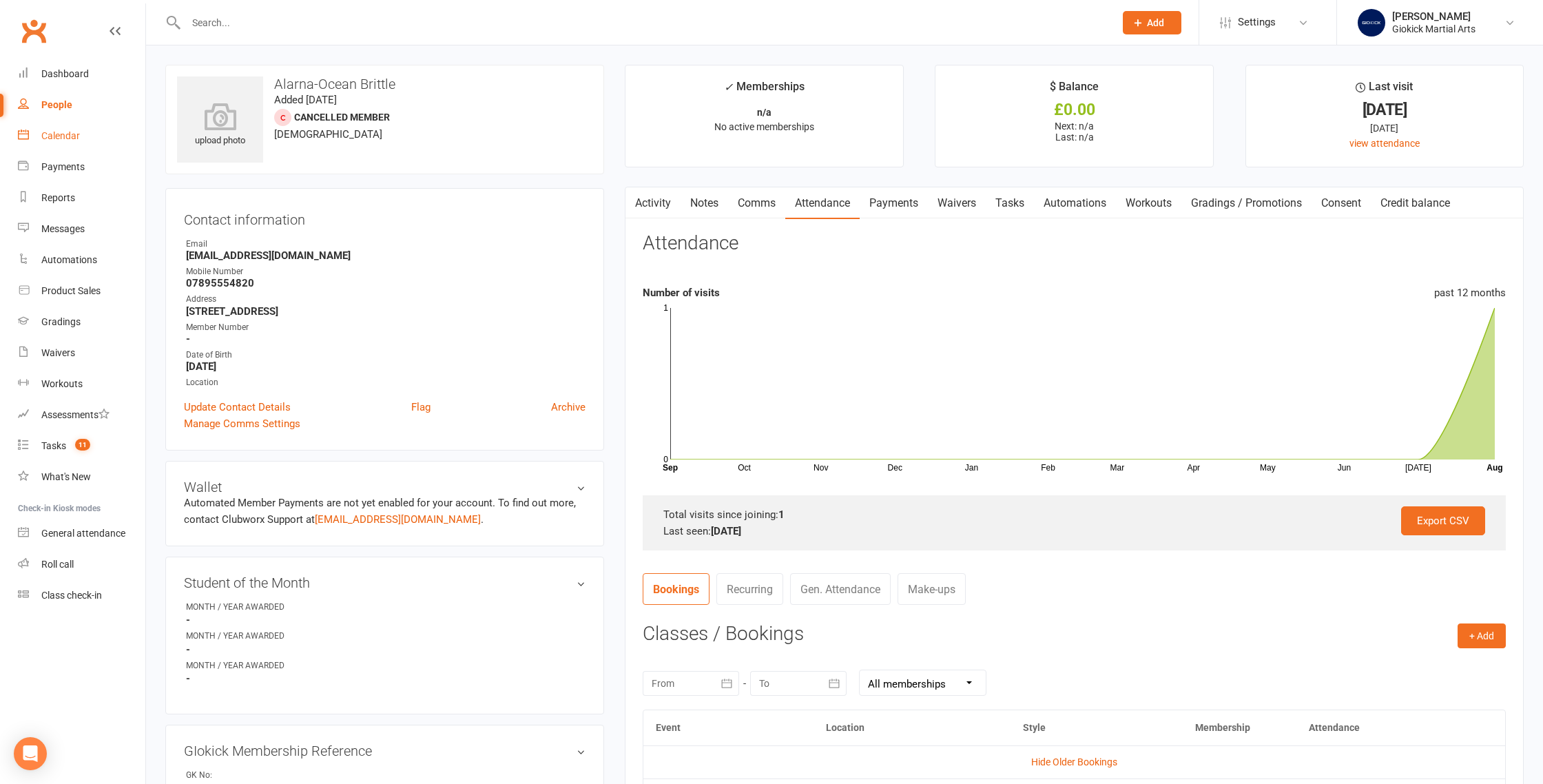
click at [54, 133] on div "Calendar" at bounding box center [61, 135] width 39 height 11
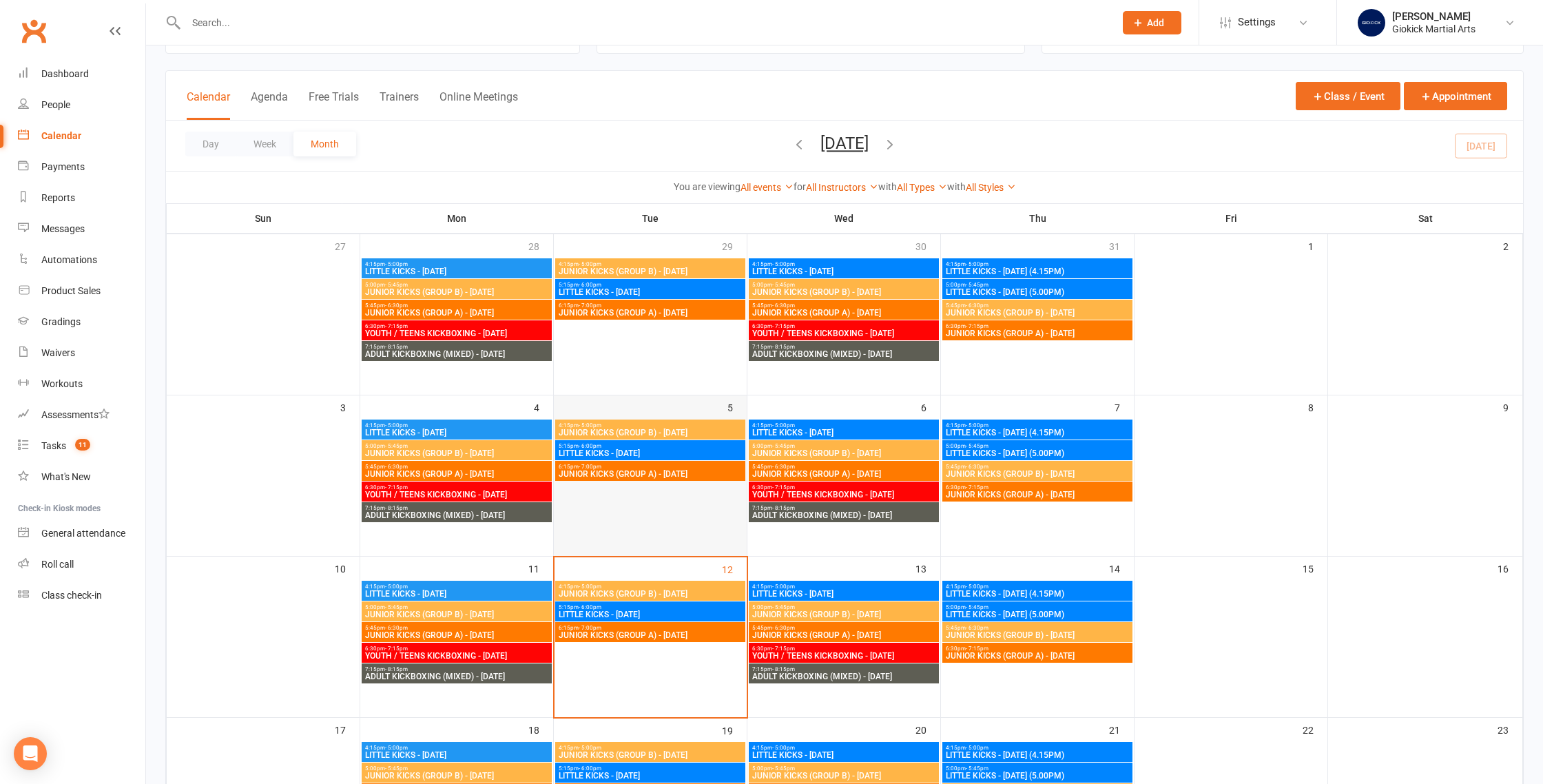
scroll to position [100, 0]
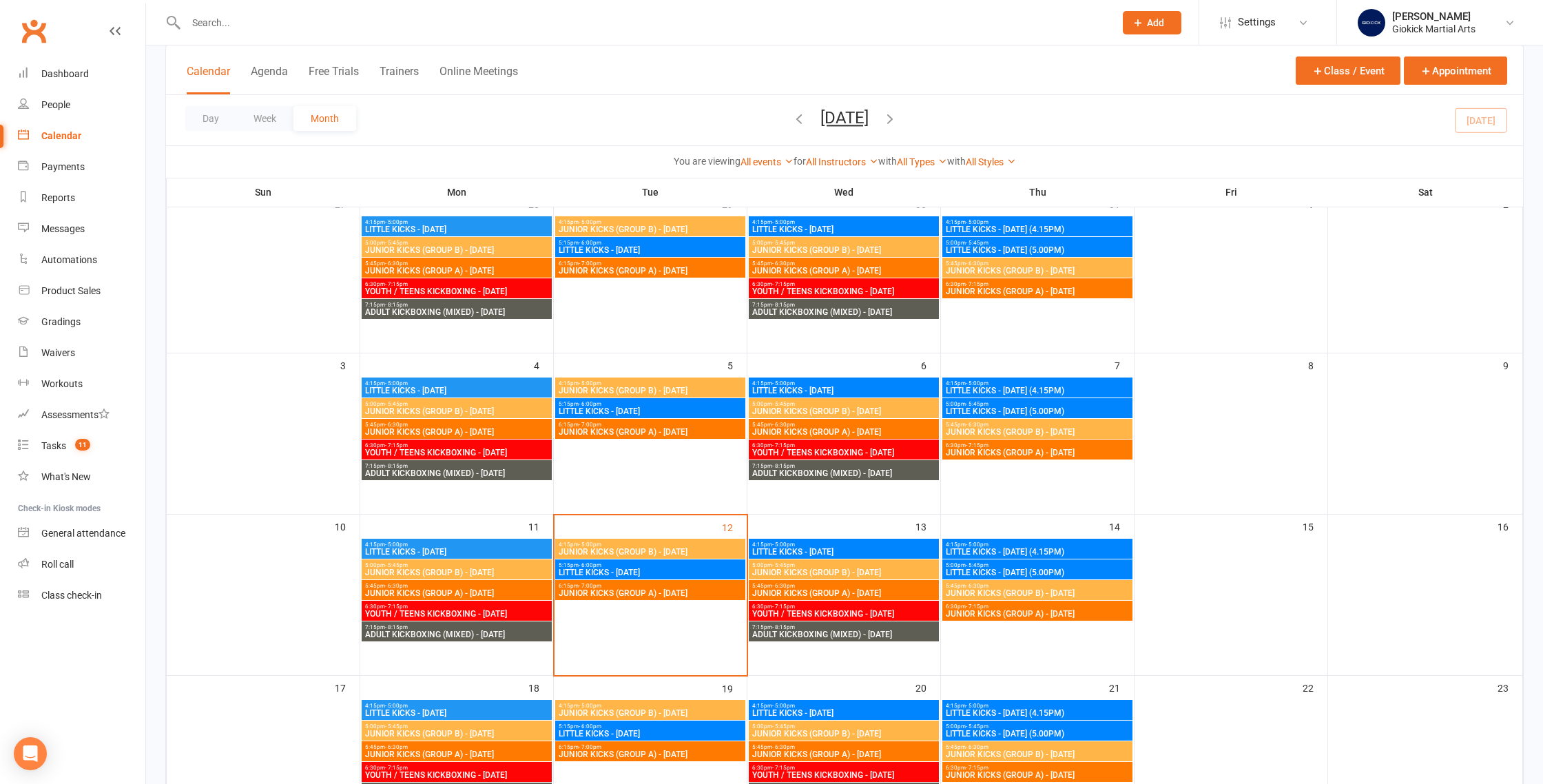
click at [662, 563] on span "5:15pm - 6:00pm" at bounding box center [650, 565] width 185 height 6
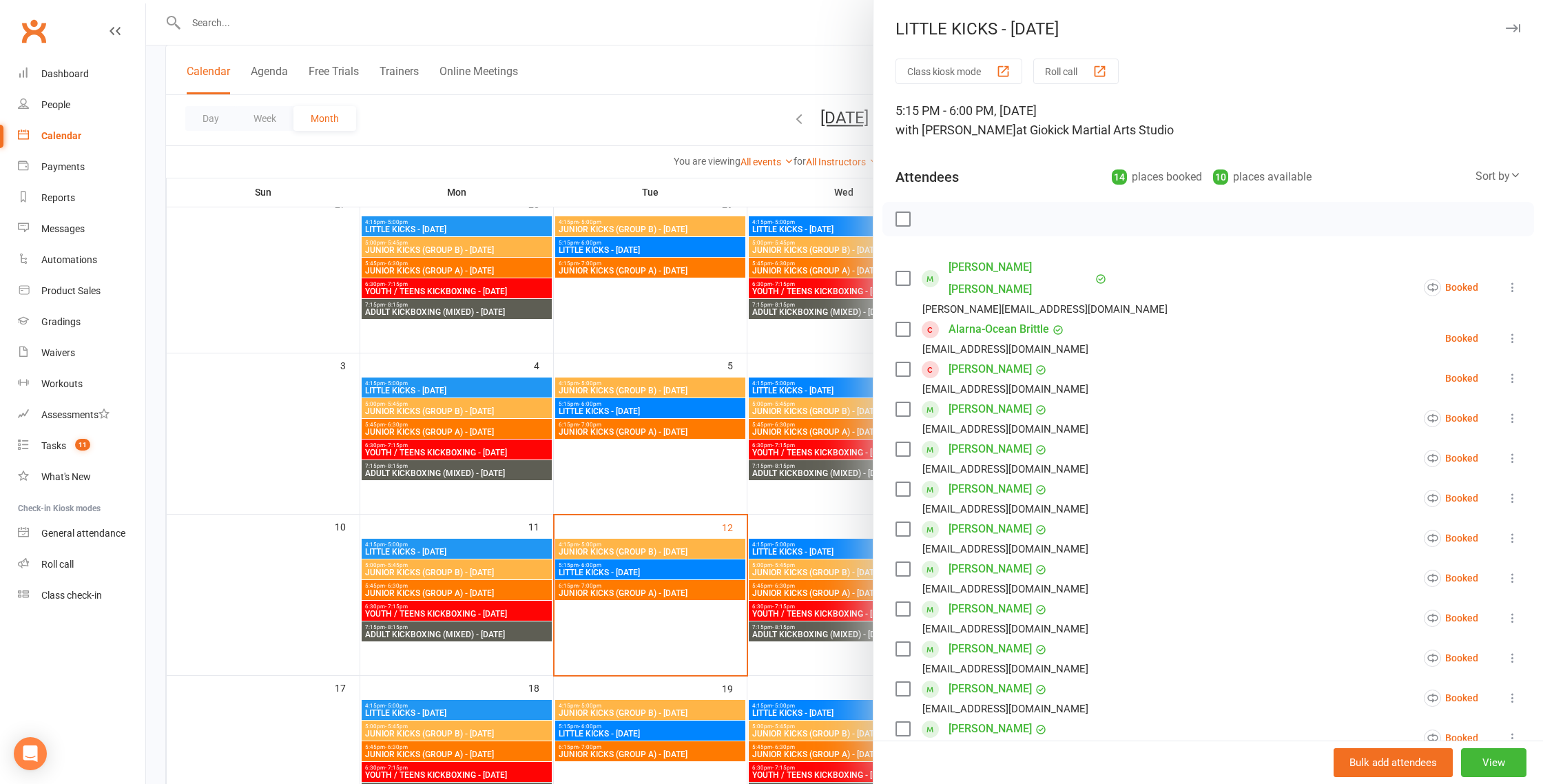
click at [990, 358] on link "[PERSON_NAME]" at bounding box center [990, 369] width 83 height 22
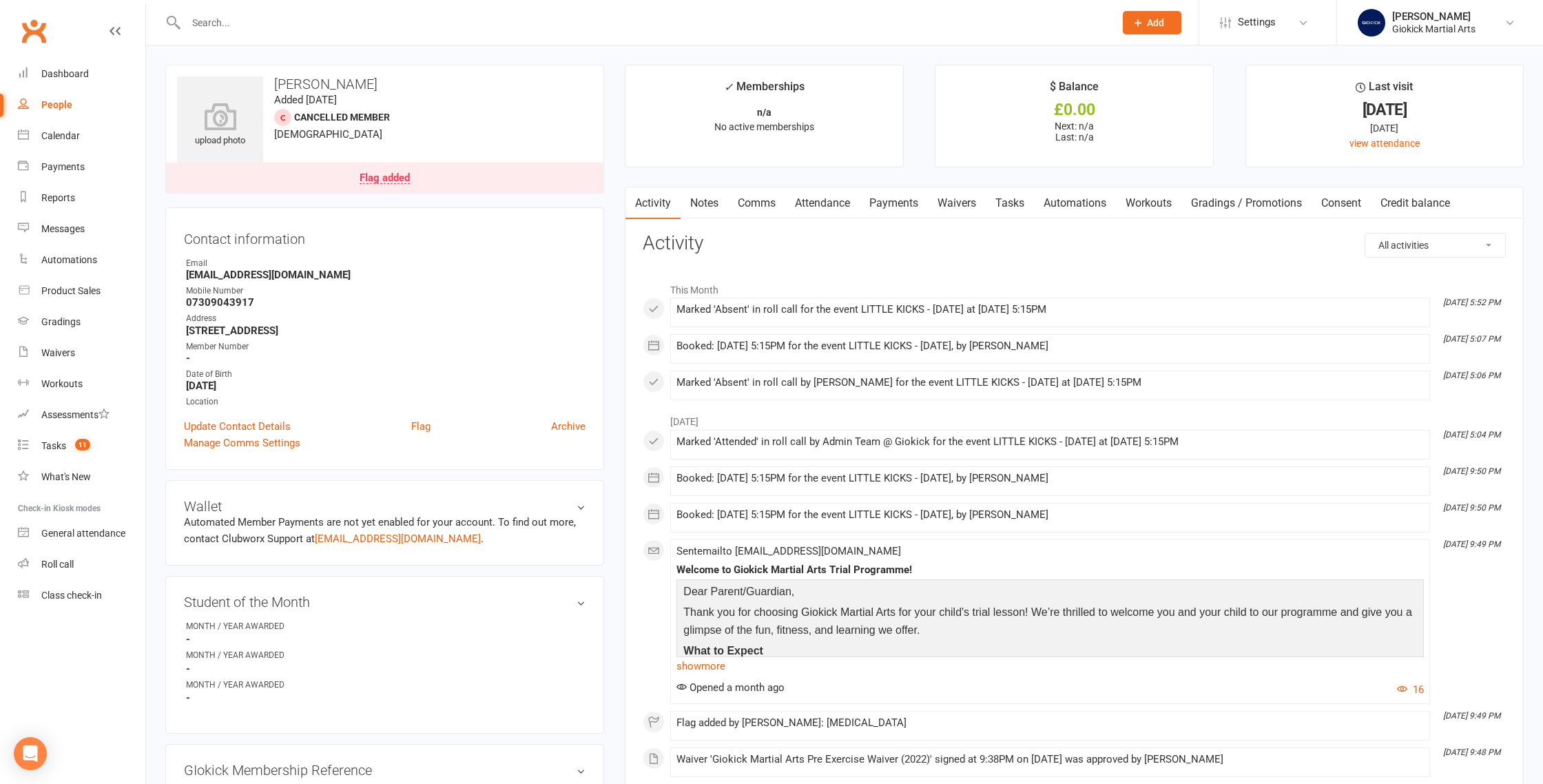
click at [833, 200] on link "Attendance" at bounding box center [823, 203] width 74 height 32
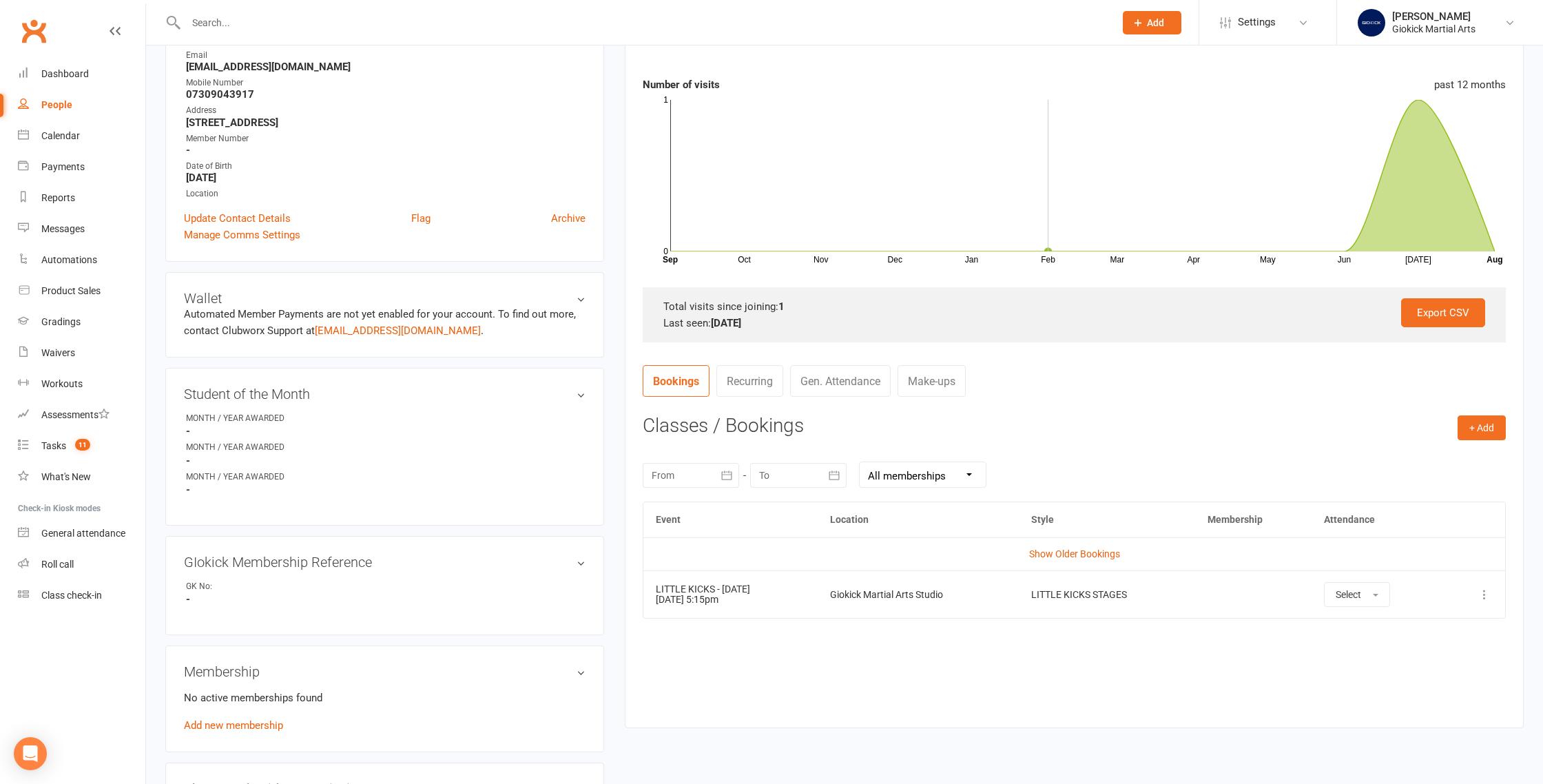
scroll to position [239, 0]
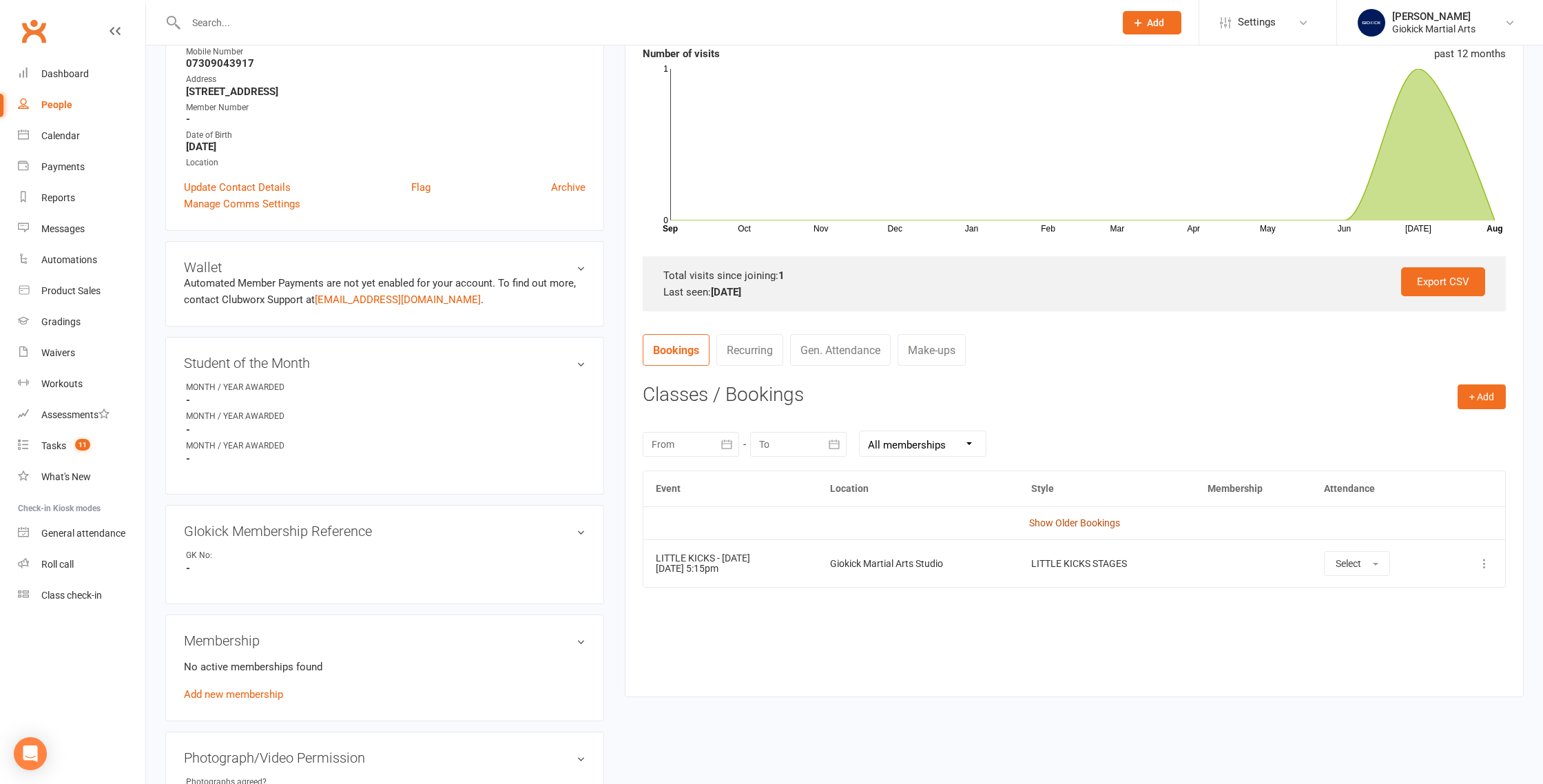
click at [1052, 526] on link "Show Older Bookings" at bounding box center [1075, 523] width 91 height 11
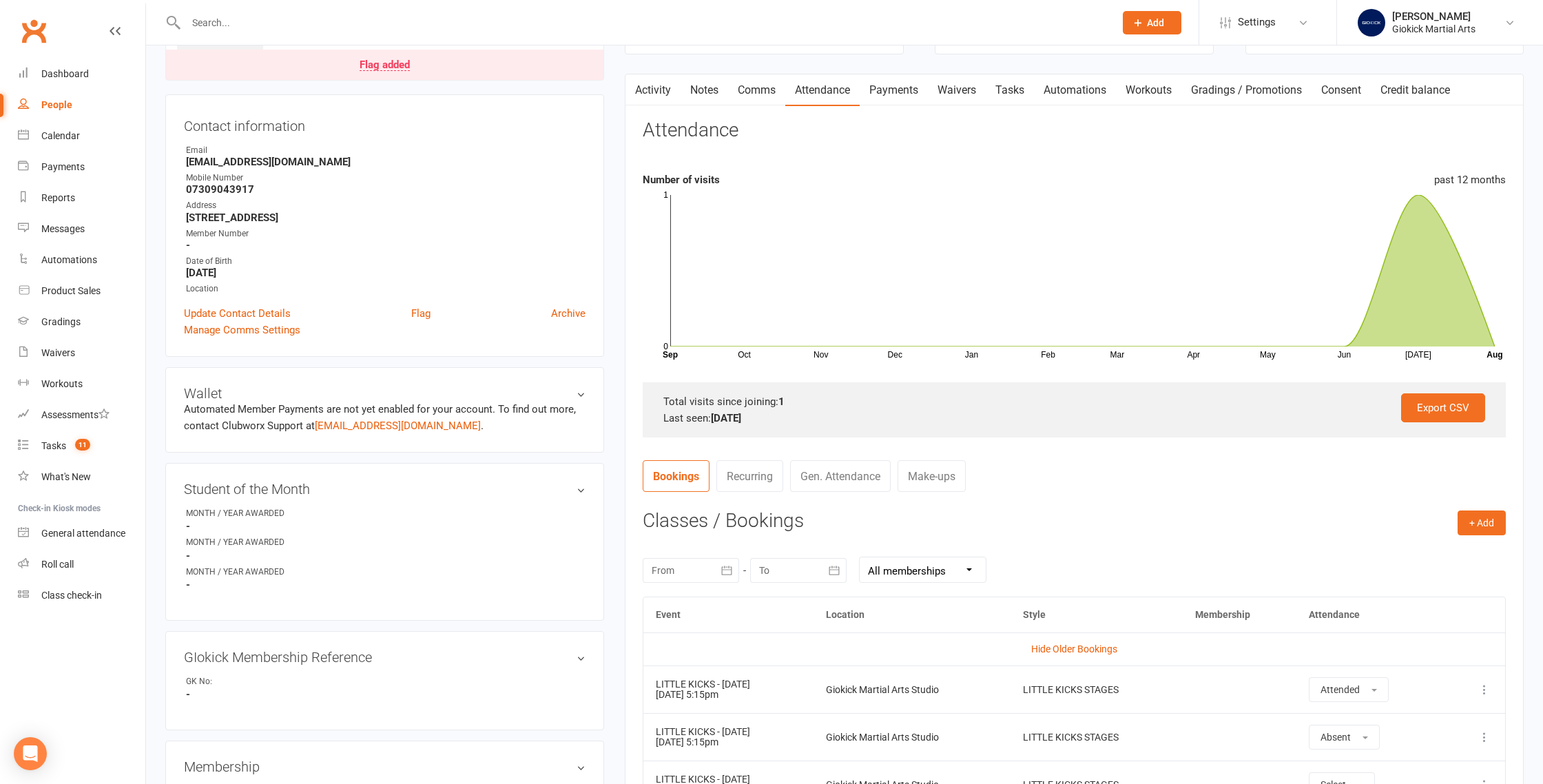
scroll to position [0, 0]
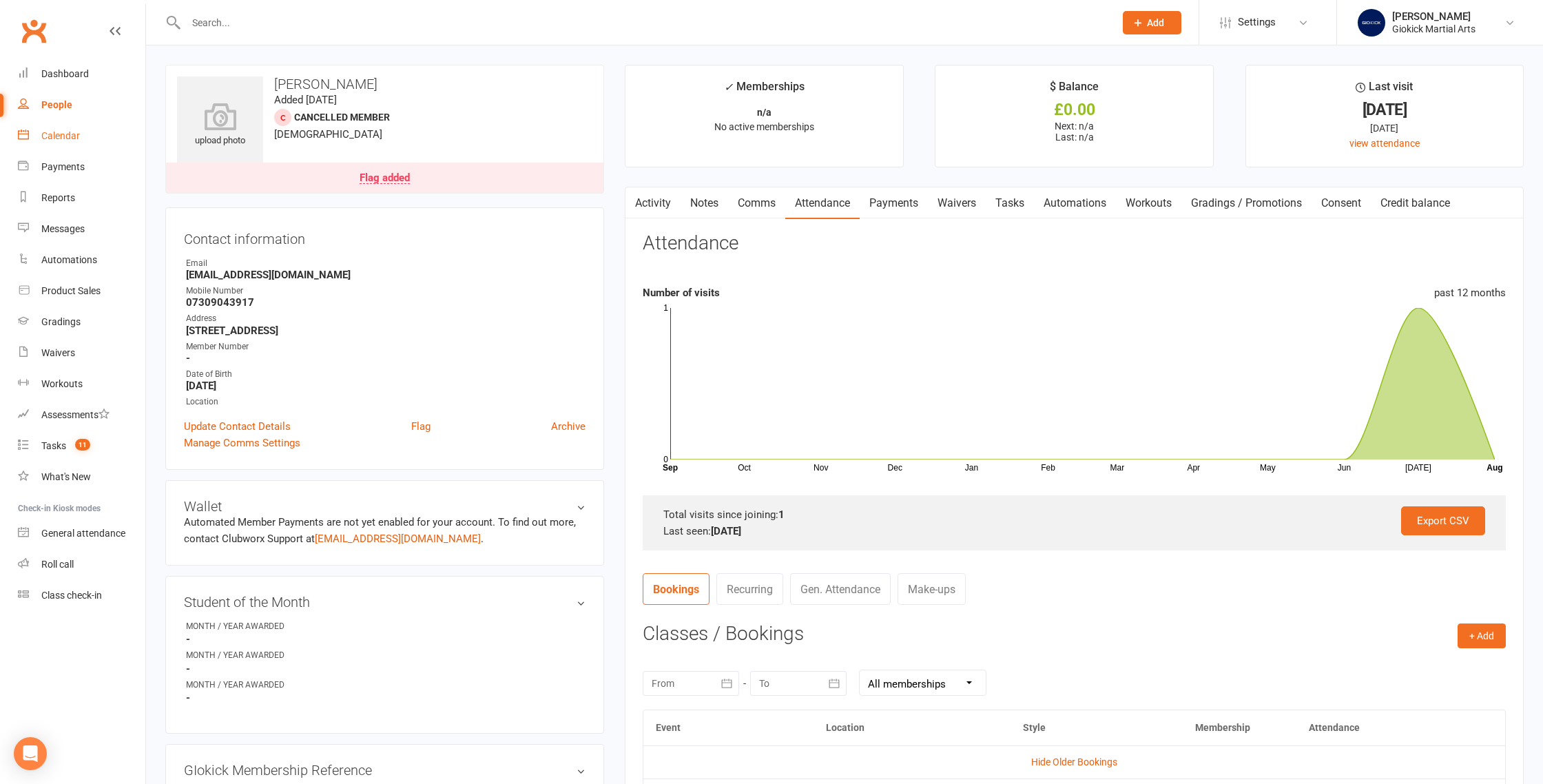
click at [40, 137] on link "Calendar" at bounding box center [82, 135] width 127 height 31
